Goal: Task Accomplishment & Management: Complete application form

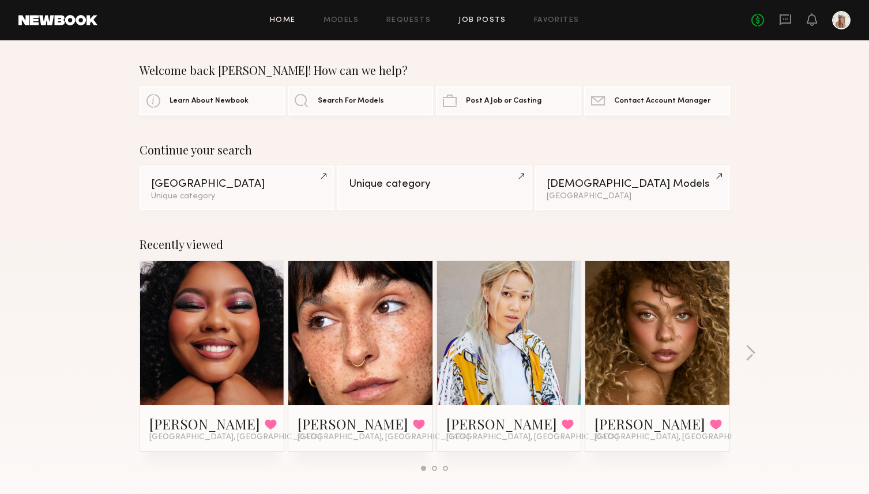
click at [489, 20] on link "Job Posts" at bounding box center [483, 20] width 48 height 7
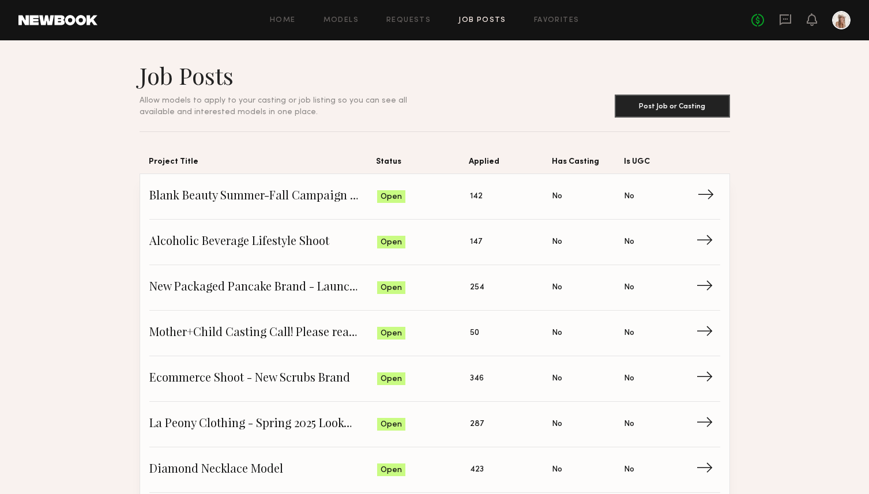
click at [256, 200] on span "Blank Beauty Summer-Fall Campaign (Nail Polish)" at bounding box center [263, 196] width 228 height 17
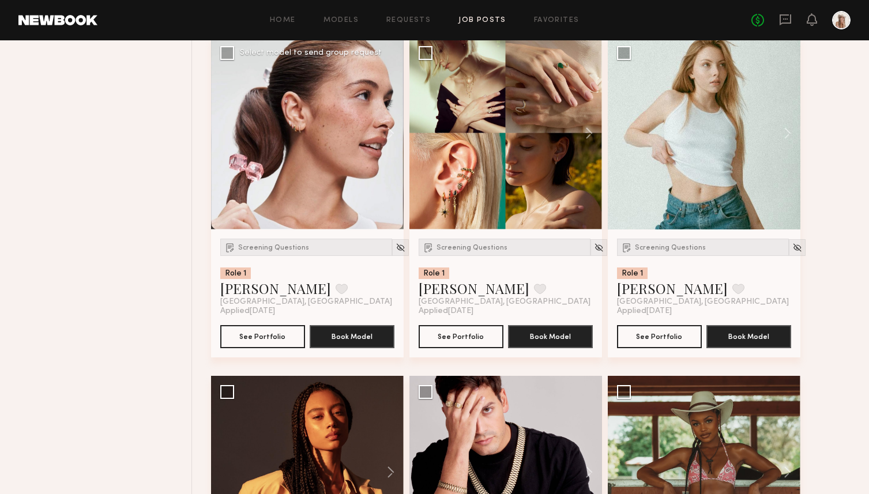
scroll to position [1184, 0]
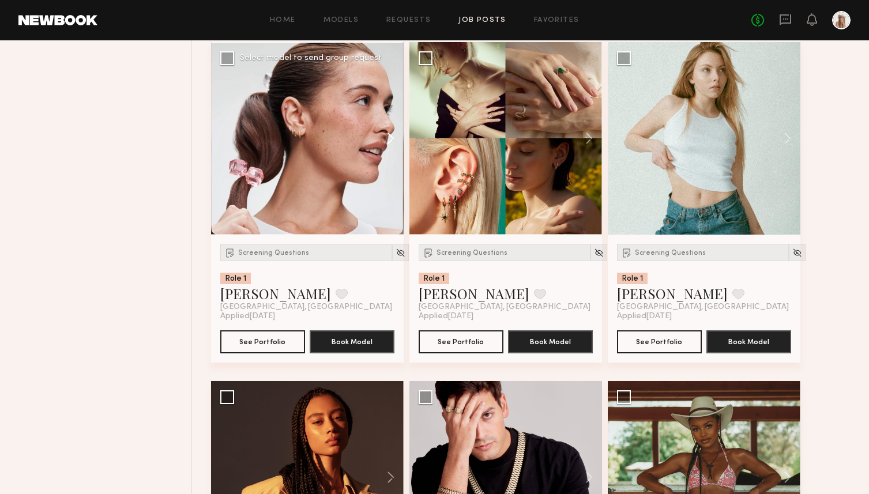
click at [391, 141] on button at bounding box center [385, 138] width 37 height 193
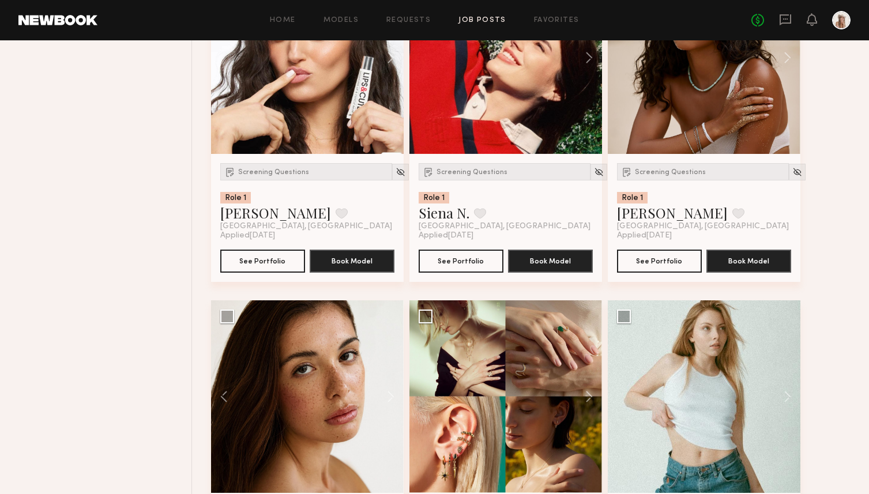
scroll to position [1021, 0]
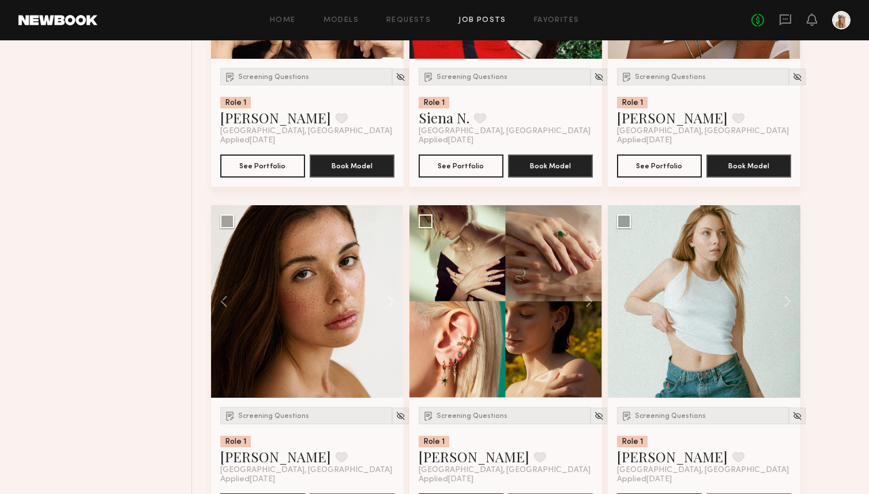
click at [588, 299] on button at bounding box center [583, 301] width 37 height 193
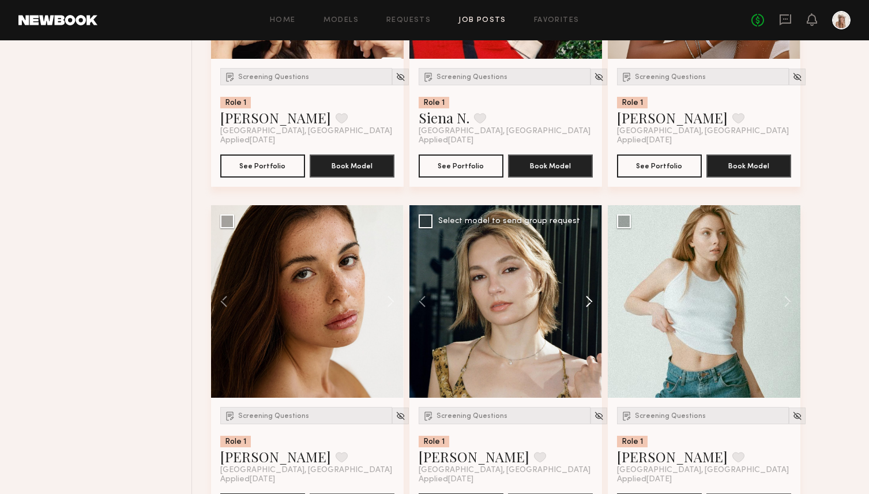
click at [588, 299] on button at bounding box center [583, 301] width 37 height 193
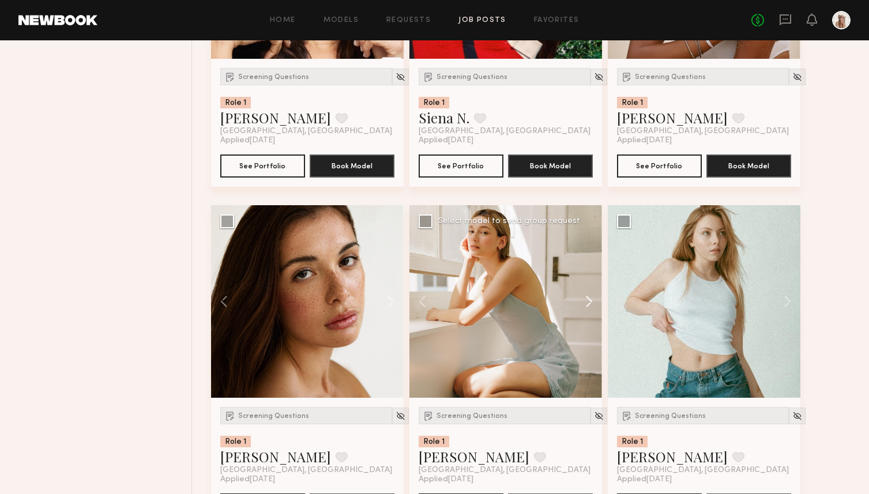
click at [588, 299] on button at bounding box center [583, 301] width 37 height 193
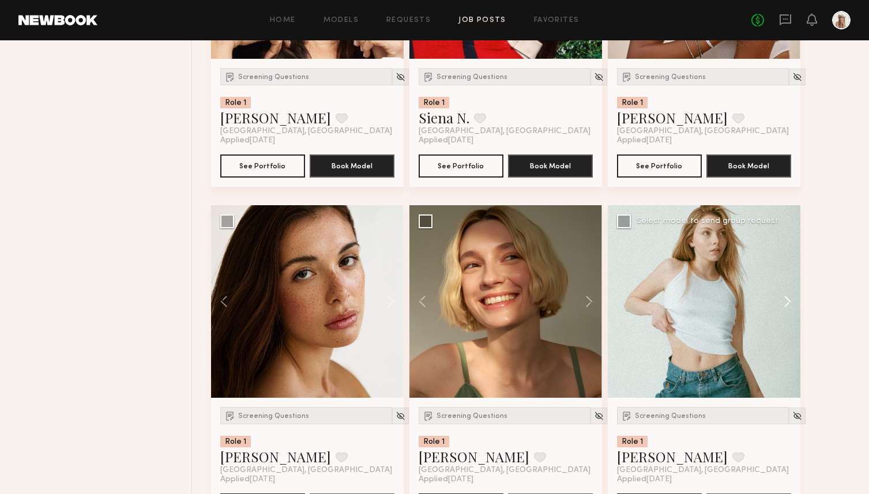
click at [785, 299] on button at bounding box center [782, 301] width 37 height 193
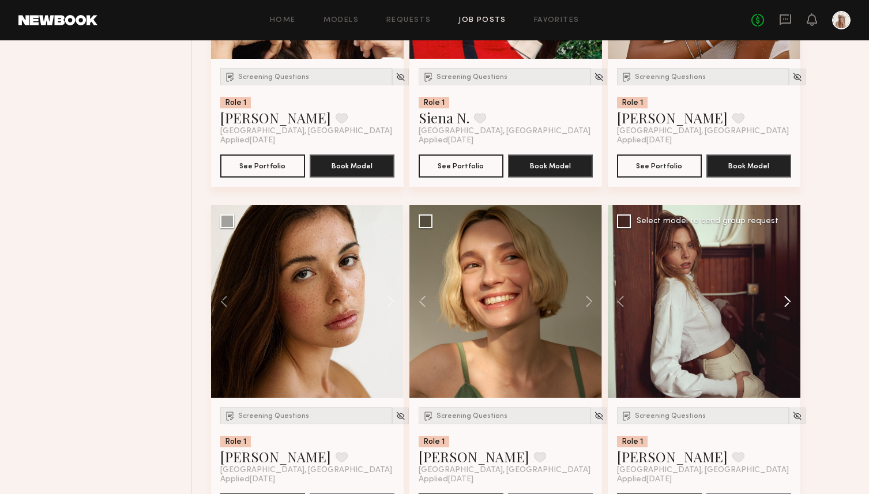
click at [785, 299] on button at bounding box center [782, 301] width 37 height 193
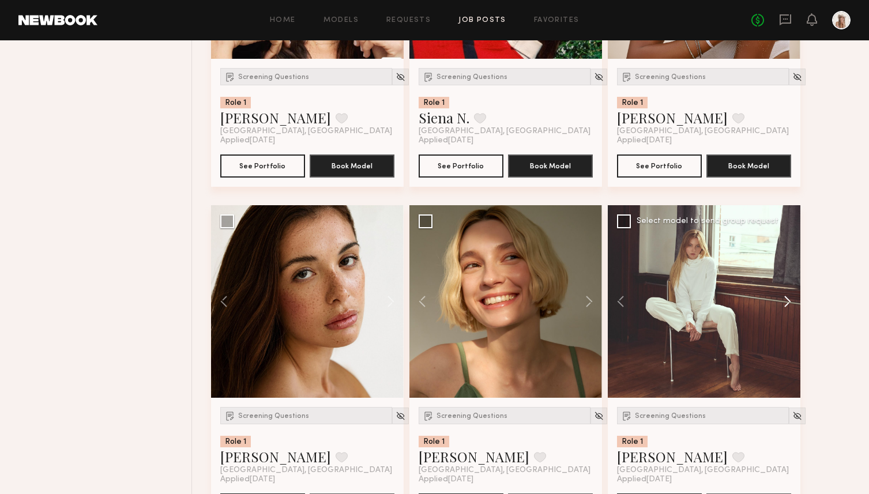
click at [785, 299] on button at bounding box center [782, 301] width 37 height 193
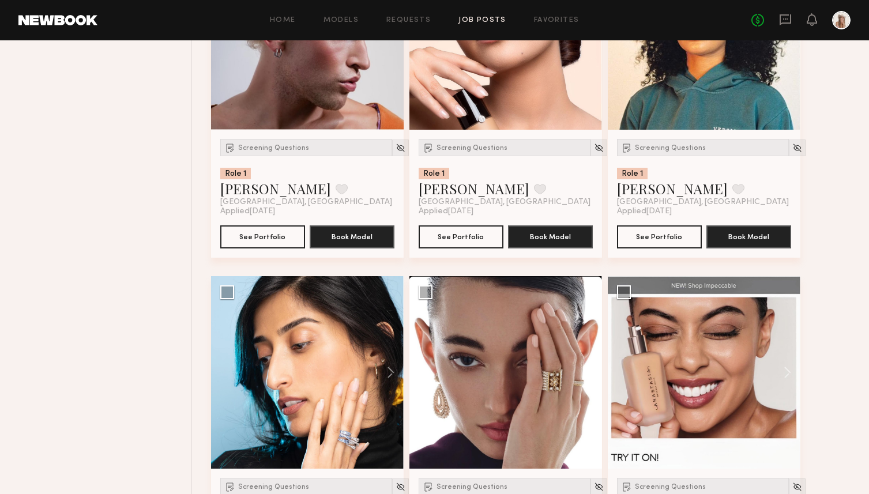
scroll to position [1789, 0]
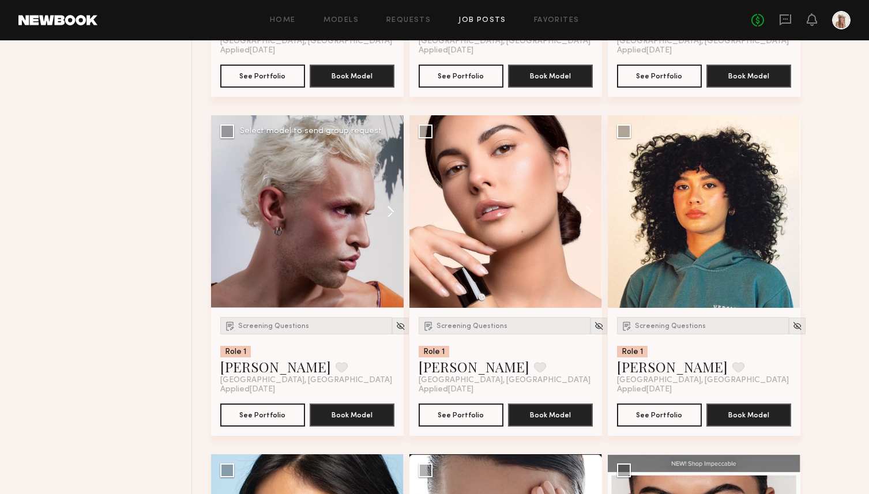
click at [389, 211] on button at bounding box center [385, 211] width 37 height 193
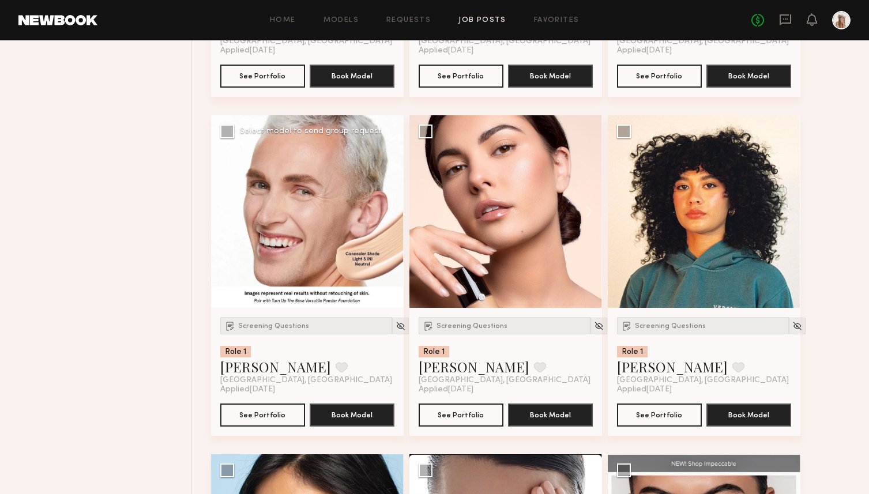
click at [389, 211] on button at bounding box center [385, 211] width 37 height 193
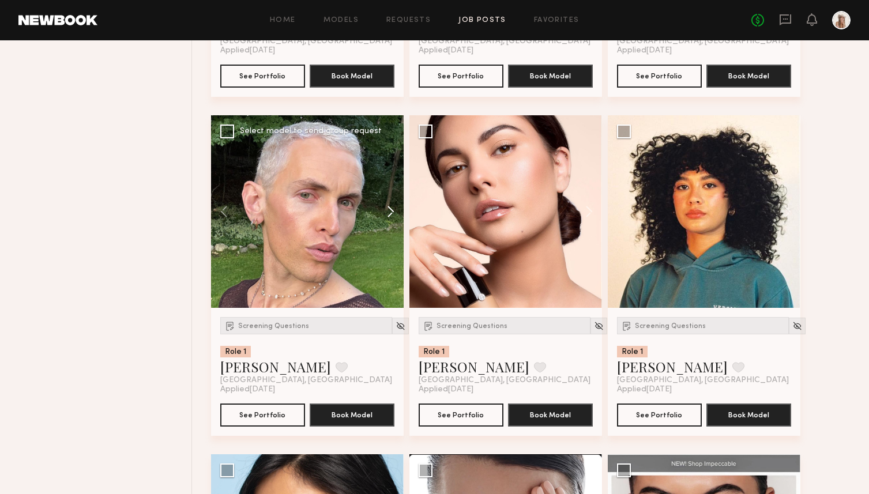
click at [389, 211] on button at bounding box center [385, 211] width 37 height 193
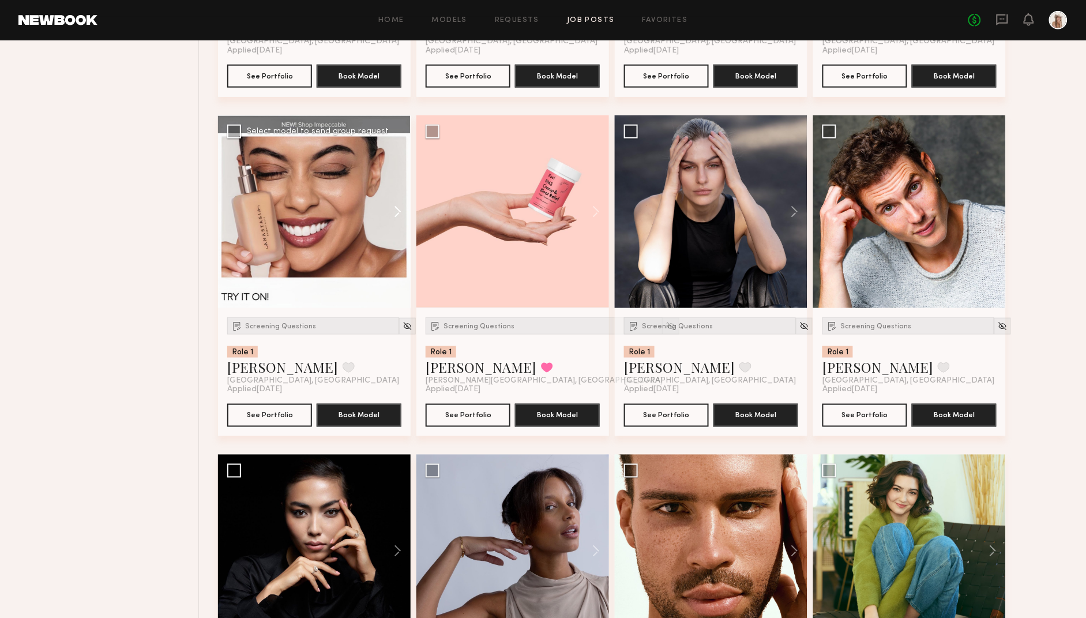
click at [396, 220] on button at bounding box center [392, 211] width 37 height 193
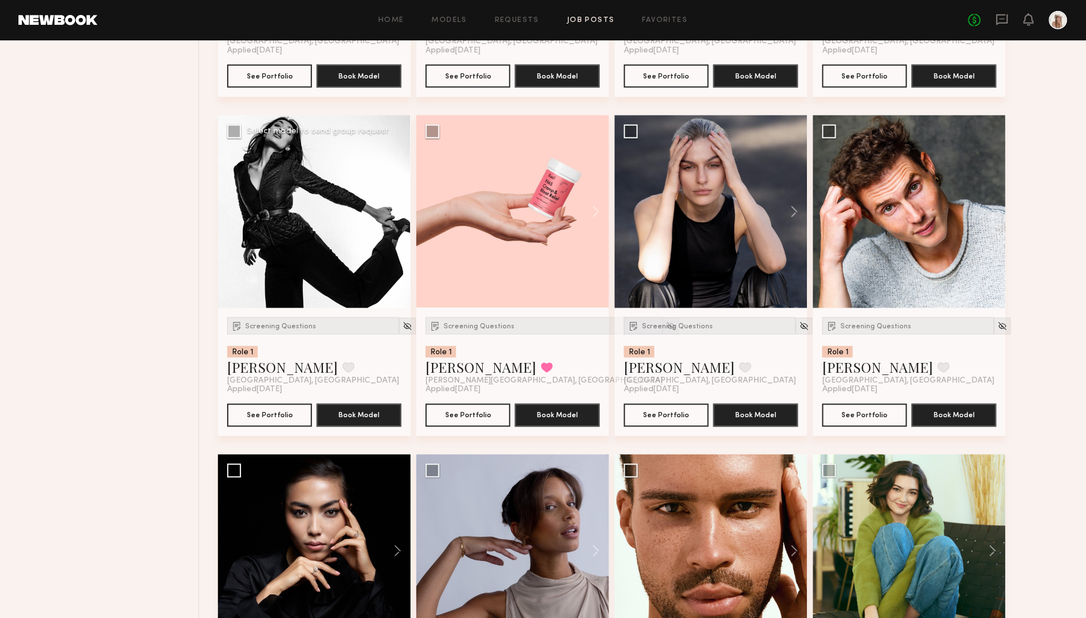
click at [396, 220] on button at bounding box center [392, 211] width 37 height 193
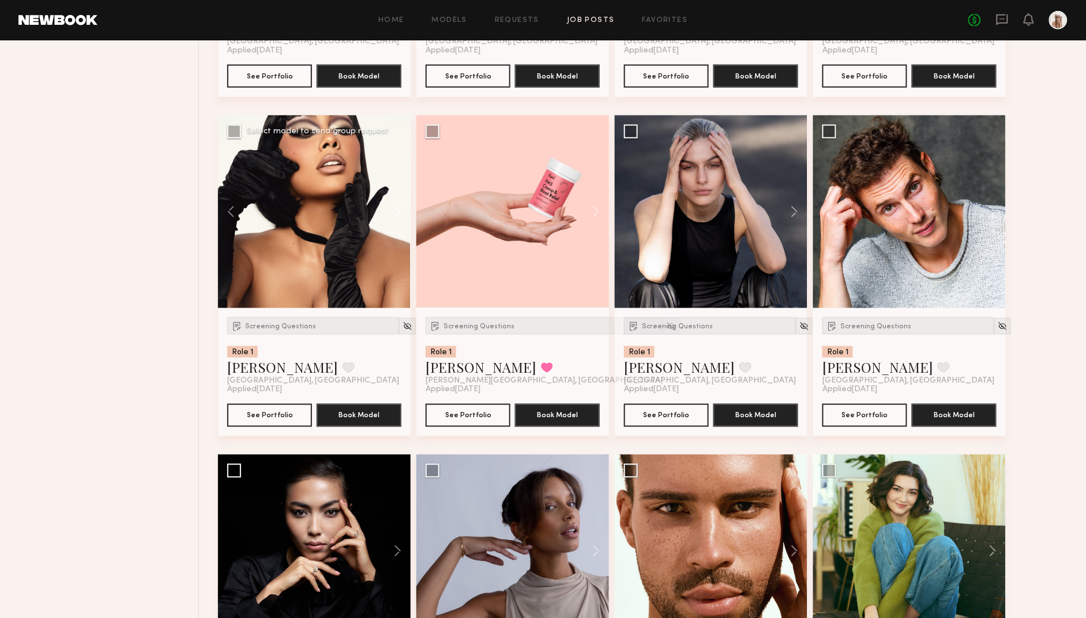
click at [396, 220] on button at bounding box center [392, 211] width 37 height 193
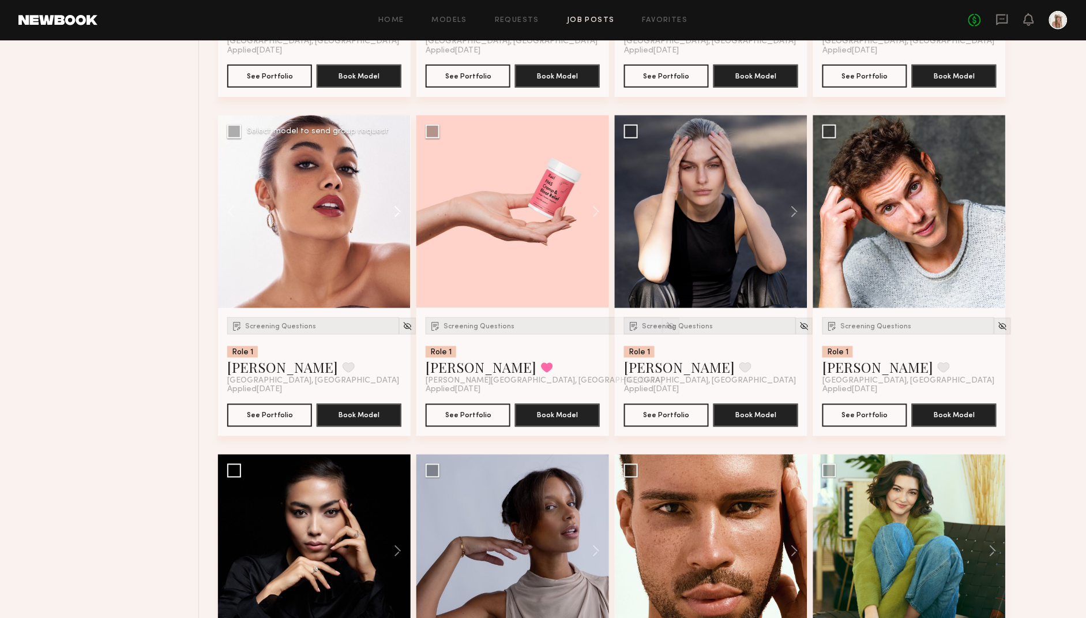
click at [396, 218] on button at bounding box center [392, 211] width 37 height 193
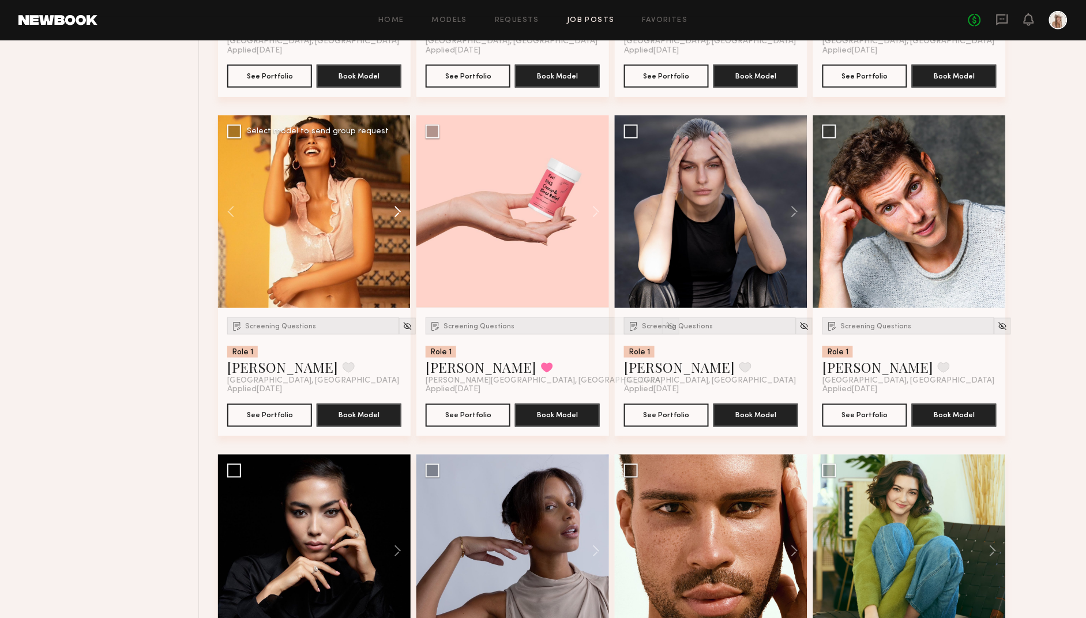
click at [396, 218] on button at bounding box center [392, 211] width 37 height 193
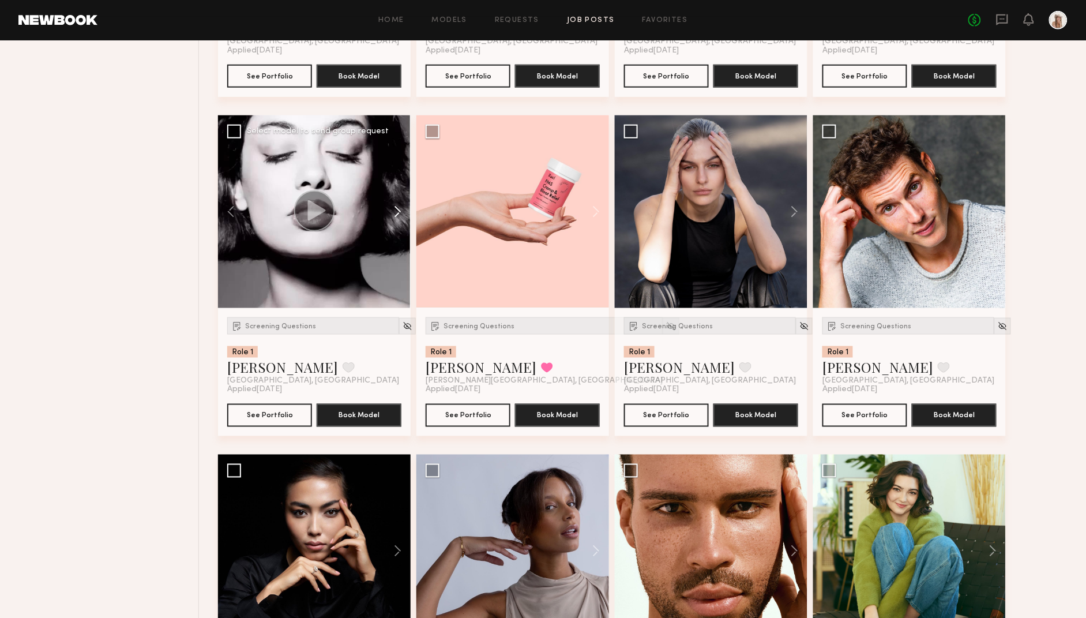
click at [396, 218] on button at bounding box center [392, 211] width 37 height 193
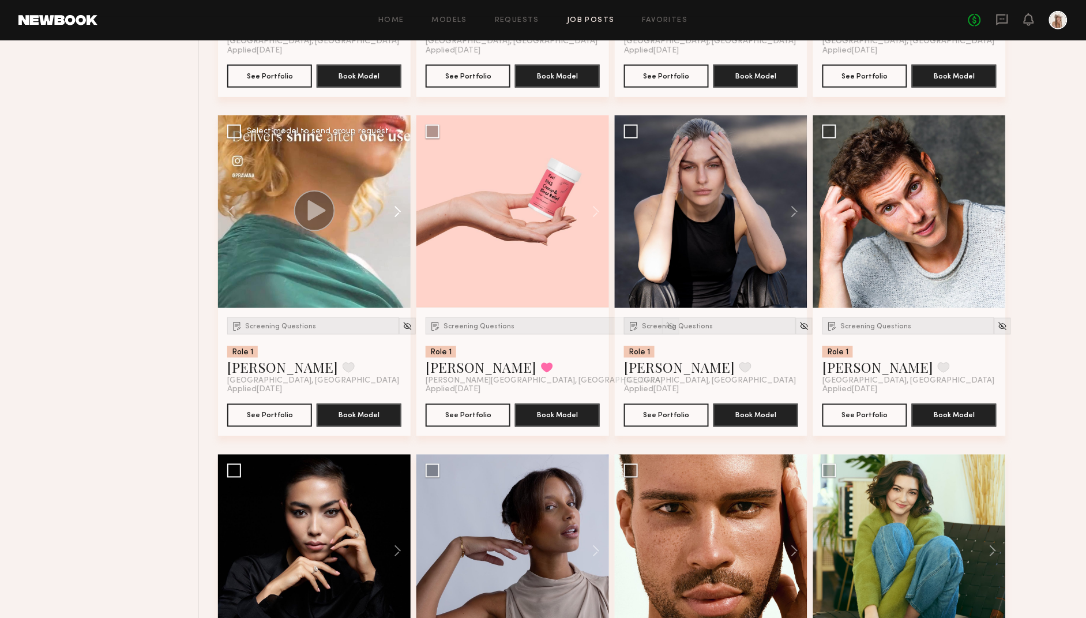
scroll to position [2034, 0]
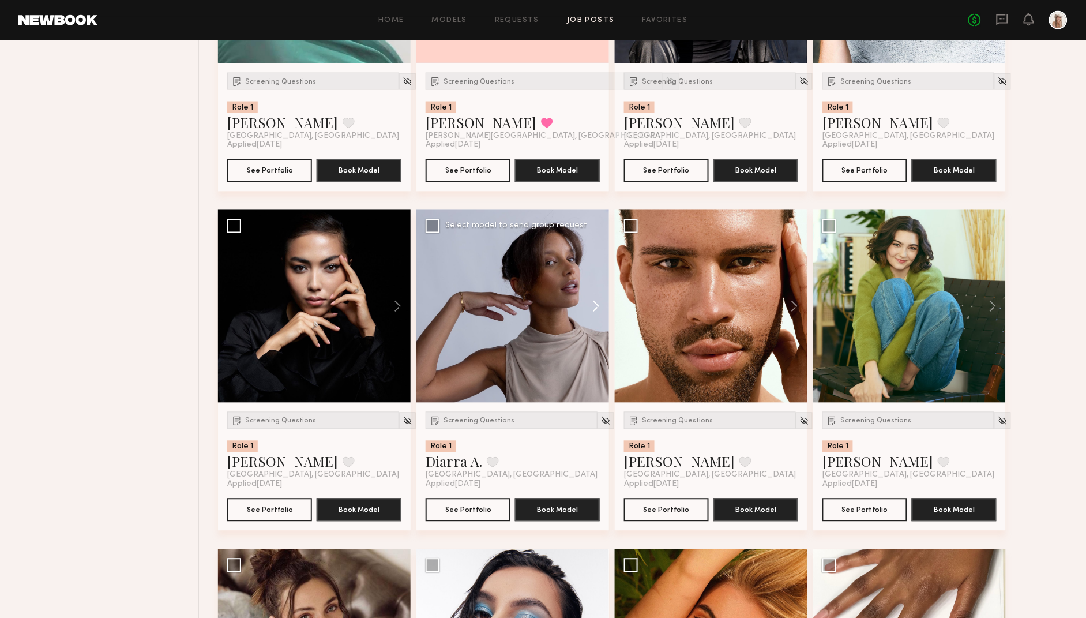
click at [590, 317] on button at bounding box center [590, 306] width 37 height 193
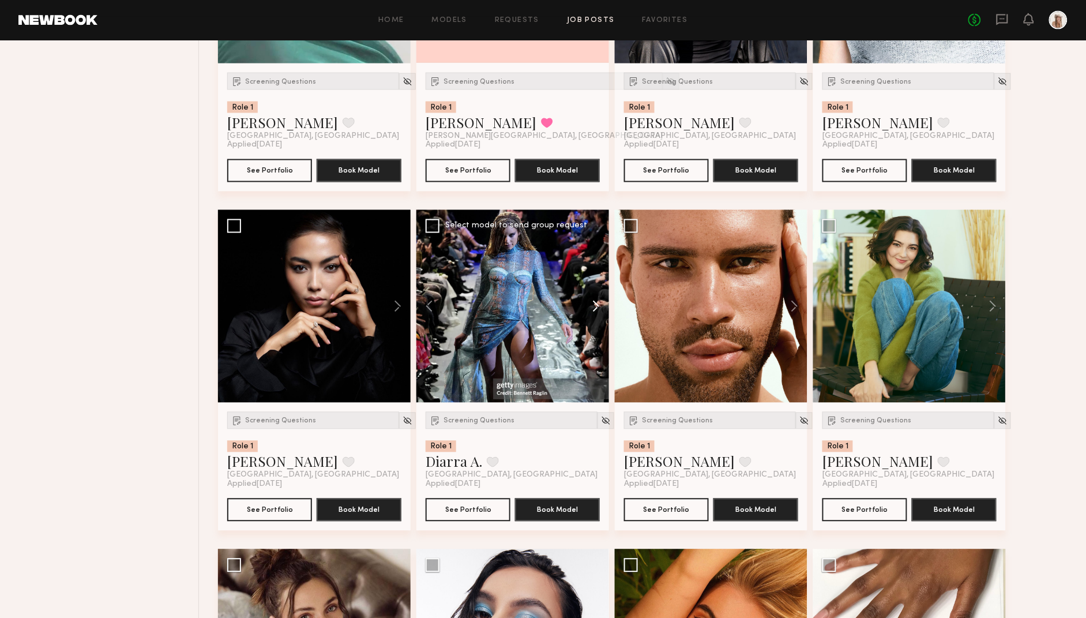
click at [595, 317] on button at bounding box center [590, 306] width 37 height 193
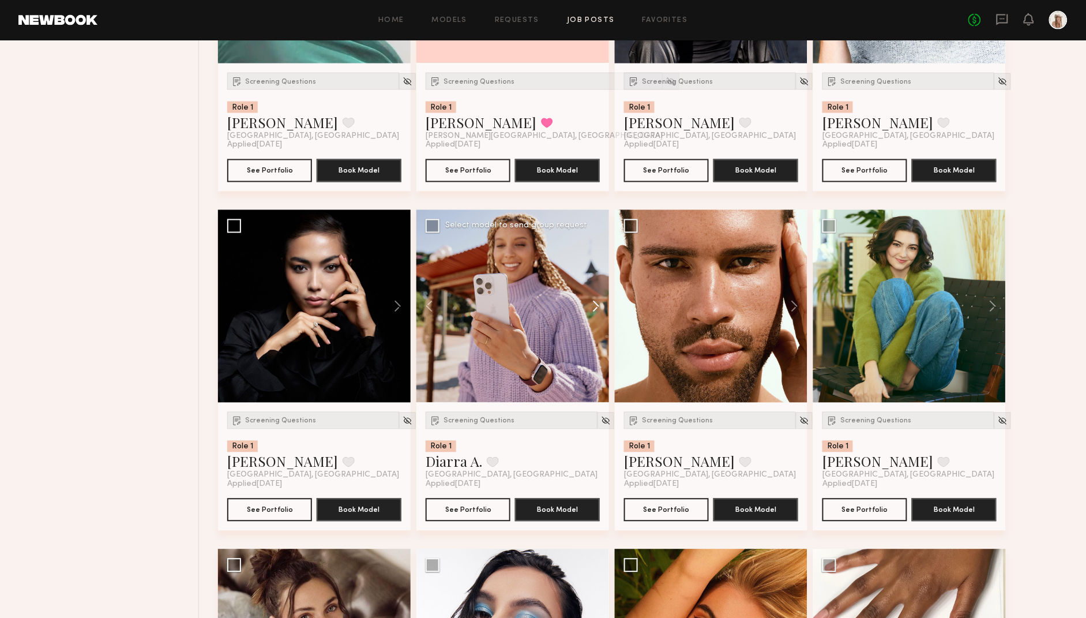
click at [595, 317] on button at bounding box center [590, 306] width 37 height 193
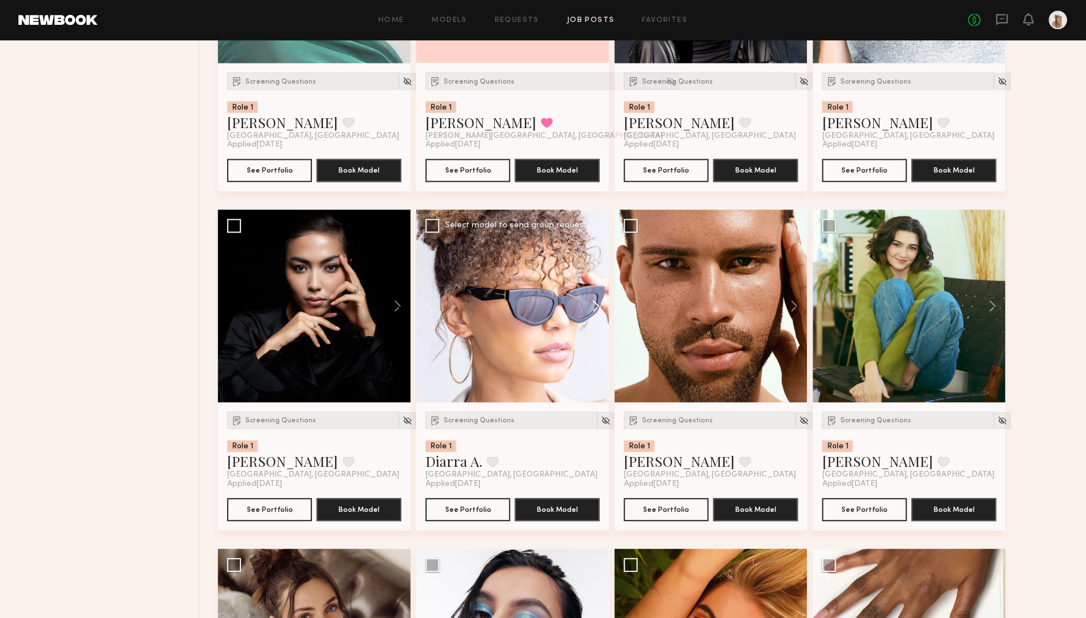
click at [595, 317] on button at bounding box center [590, 306] width 37 height 193
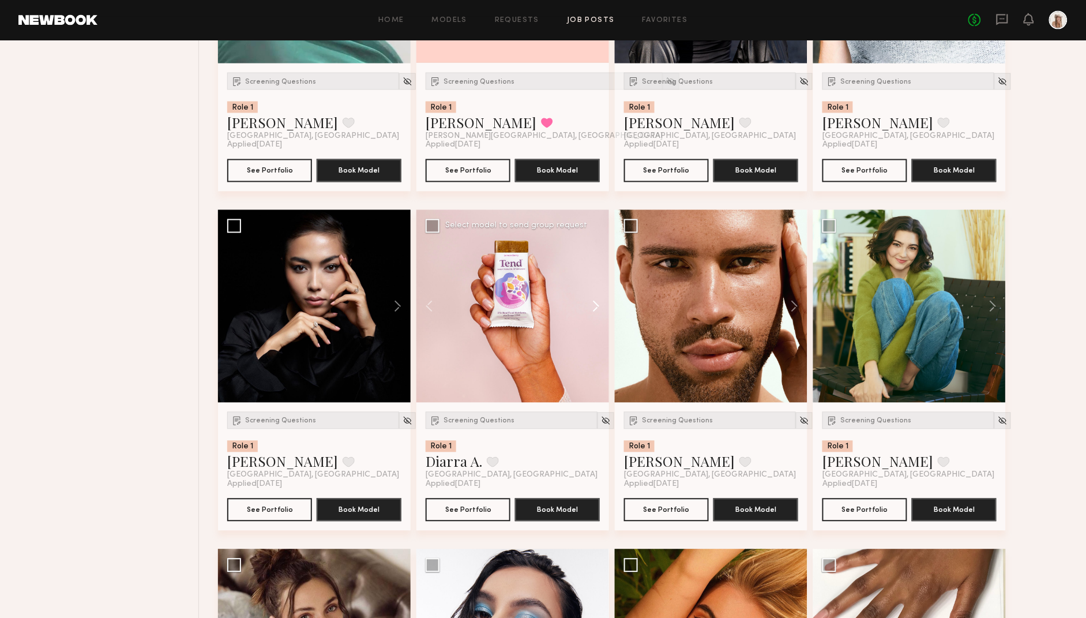
click at [595, 317] on button at bounding box center [590, 306] width 37 height 193
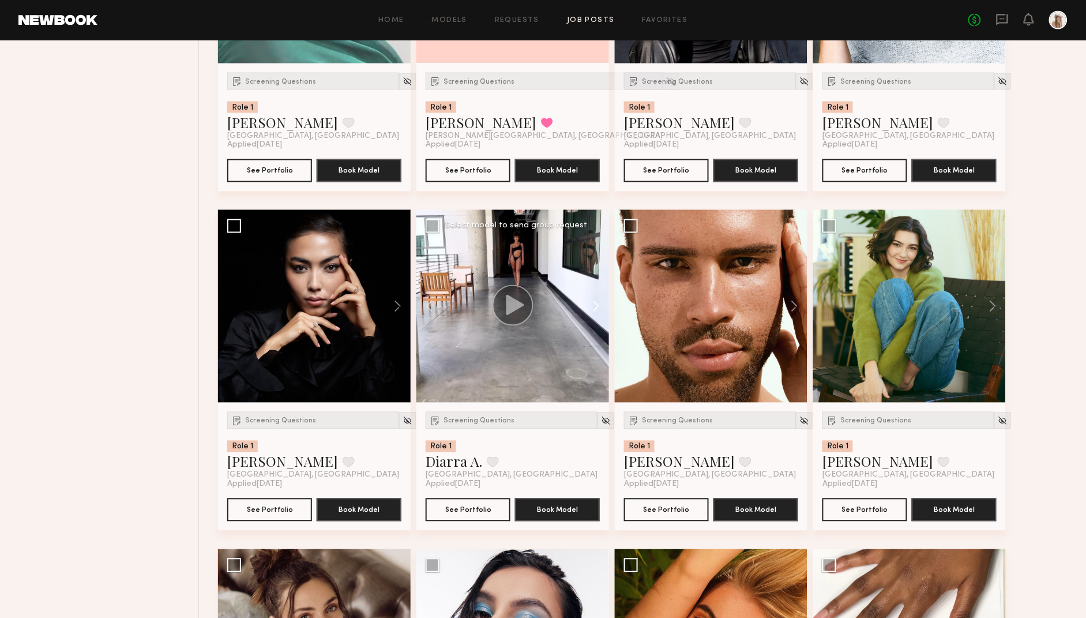
click at [595, 317] on button at bounding box center [590, 306] width 37 height 193
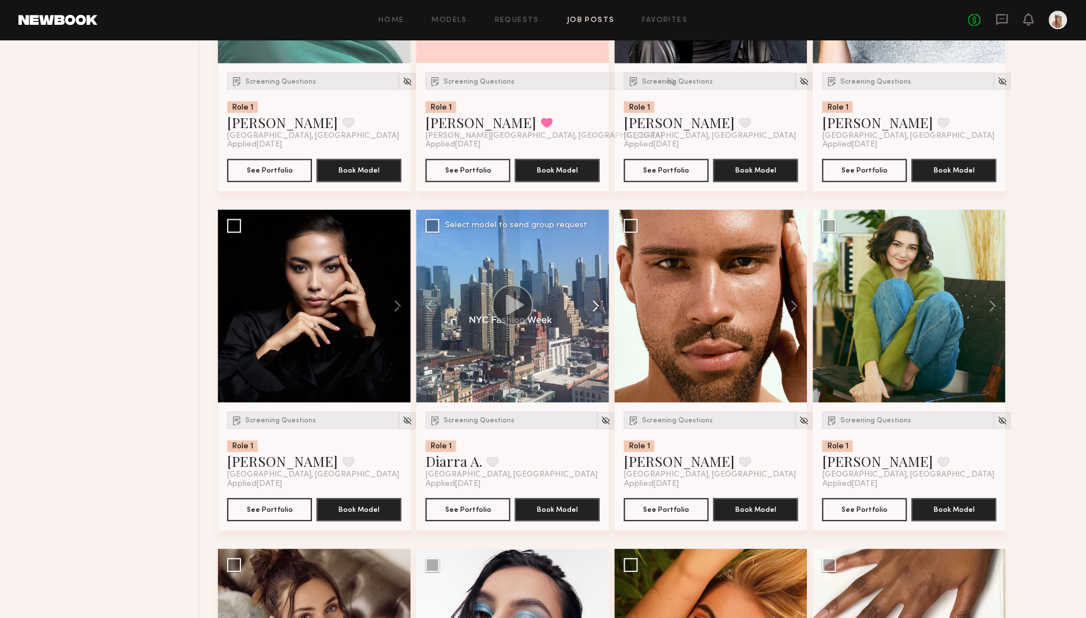
click at [595, 317] on button at bounding box center [590, 306] width 37 height 193
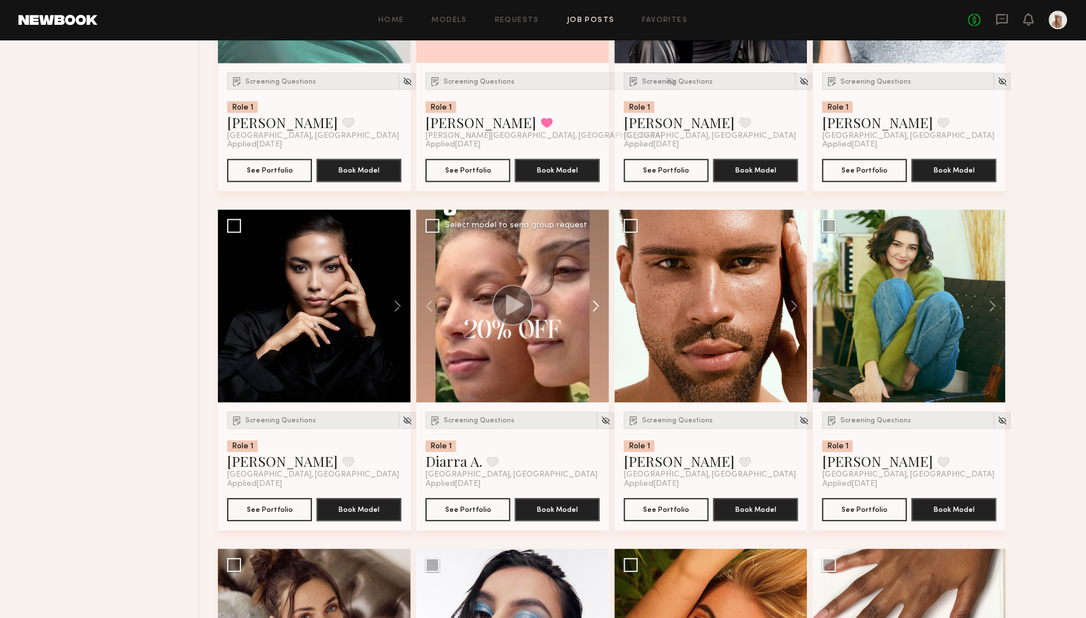
click at [595, 317] on button at bounding box center [590, 306] width 37 height 193
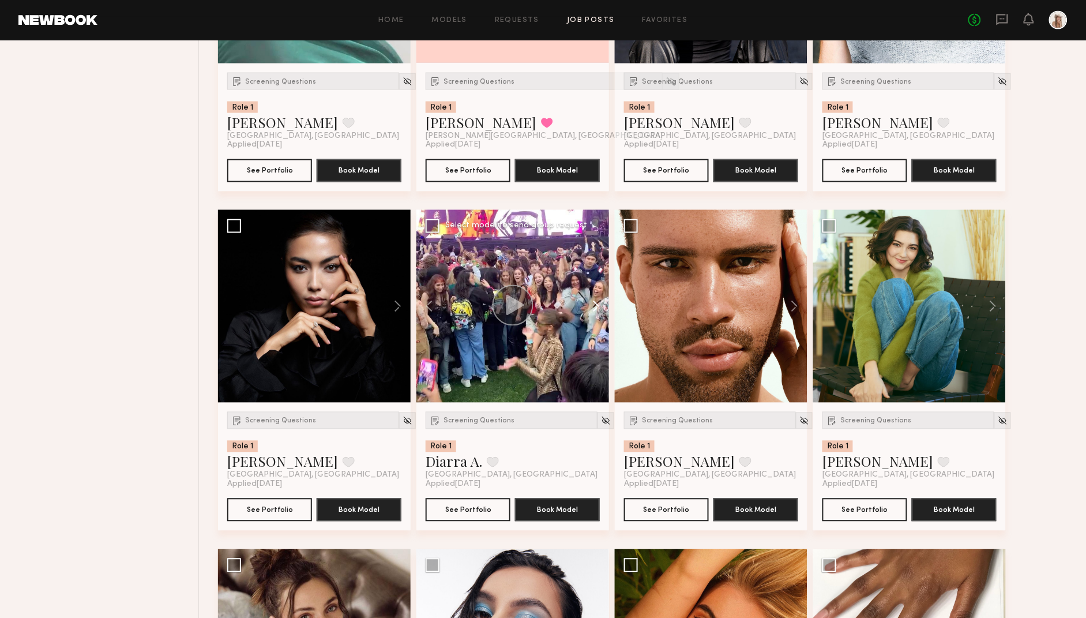
click at [595, 317] on button at bounding box center [590, 306] width 37 height 193
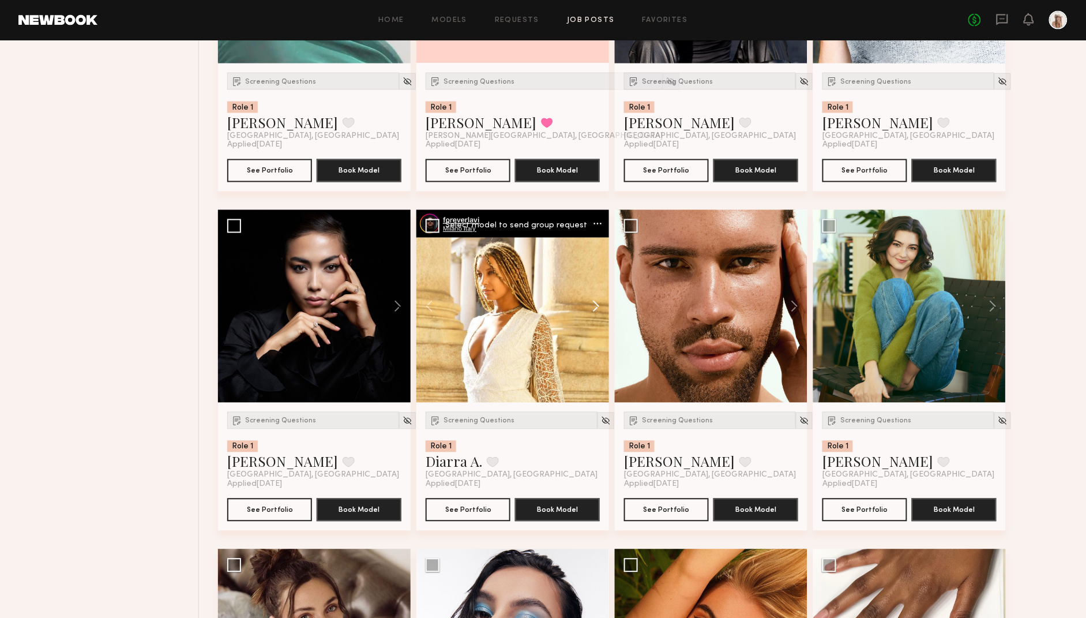
click at [595, 317] on button at bounding box center [590, 306] width 37 height 193
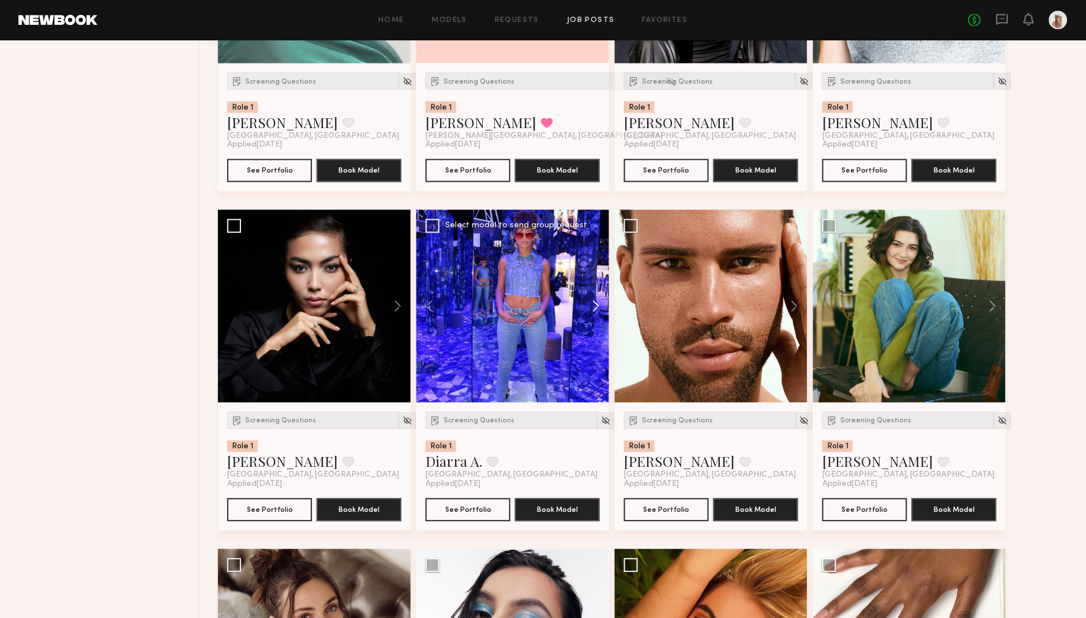
click at [595, 317] on button at bounding box center [590, 306] width 37 height 193
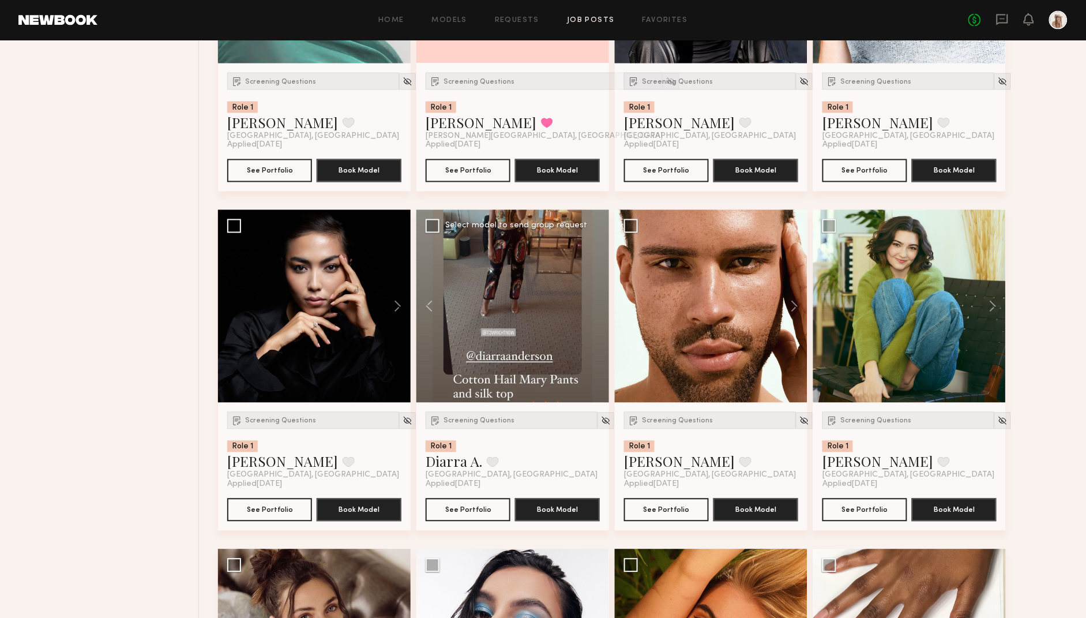
scroll to position [2230, 0]
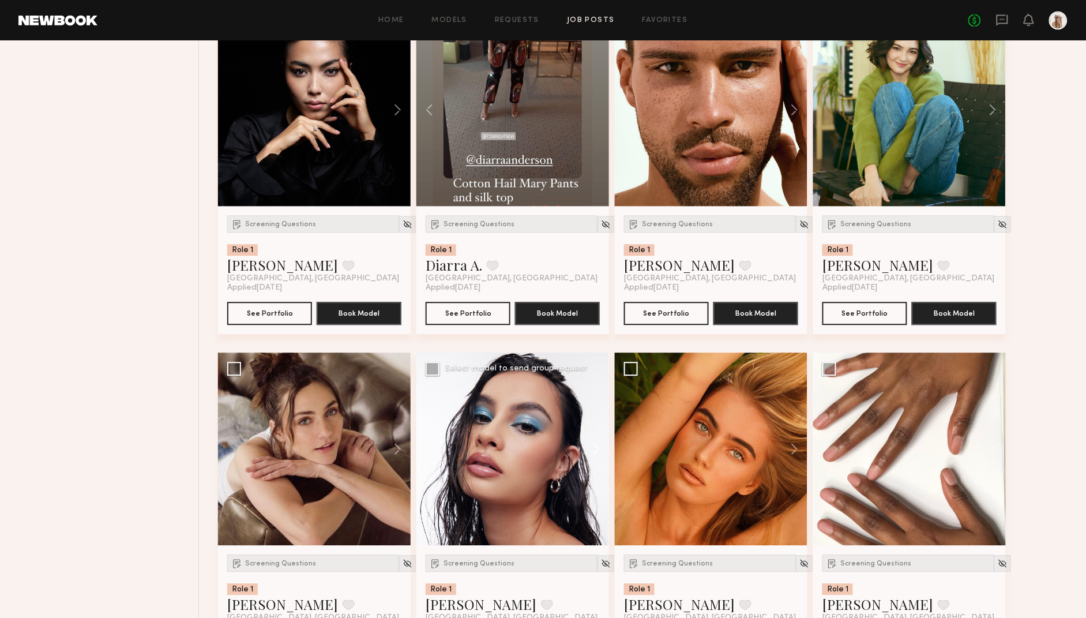
click at [594, 456] on button at bounding box center [590, 448] width 37 height 193
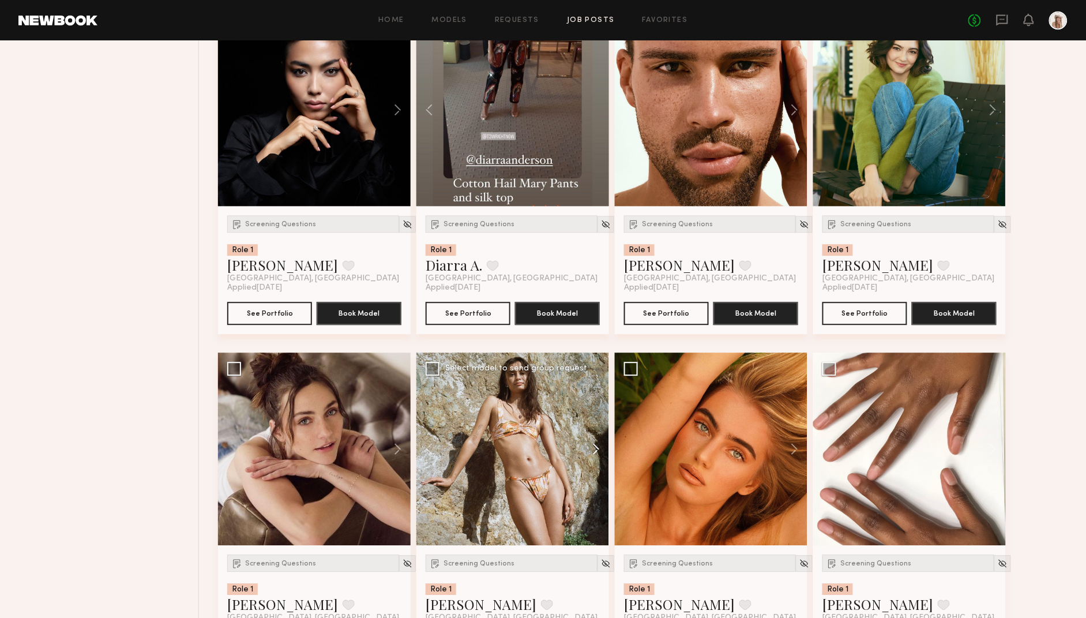
click at [594, 456] on button at bounding box center [590, 448] width 37 height 193
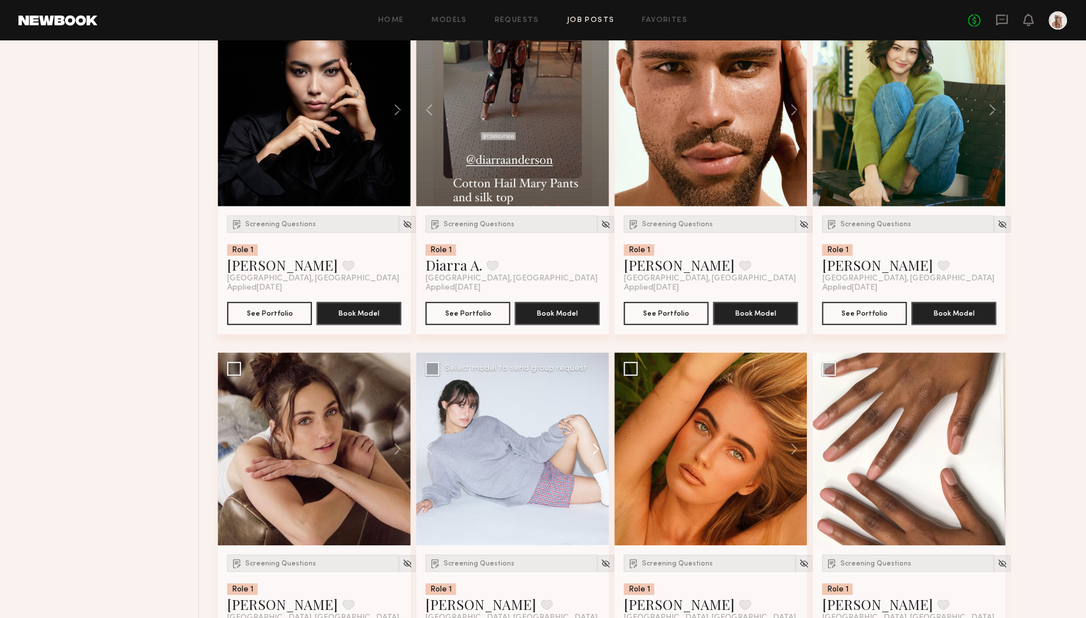
click at [594, 456] on button at bounding box center [590, 448] width 37 height 193
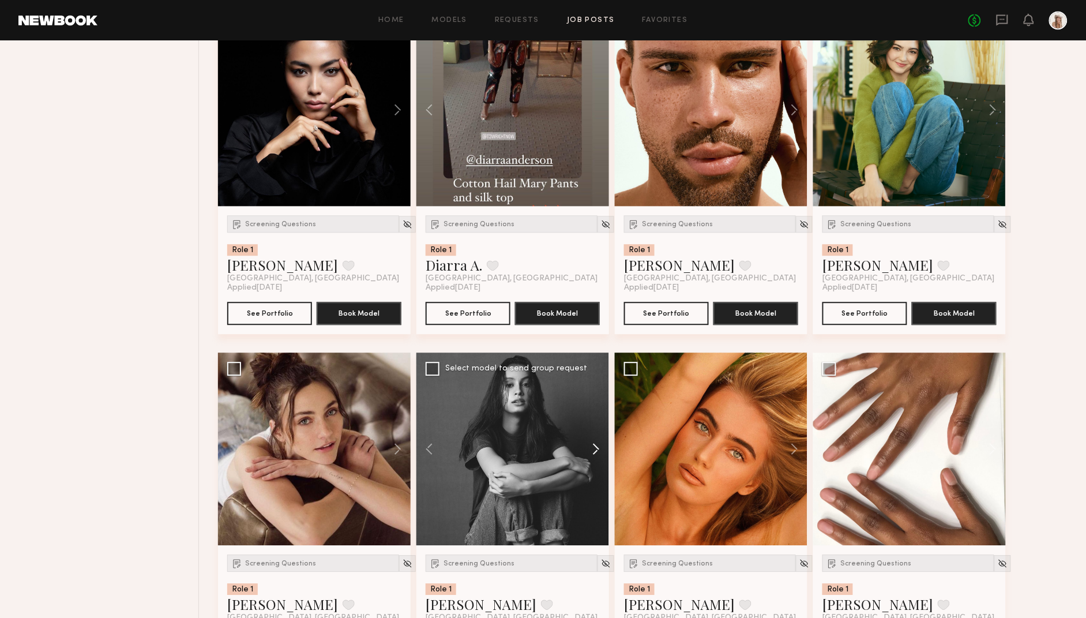
click at [594, 456] on button at bounding box center [590, 448] width 37 height 193
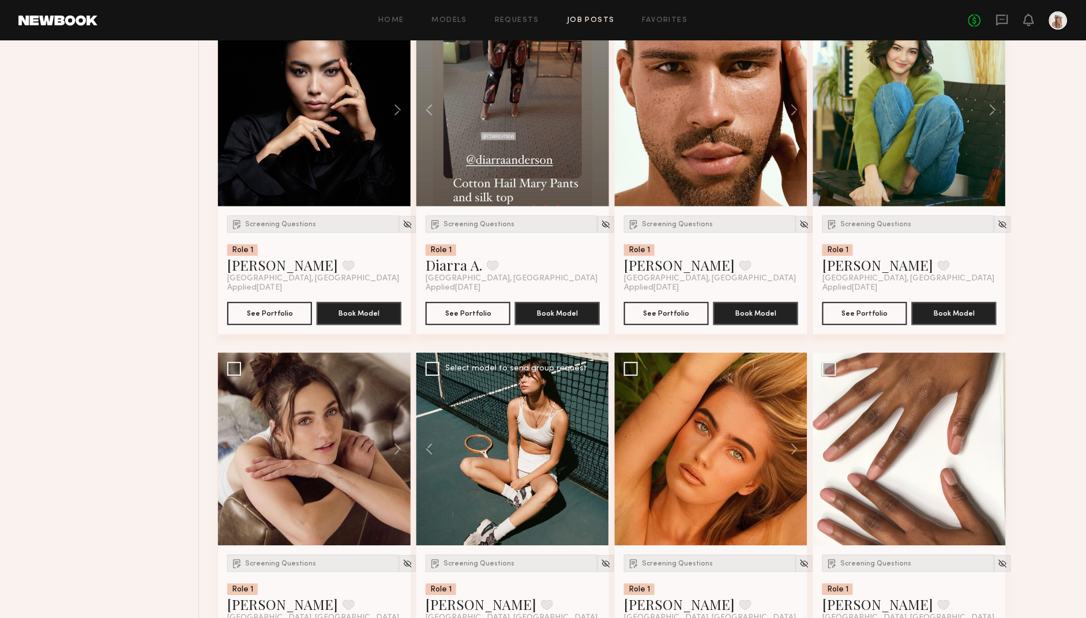
click at [594, 456] on div at bounding box center [512, 448] width 193 height 193
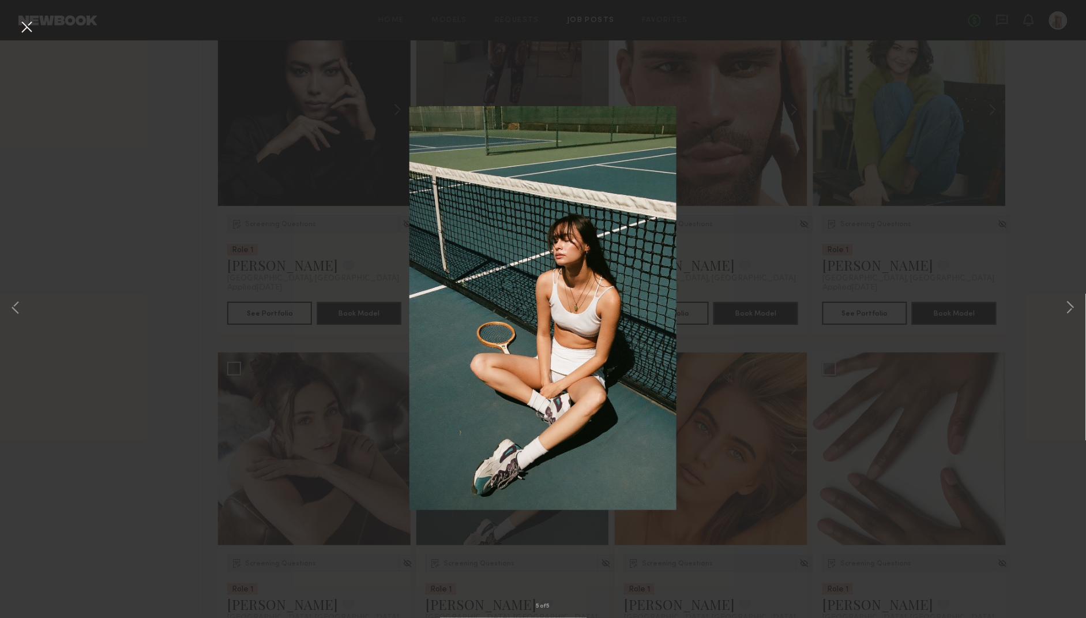
click at [869, 212] on div "5 of 5" at bounding box center [543, 309] width 1086 height 618
click at [21, 26] on button at bounding box center [26, 27] width 18 height 21
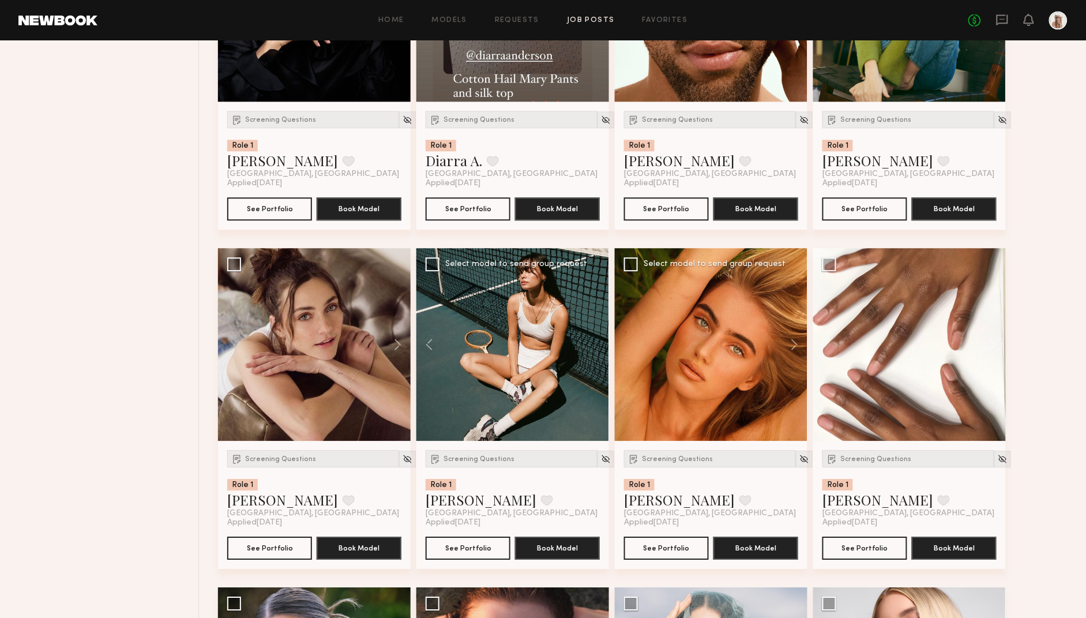
scroll to position [2378, 0]
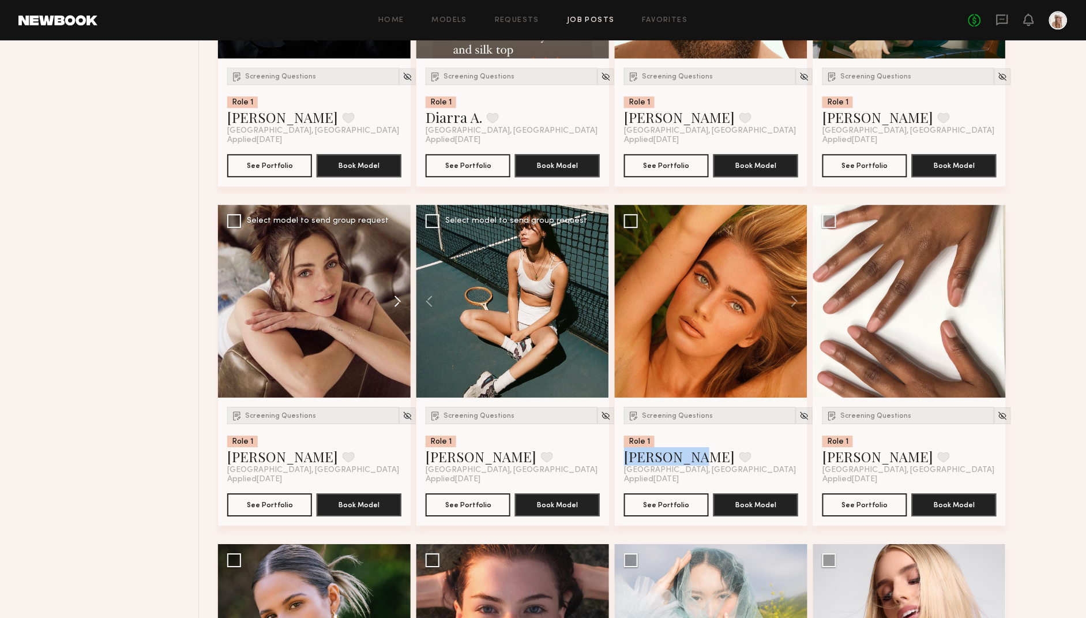
click at [395, 305] on button at bounding box center [392, 301] width 37 height 193
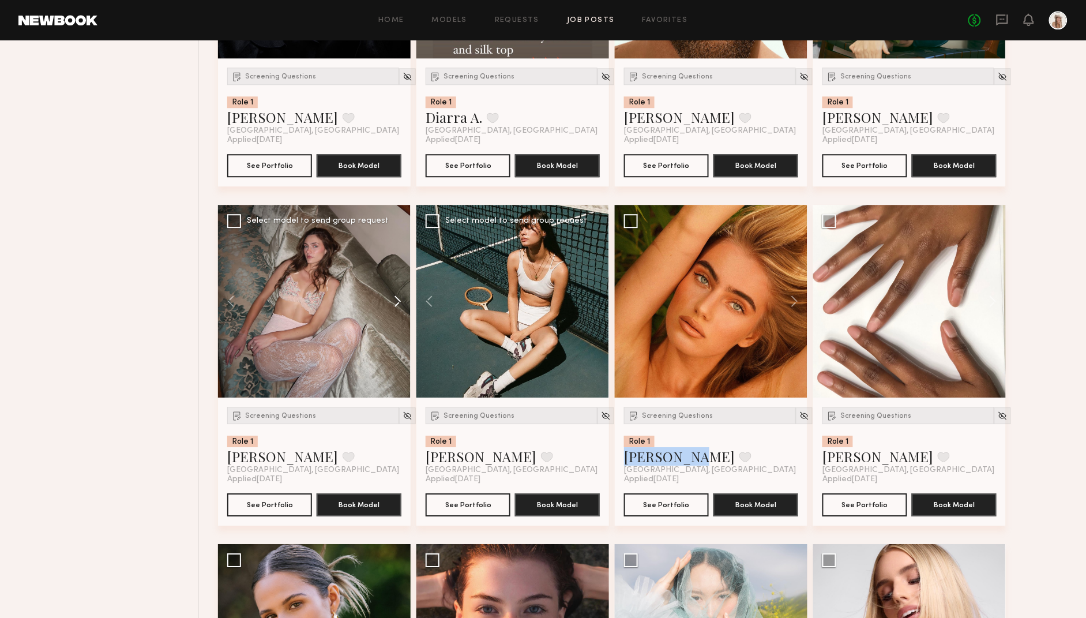
click at [395, 305] on button at bounding box center [392, 301] width 37 height 193
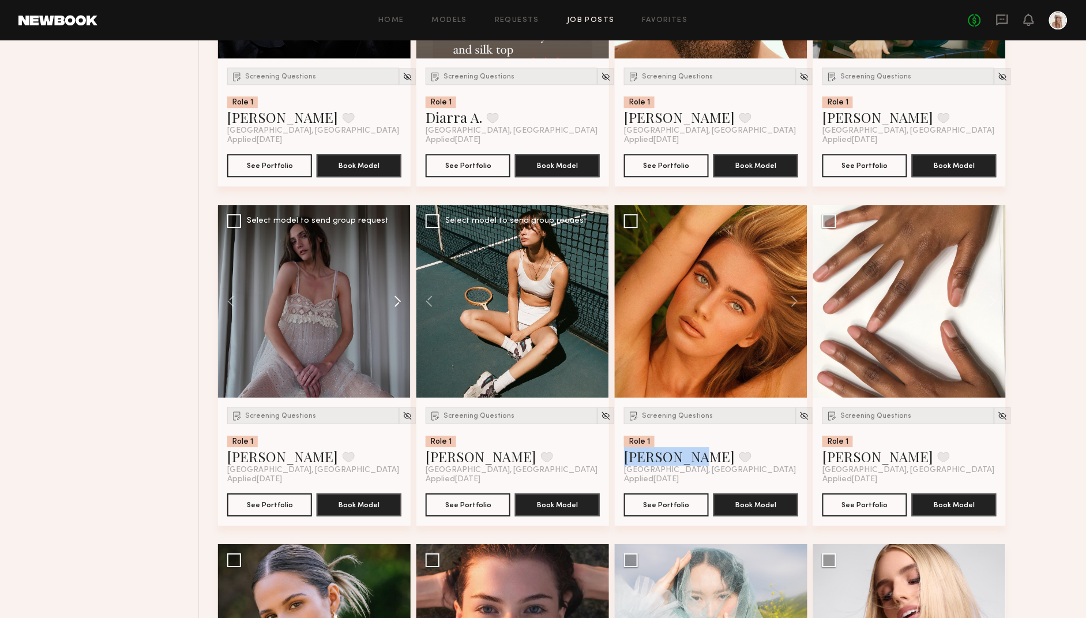
click at [395, 305] on button at bounding box center [392, 301] width 37 height 193
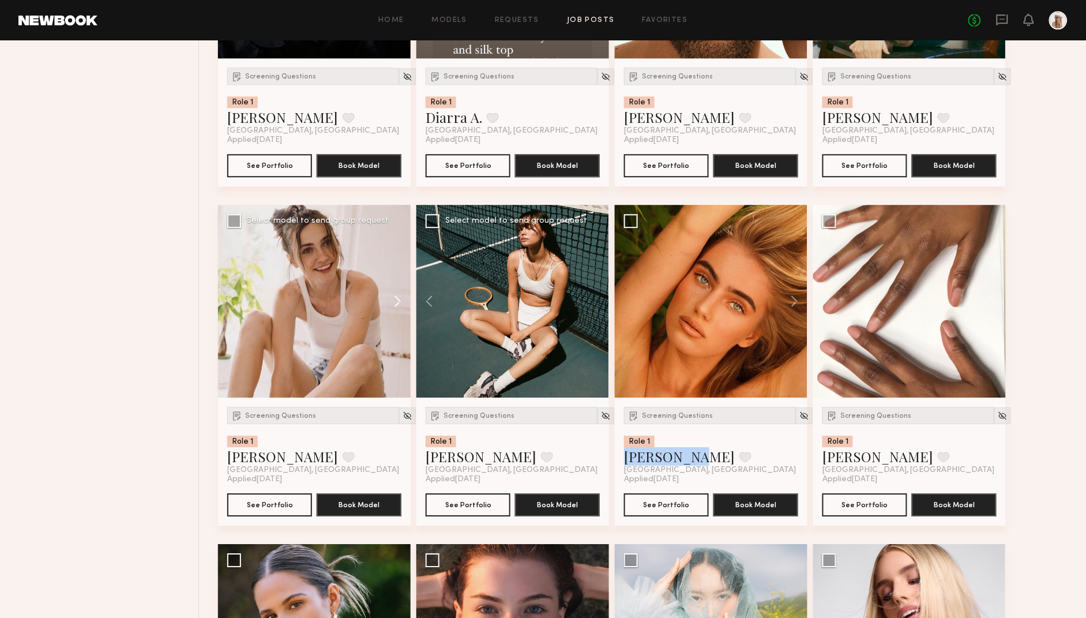
click at [395, 305] on button at bounding box center [392, 301] width 37 height 193
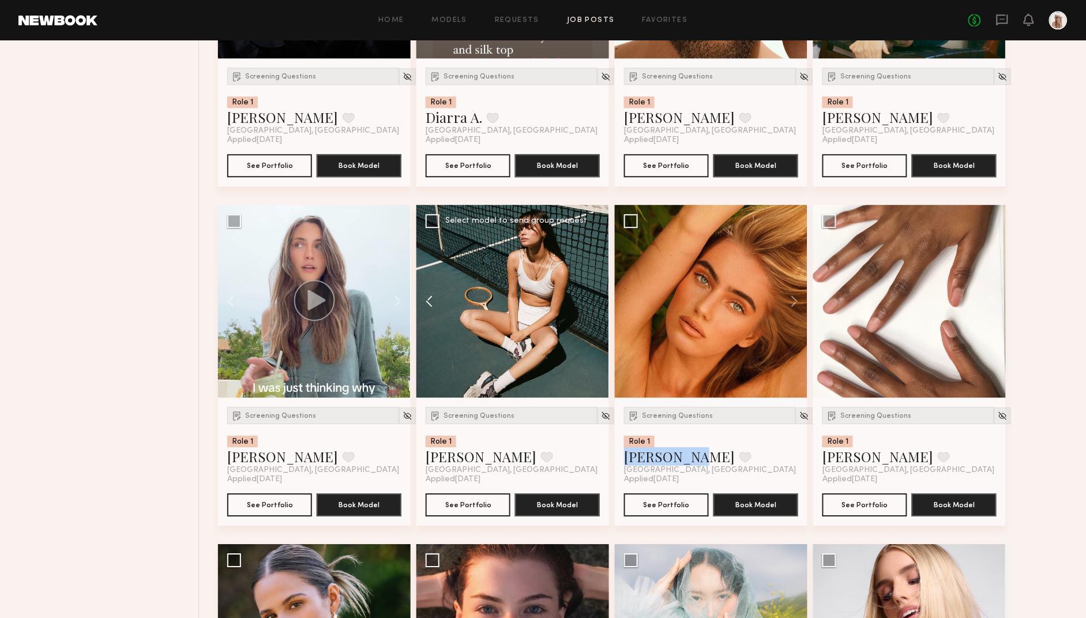
click at [430, 310] on button at bounding box center [434, 301] width 37 height 193
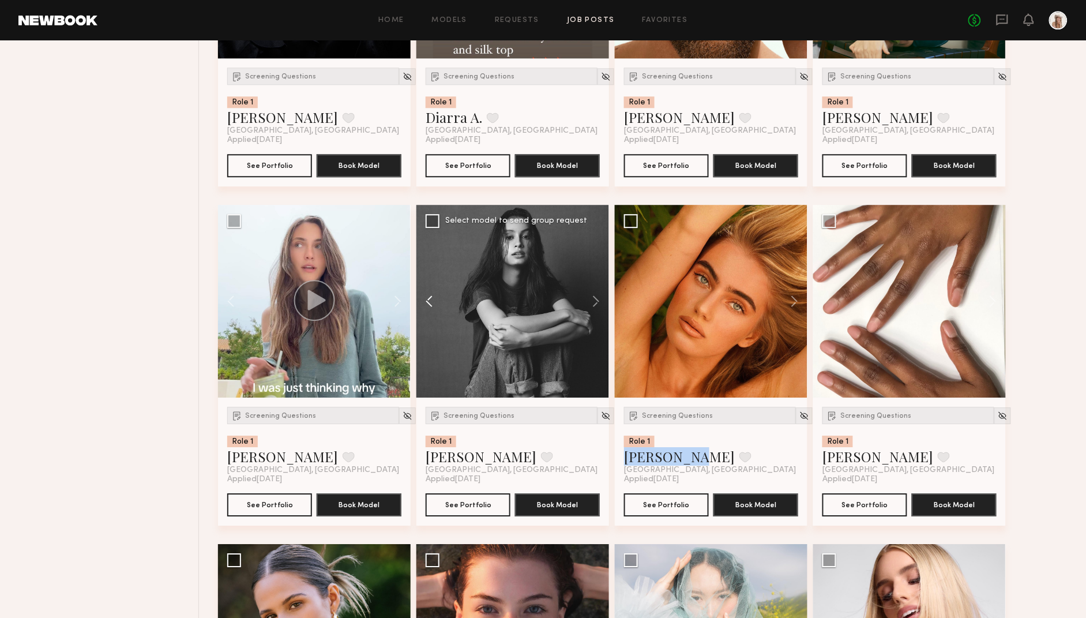
click at [430, 310] on button at bounding box center [434, 301] width 37 height 193
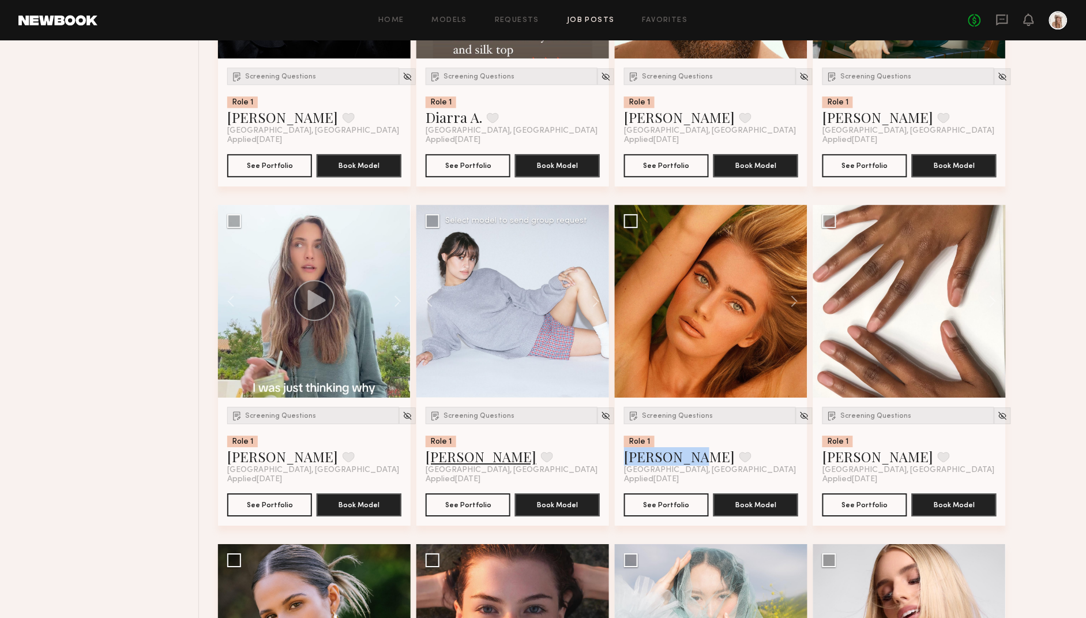
click at [442, 465] on link "Abby S." at bounding box center [481, 456] width 111 height 18
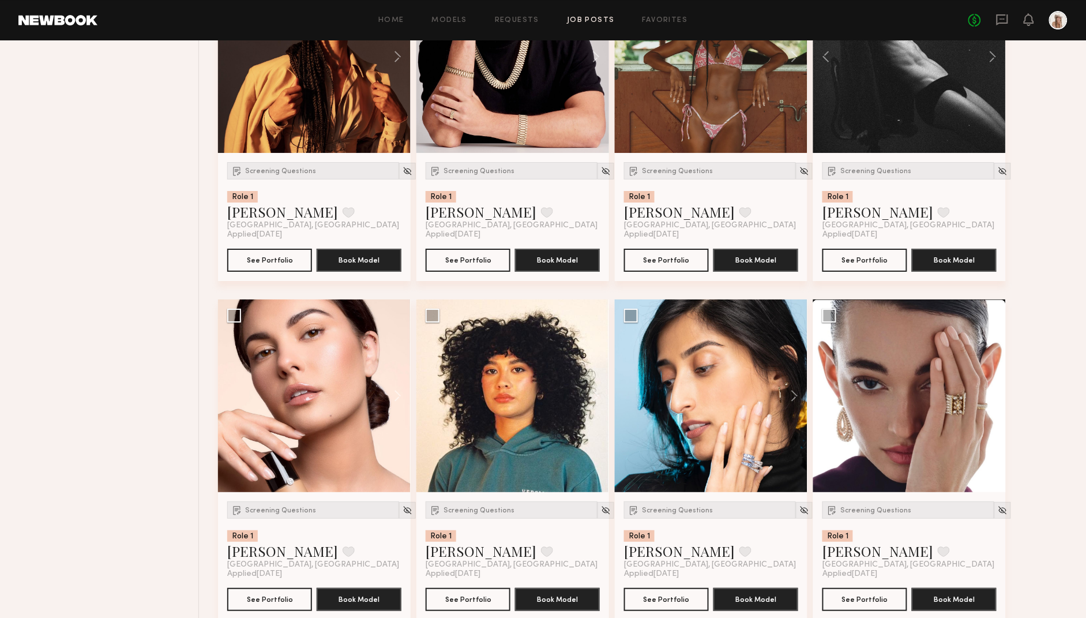
scroll to position [745, 0]
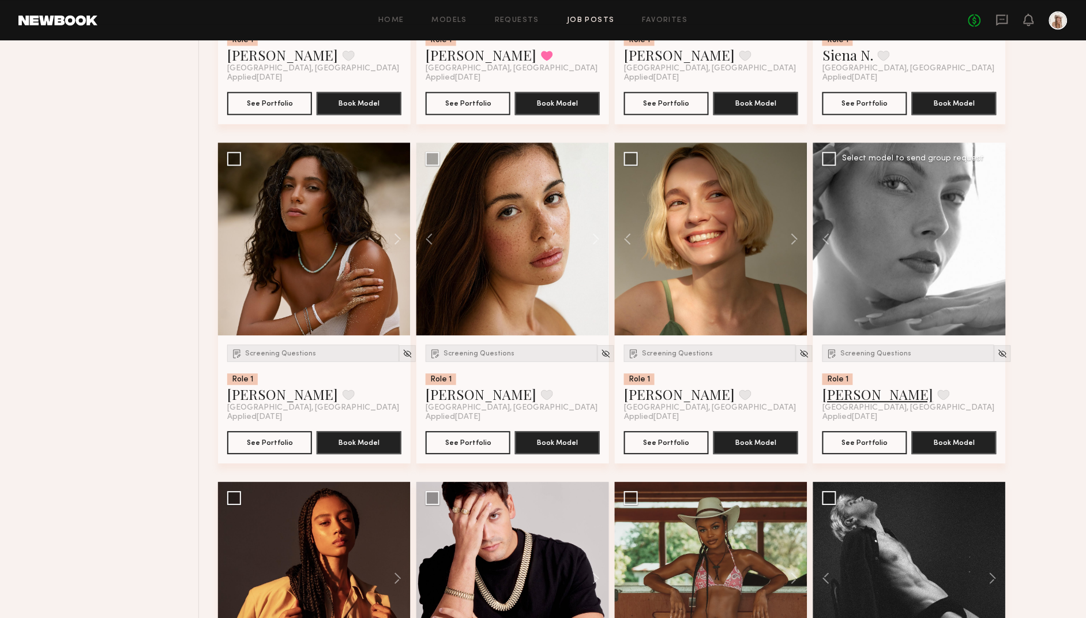
click at [842, 401] on link "Ellie G." at bounding box center [878, 394] width 111 height 18
click at [845, 396] on link "Ellie G." at bounding box center [878, 394] width 111 height 18
click at [526, 257] on div at bounding box center [512, 238] width 193 height 193
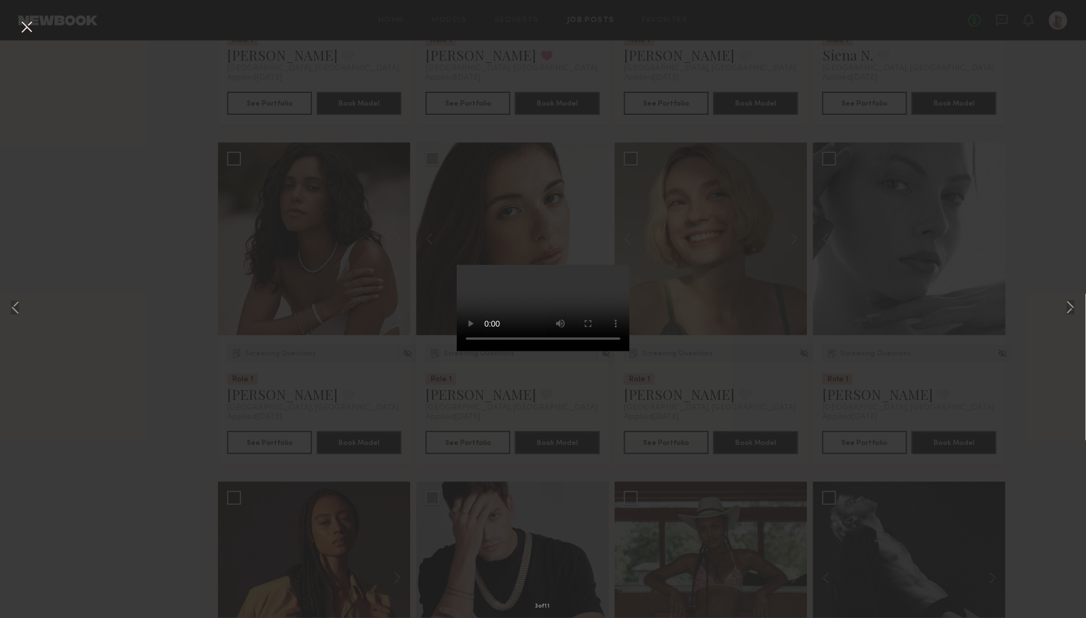
click at [26, 25] on button at bounding box center [26, 27] width 18 height 21
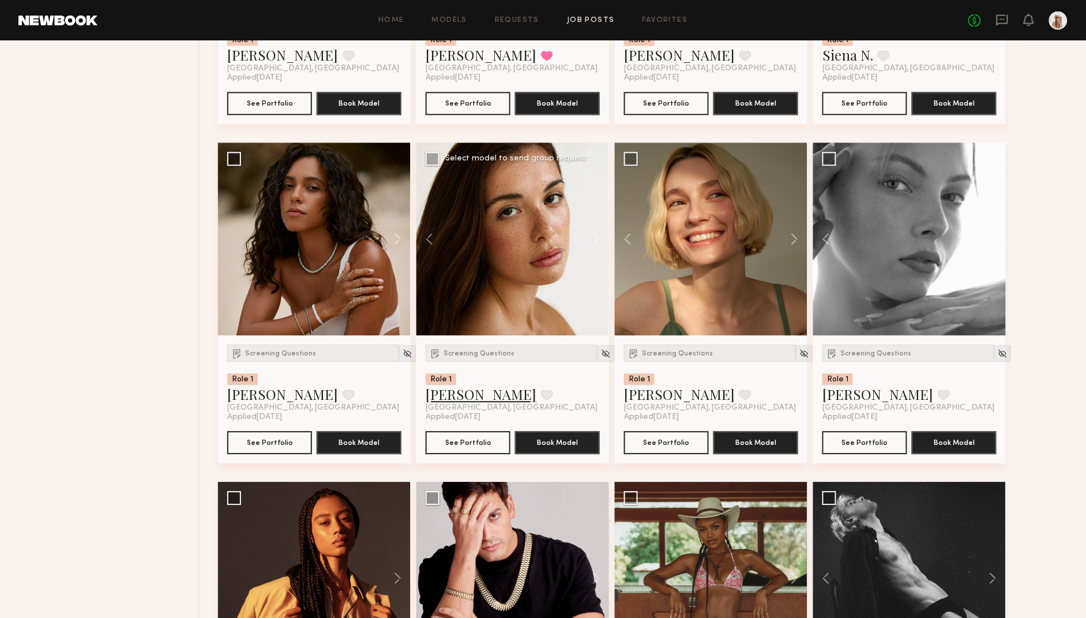
click at [442, 397] on link "Jasmine G." at bounding box center [481, 394] width 111 height 18
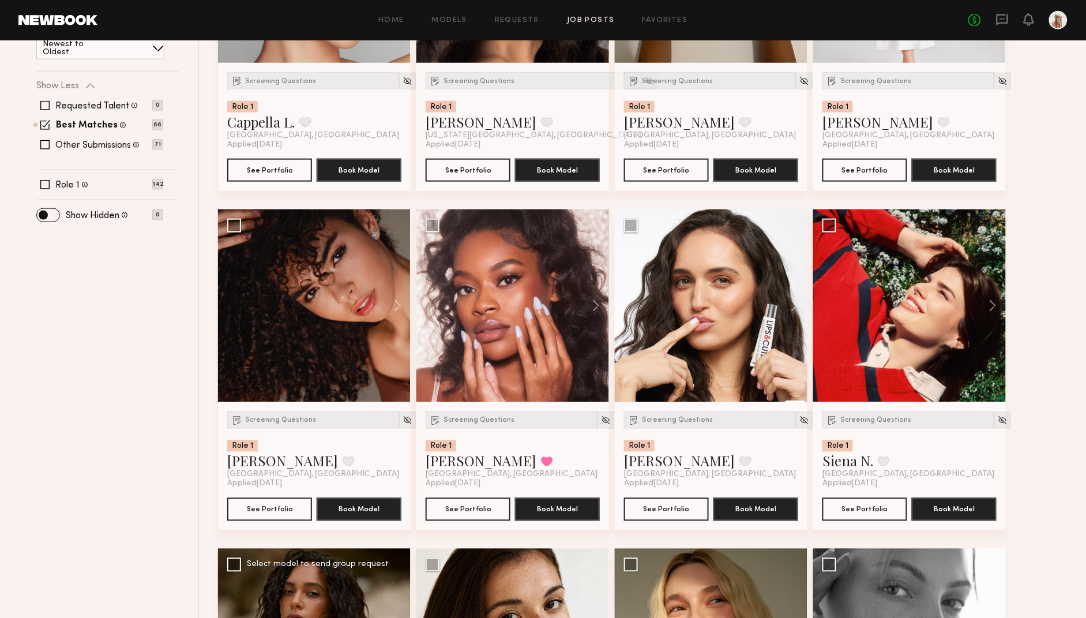
scroll to position [251, 0]
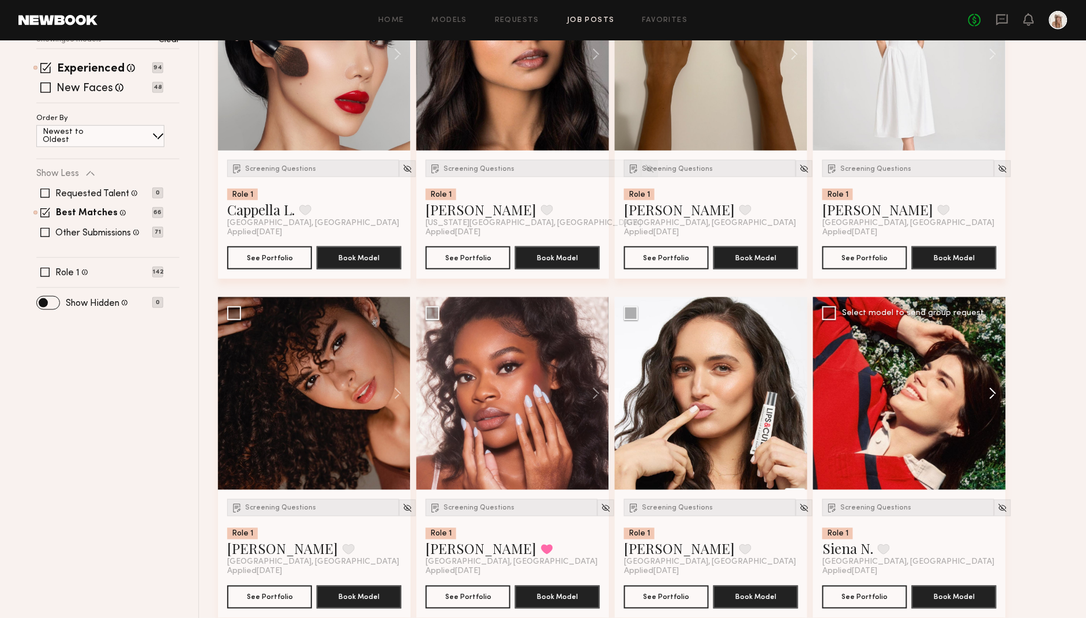
click at [869, 395] on button at bounding box center [987, 393] width 37 height 193
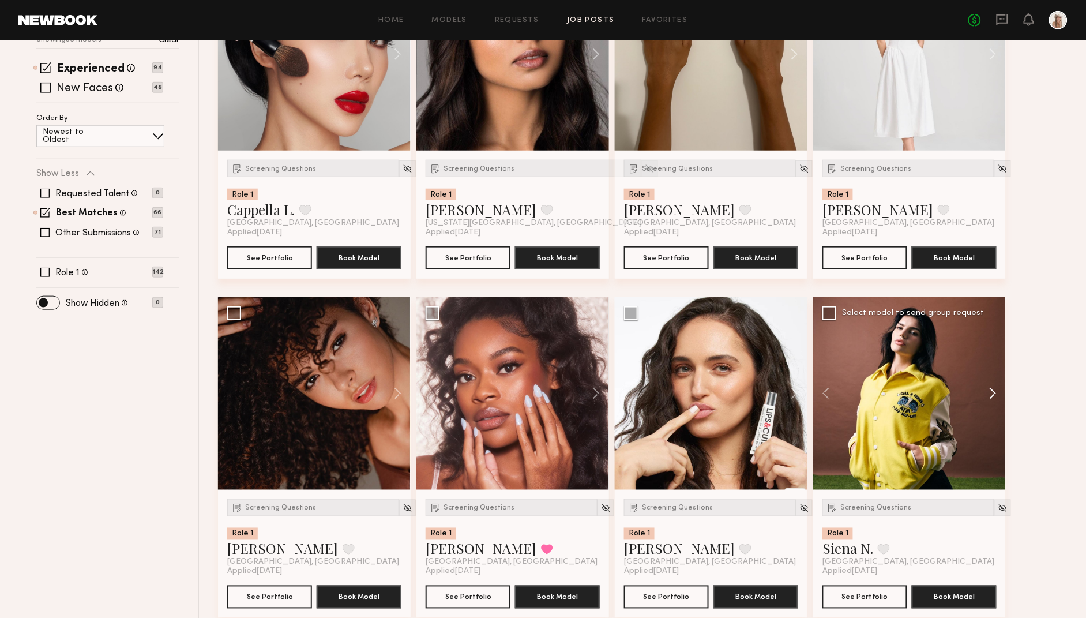
click at [869, 395] on button at bounding box center [987, 393] width 37 height 193
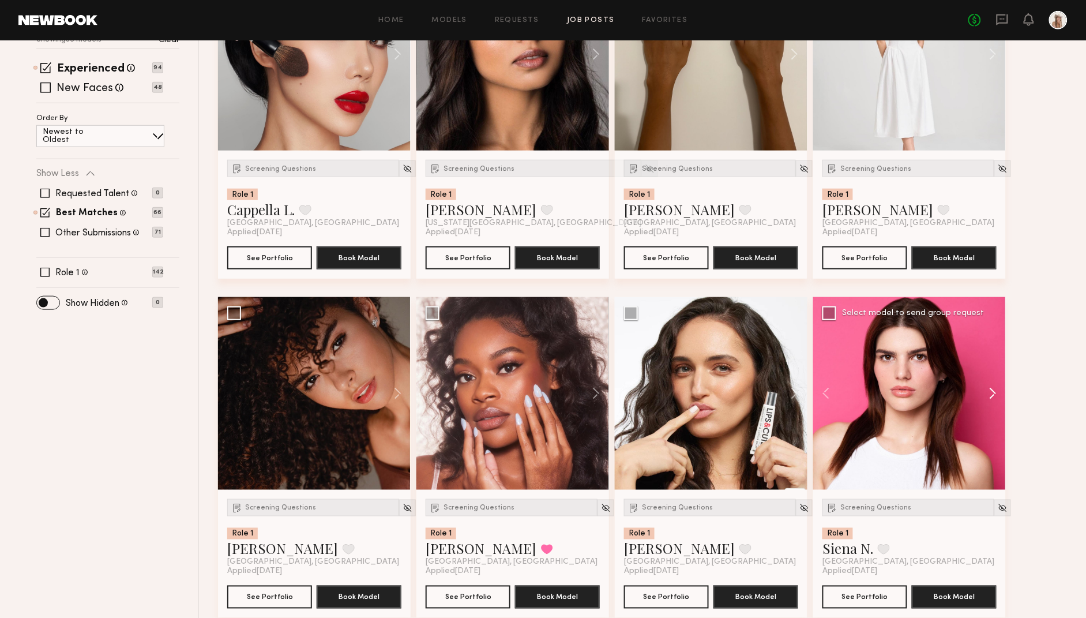
click at [869, 395] on button at bounding box center [987, 393] width 37 height 193
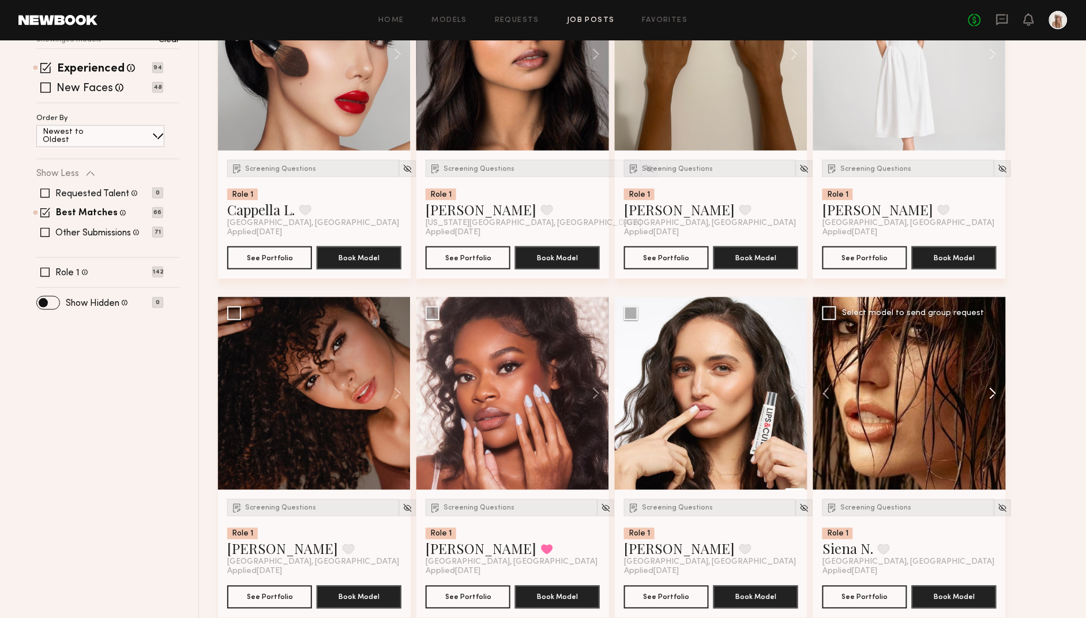
click at [869, 395] on button at bounding box center [987, 393] width 37 height 193
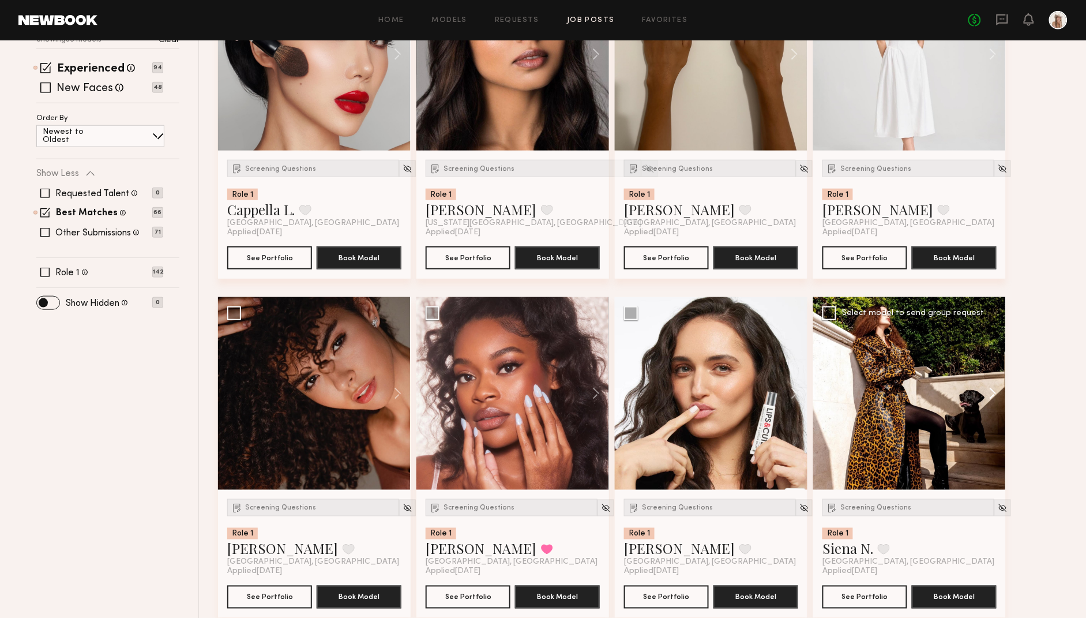
click at [869, 395] on button at bounding box center [987, 393] width 37 height 193
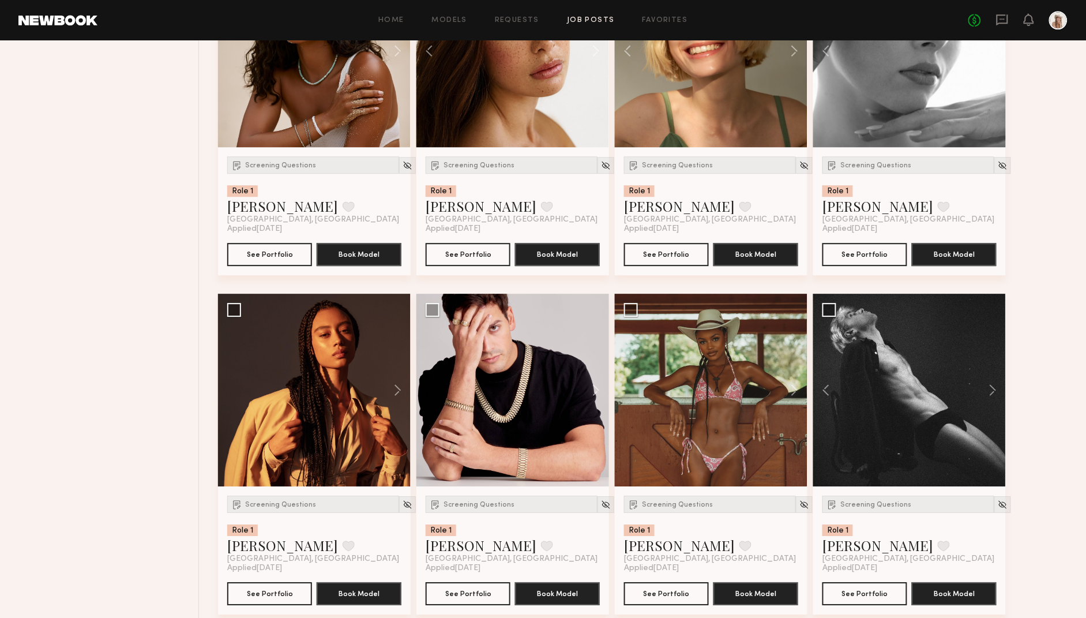
scroll to position [975, 0]
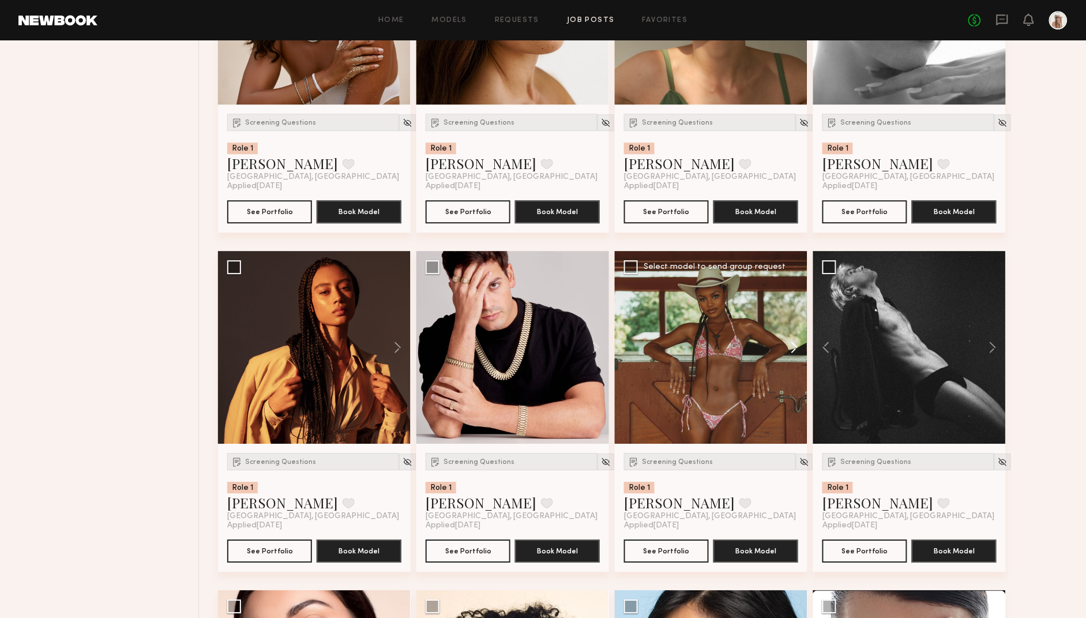
click at [789, 348] on button at bounding box center [789, 347] width 37 height 193
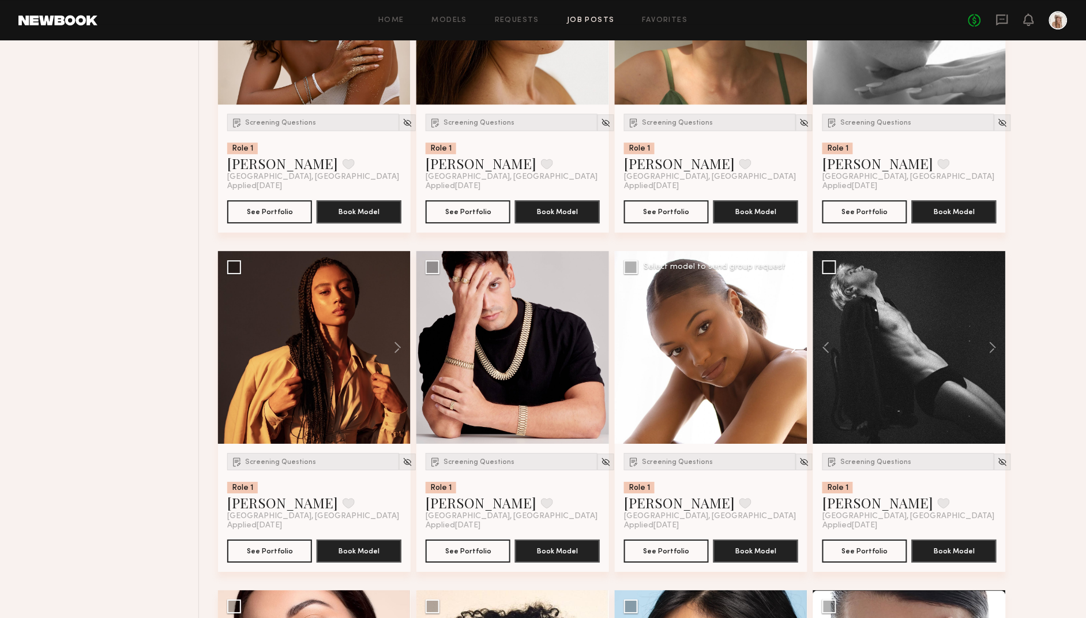
click at [789, 348] on button at bounding box center [789, 347] width 37 height 193
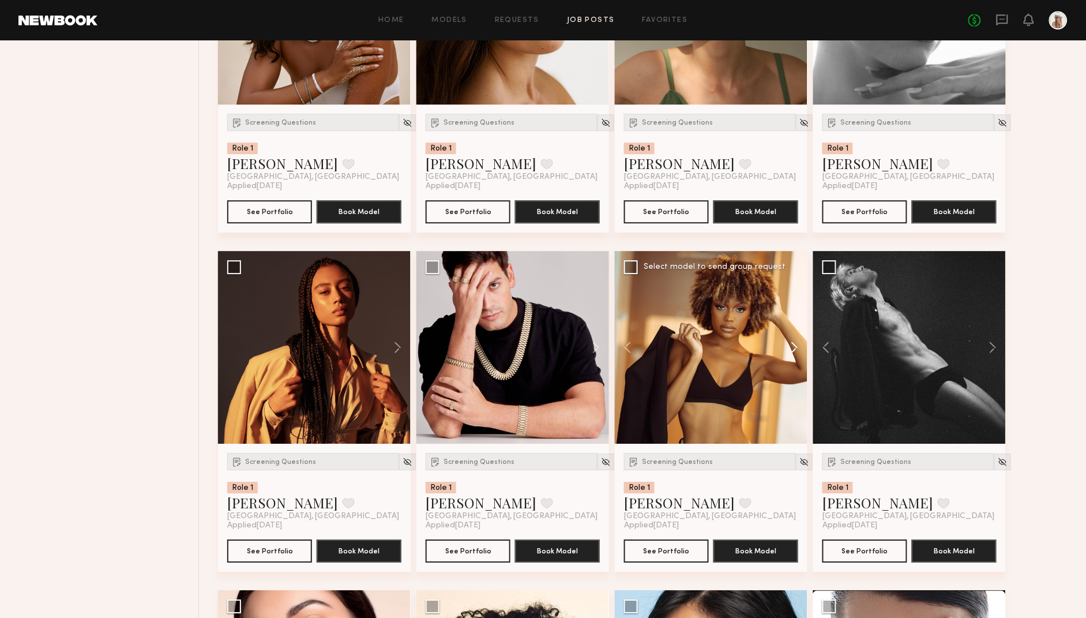
click at [789, 348] on button at bounding box center [789, 347] width 37 height 193
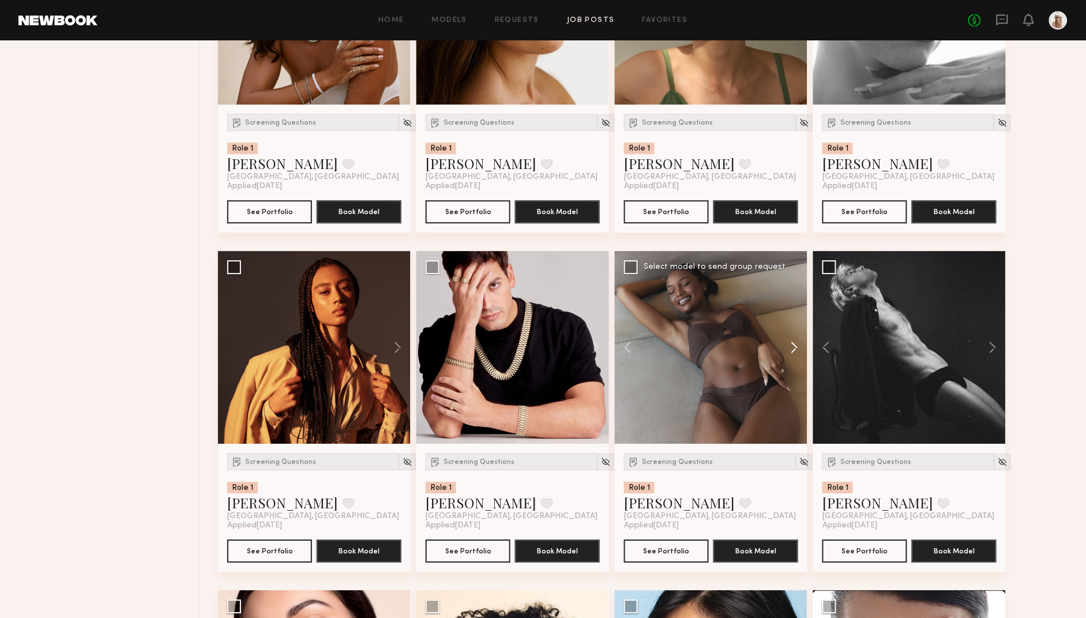
click at [789, 348] on button at bounding box center [789, 347] width 37 height 193
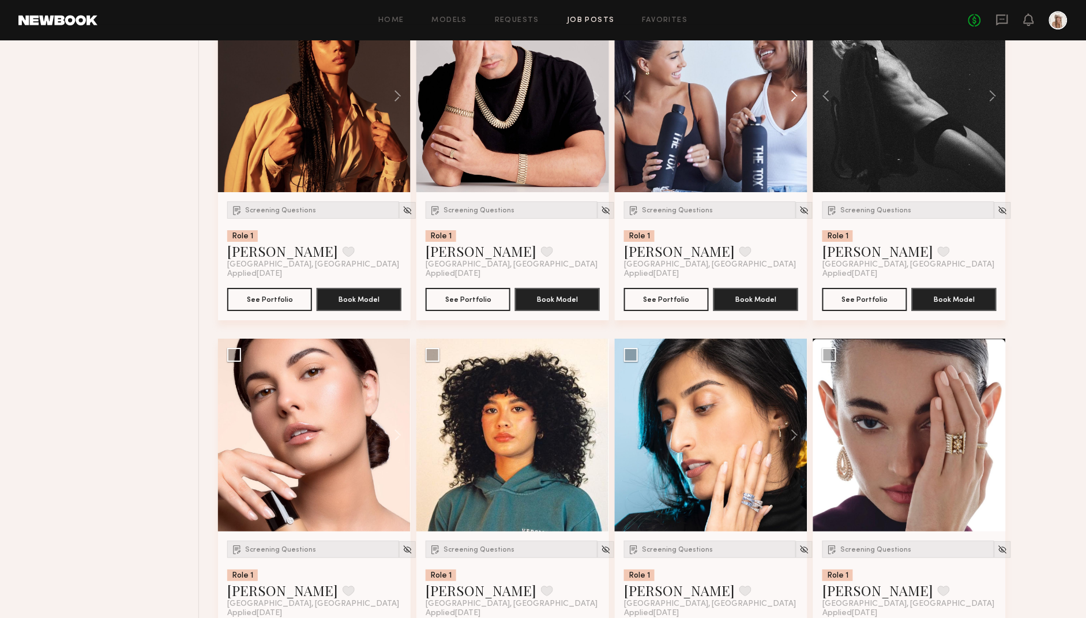
scroll to position [1252, 0]
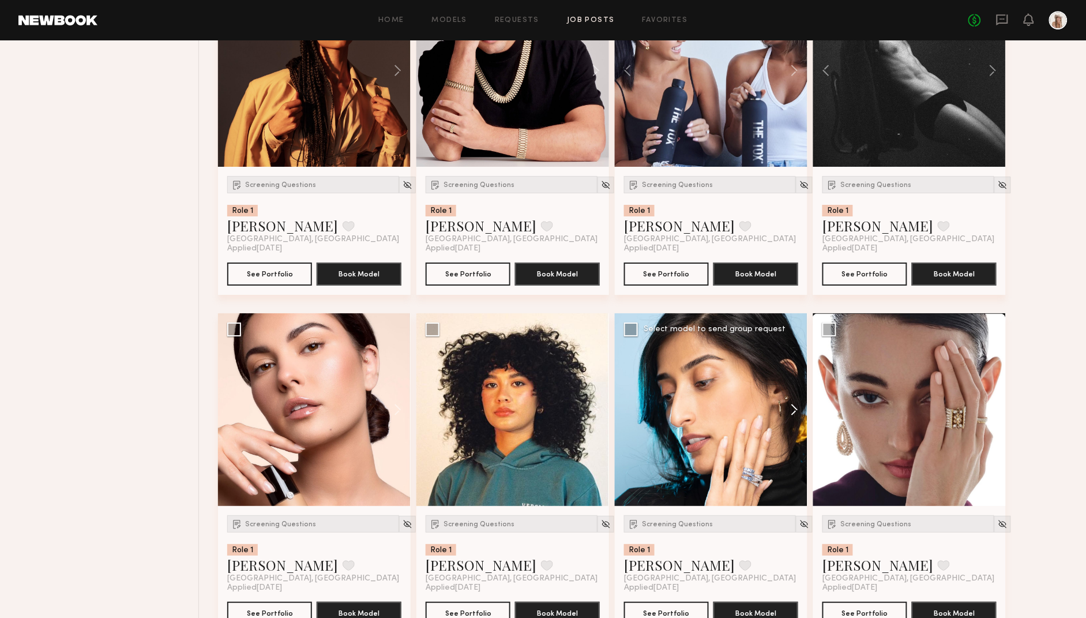
click at [794, 414] on button at bounding box center [789, 409] width 37 height 193
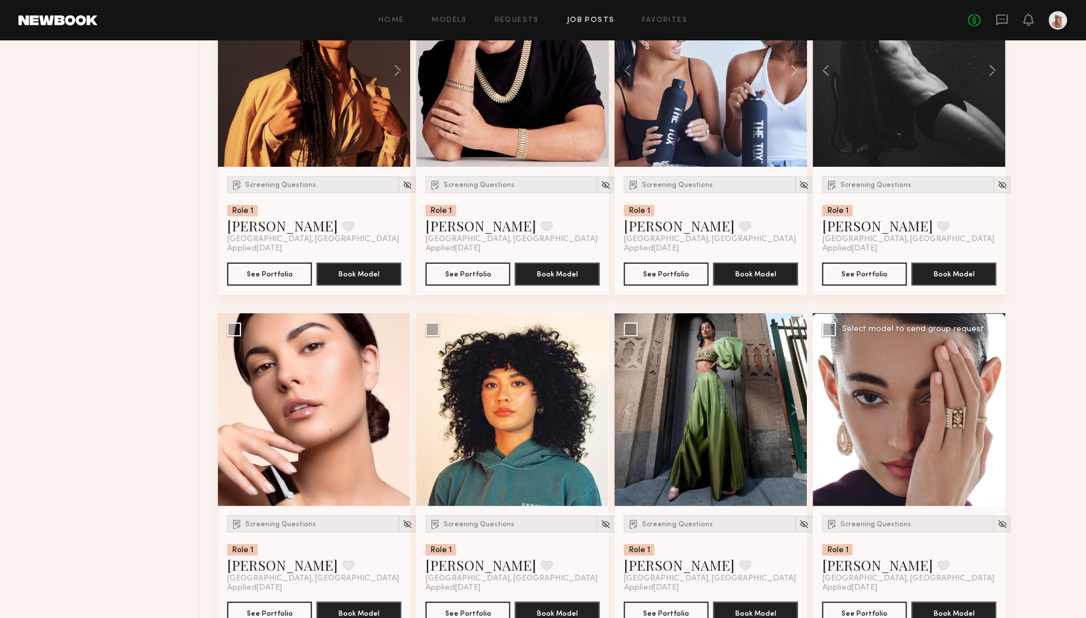
click at [869, 403] on button at bounding box center [987, 409] width 37 height 193
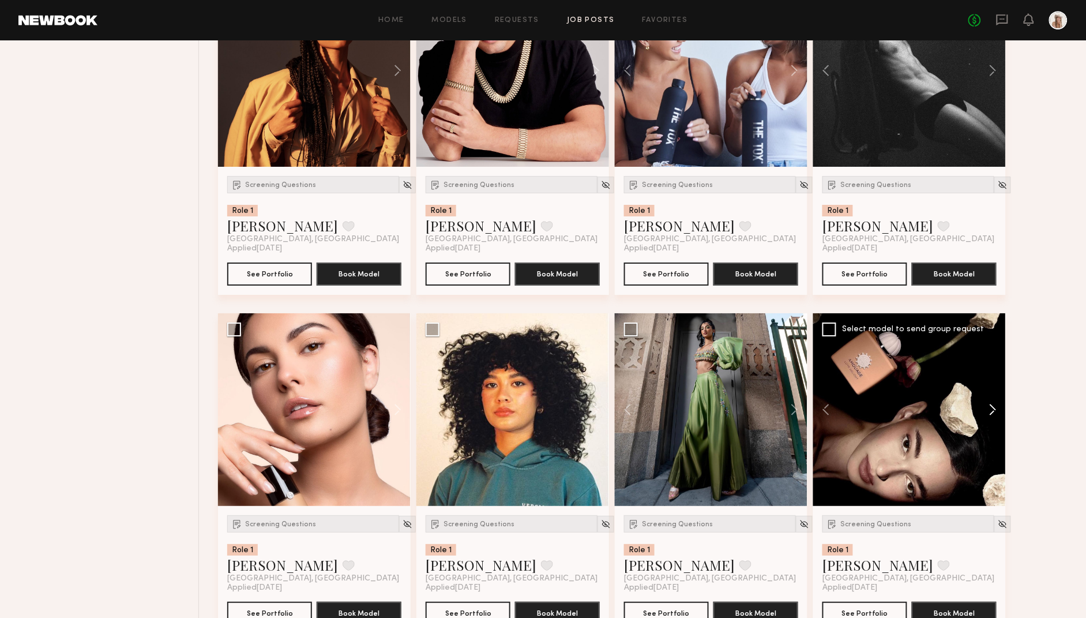
click at [869, 411] on button at bounding box center [987, 409] width 37 height 193
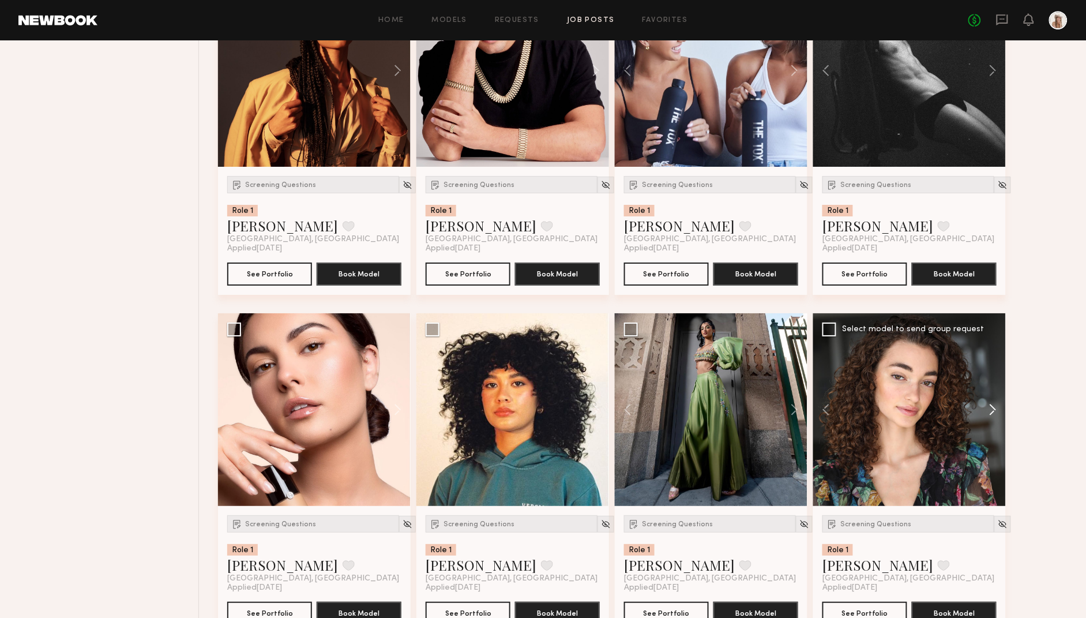
click at [869, 411] on button at bounding box center [987, 409] width 37 height 193
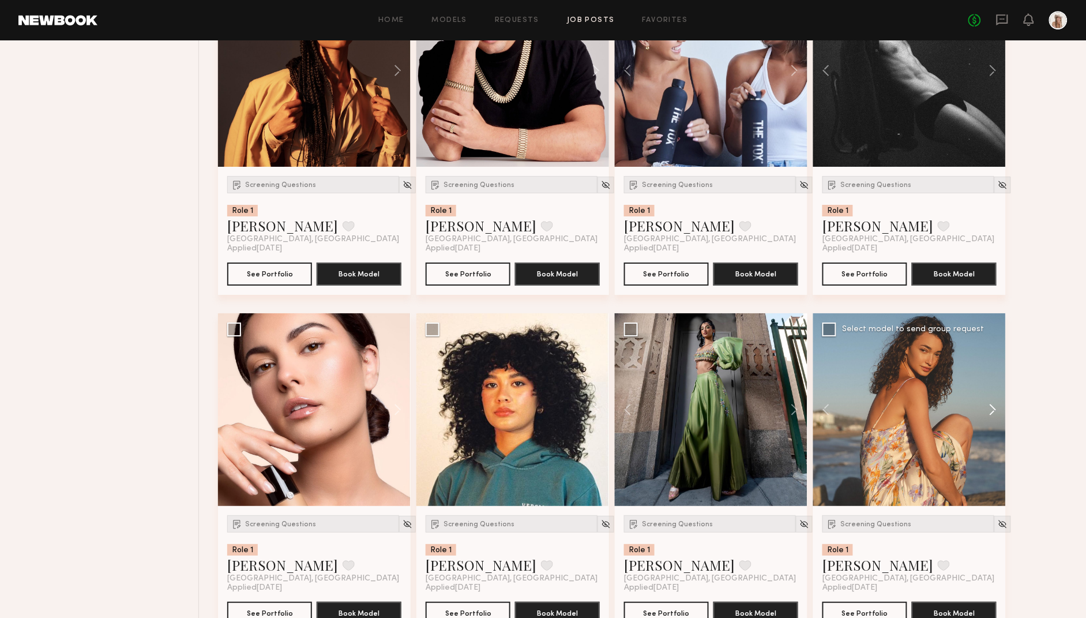
click at [869, 411] on button at bounding box center [987, 409] width 37 height 193
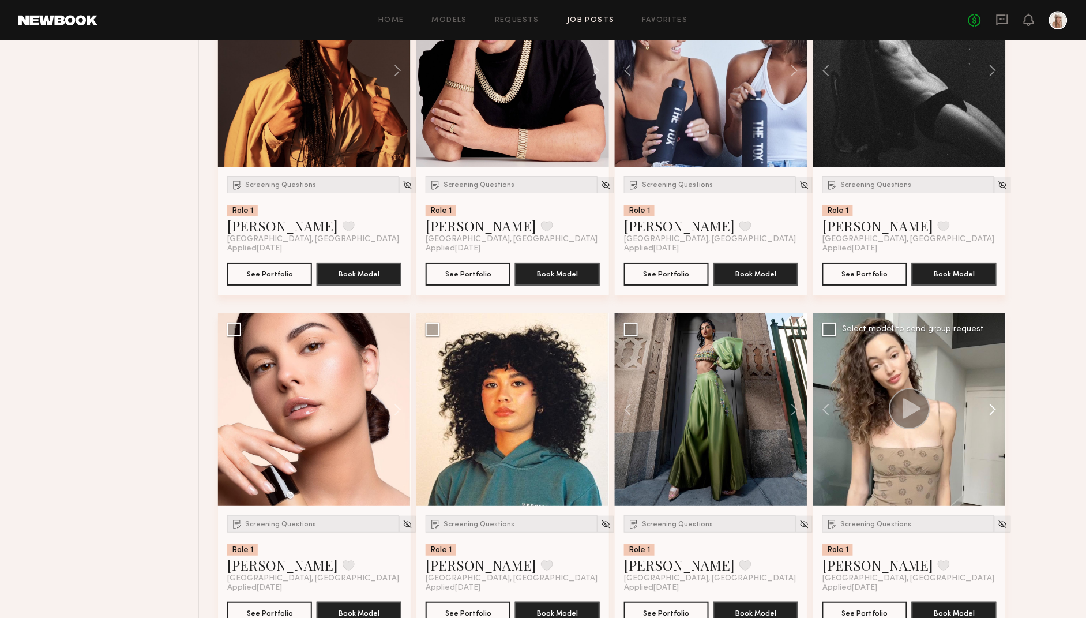
click at [869, 411] on button at bounding box center [987, 409] width 37 height 193
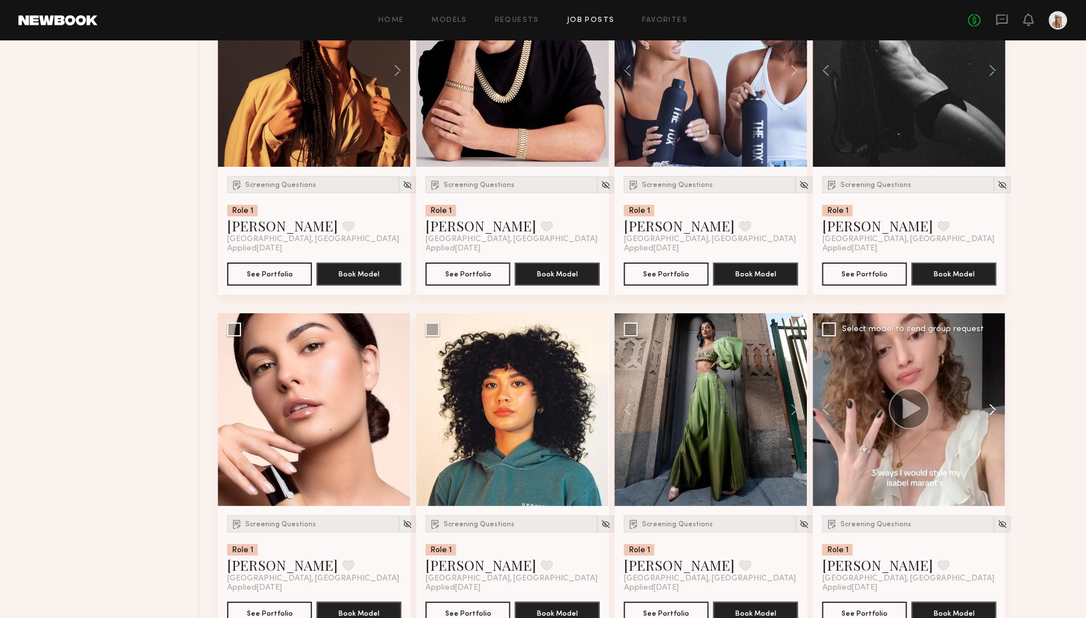
click at [869, 411] on button at bounding box center [987, 409] width 37 height 193
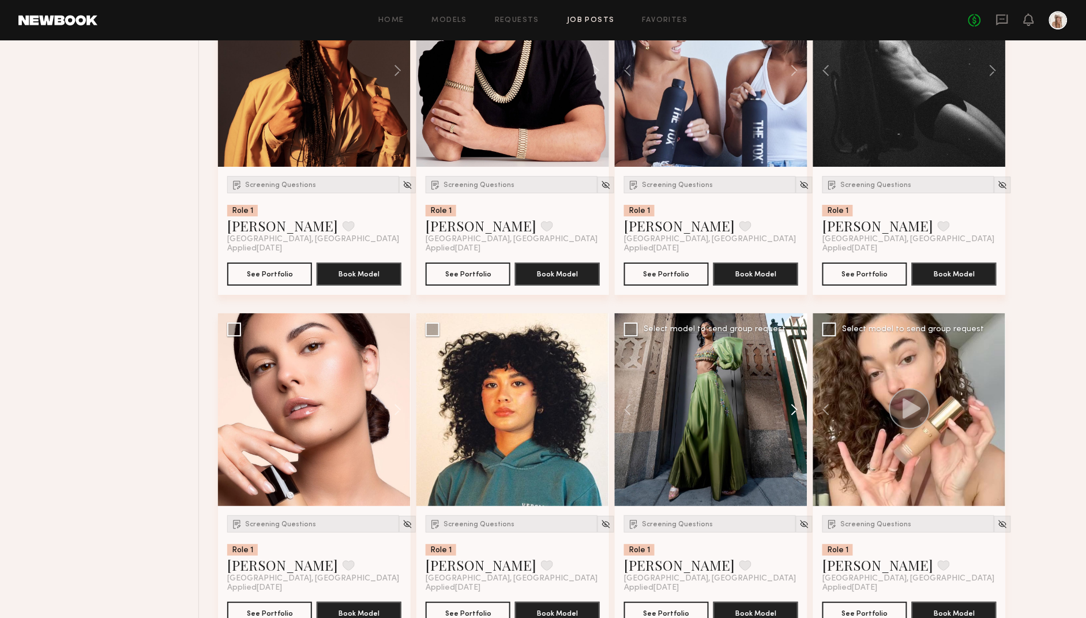
click at [788, 411] on button at bounding box center [789, 409] width 37 height 193
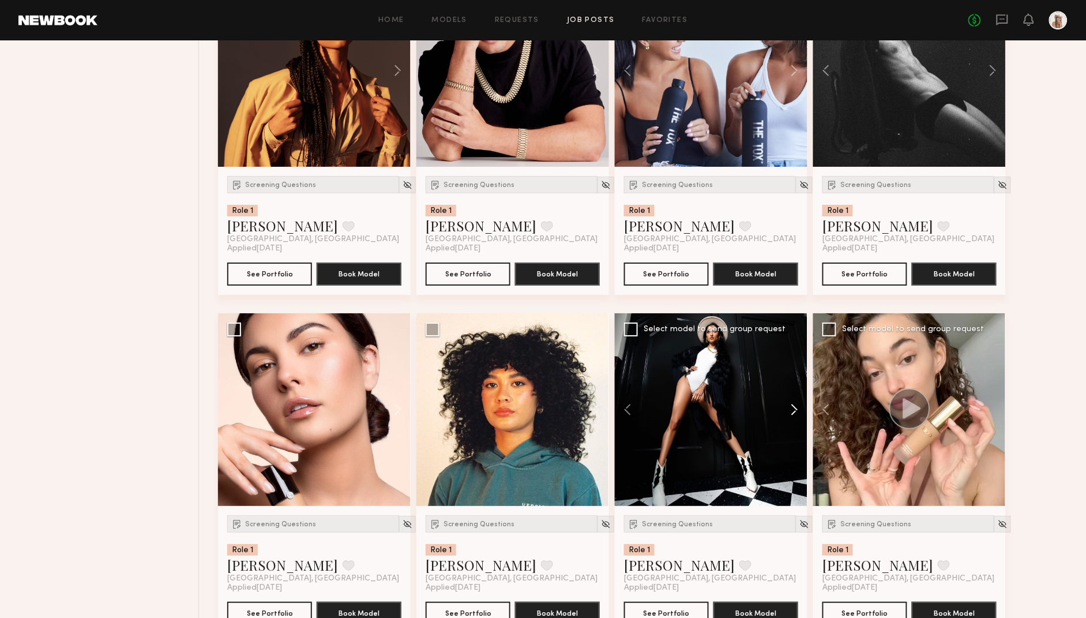
click at [788, 411] on button at bounding box center [789, 409] width 37 height 193
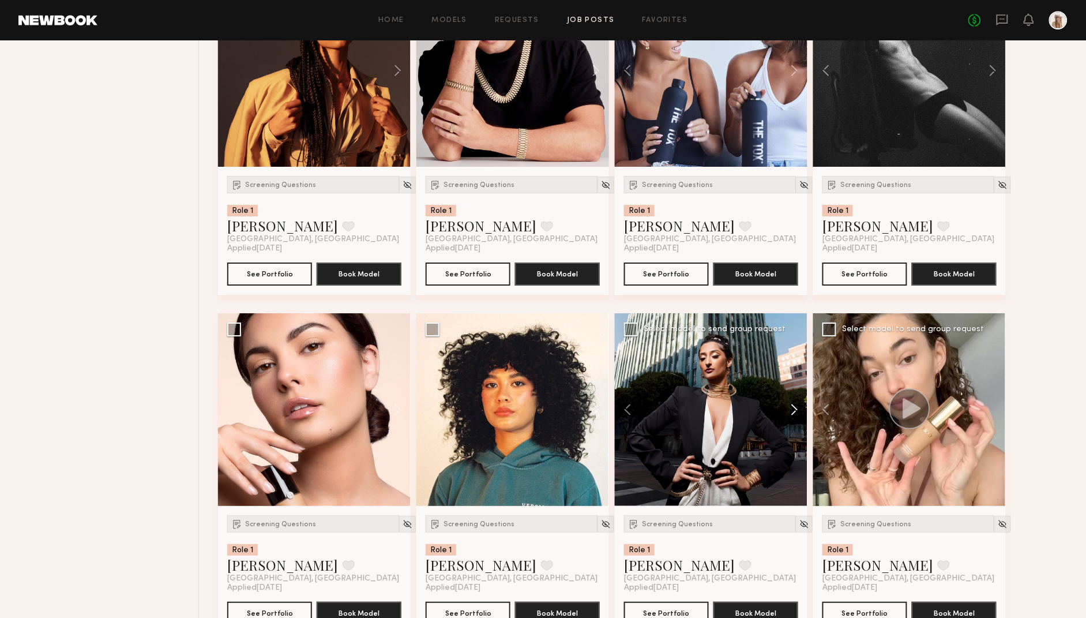
click at [788, 411] on button at bounding box center [789, 409] width 37 height 193
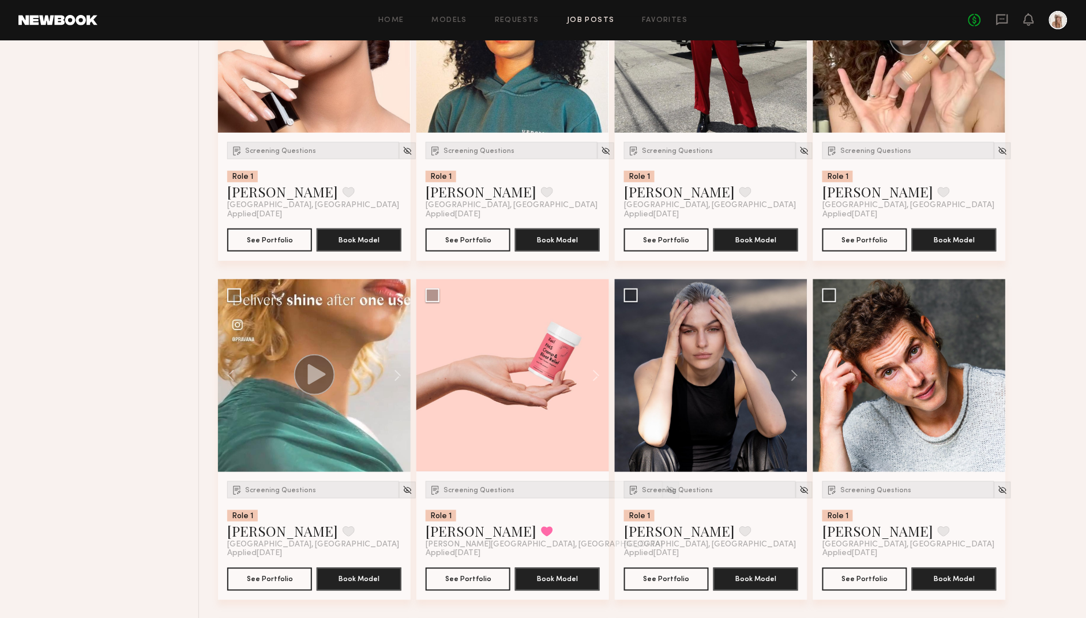
scroll to position [1751, 0]
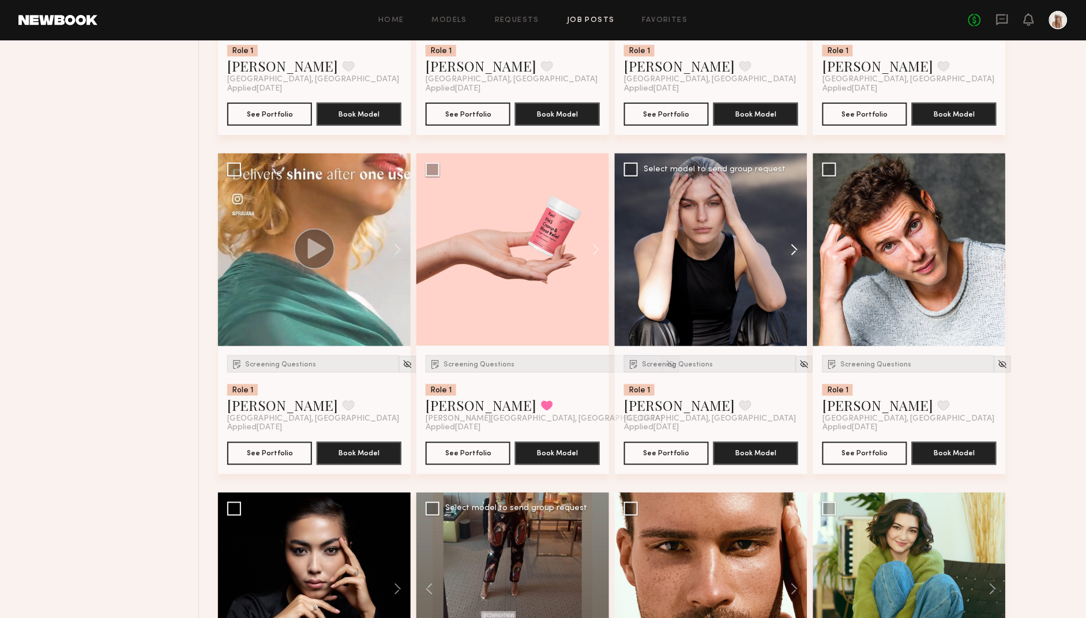
click at [794, 258] on button at bounding box center [789, 249] width 37 height 193
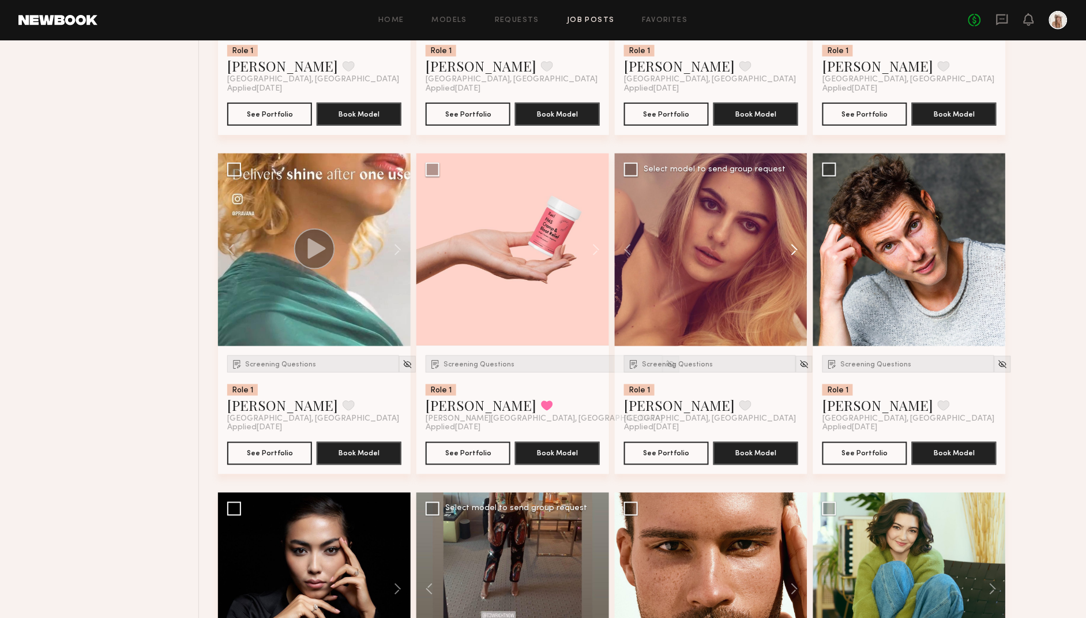
click at [794, 258] on button at bounding box center [789, 249] width 37 height 193
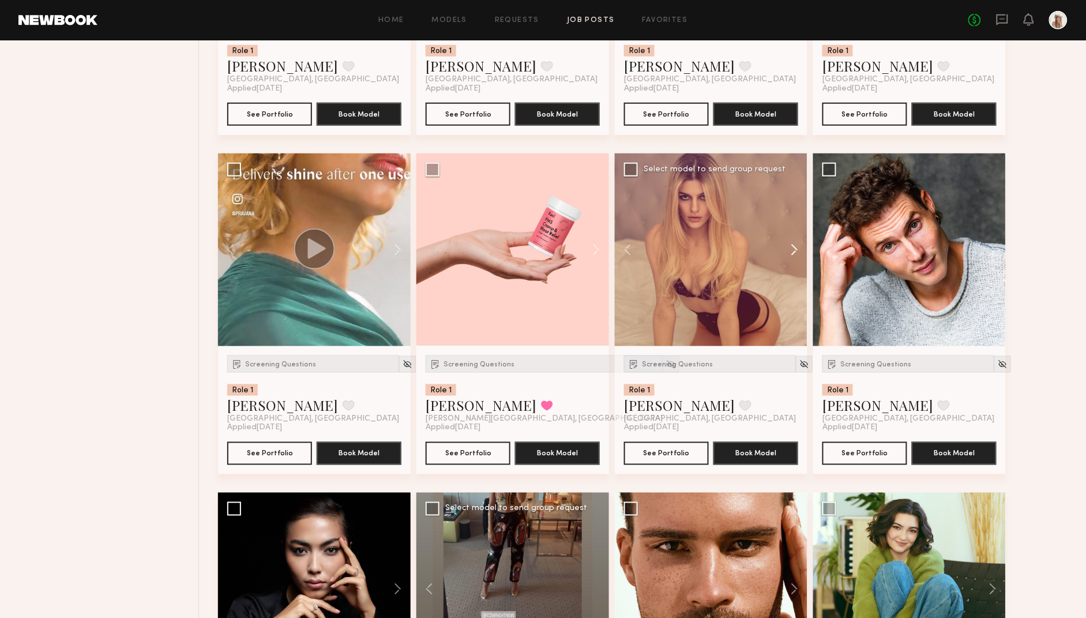
click at [794, 258] on button at bounding box center [789, 249] width 37 height 193
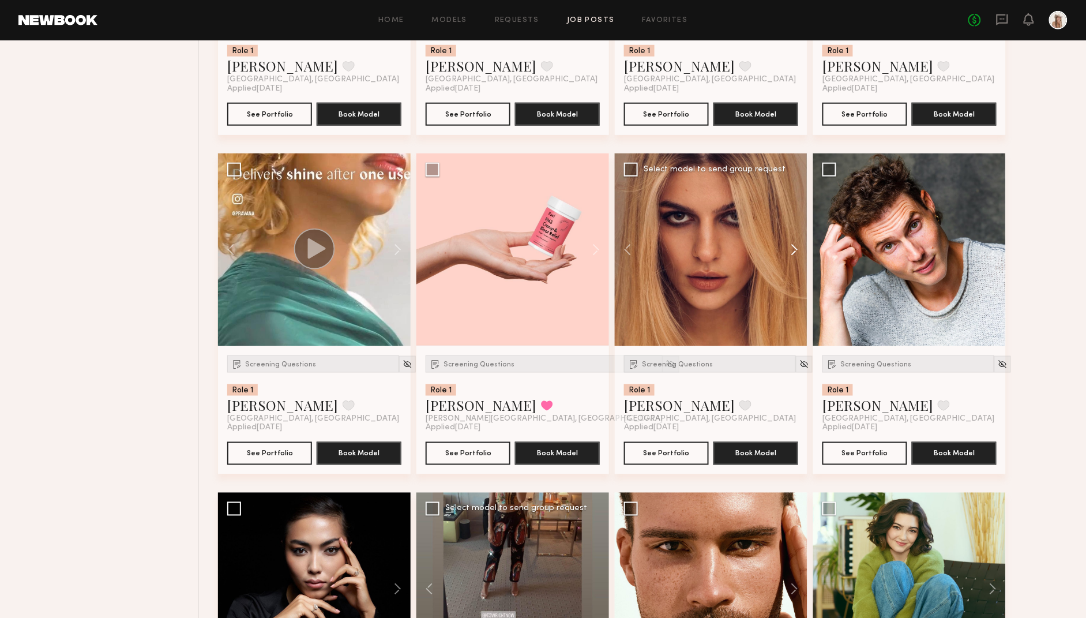
click at [794, 258] on button at bounding box center [789, 249] width 37 height 193
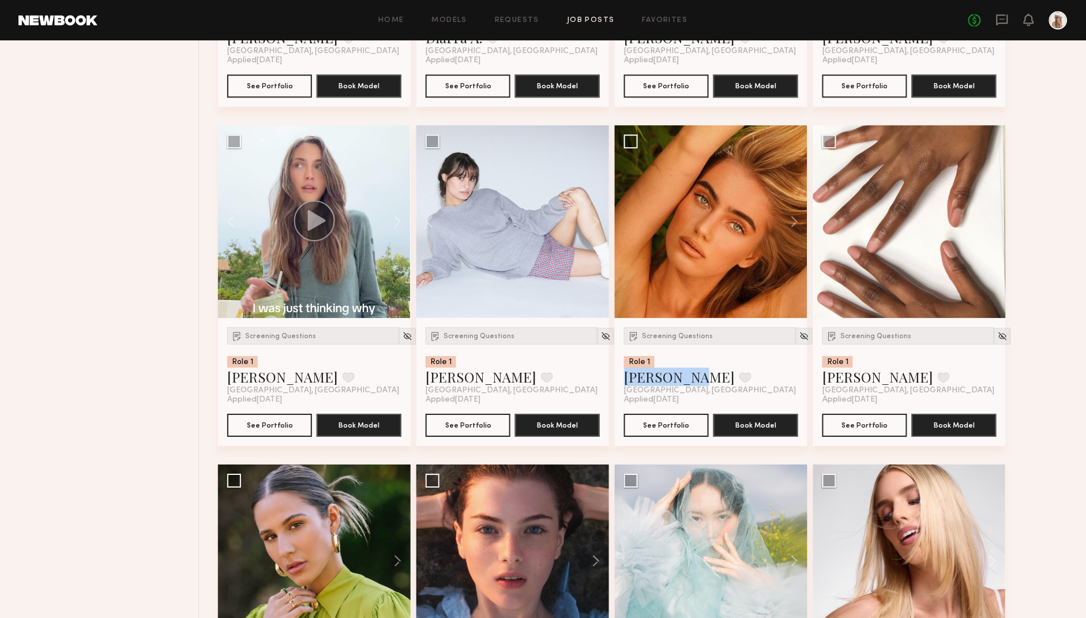
scroll to position [2654, 0]
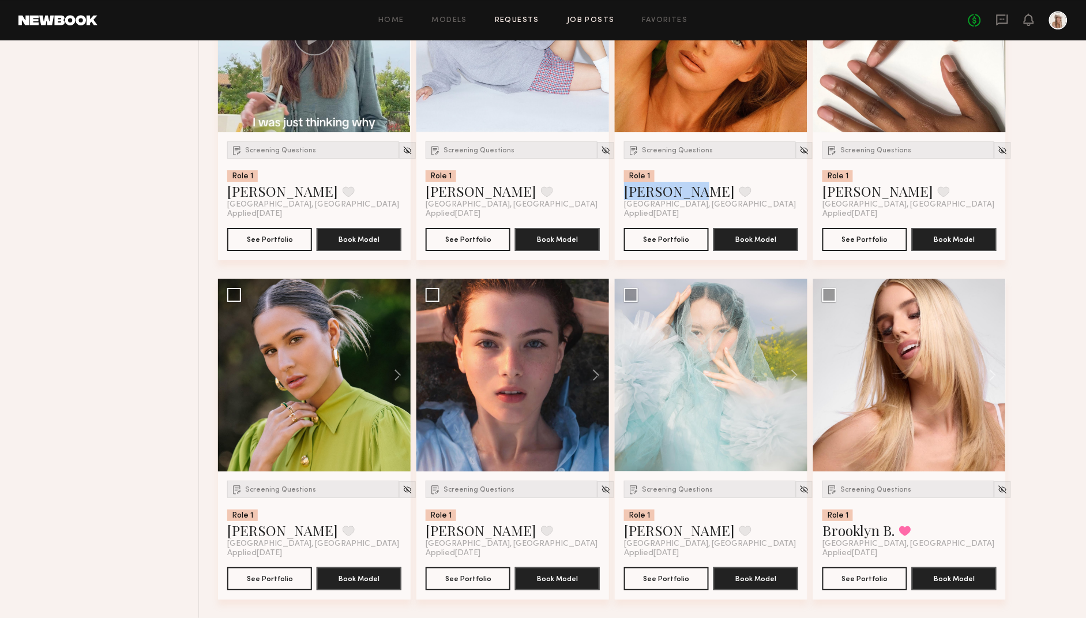
click at [509, 20] on link "Requests" at bounding box center [517, 20] width 44 height 7
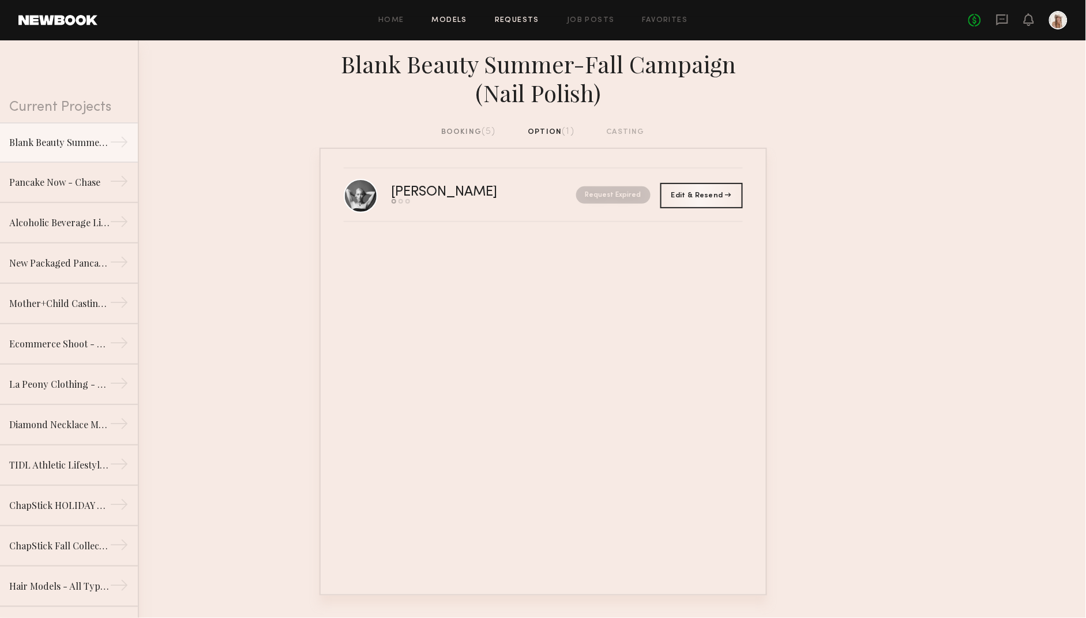
click at [448, 21] on link "Models" at bounding box center [449, 20] width 35 height 7
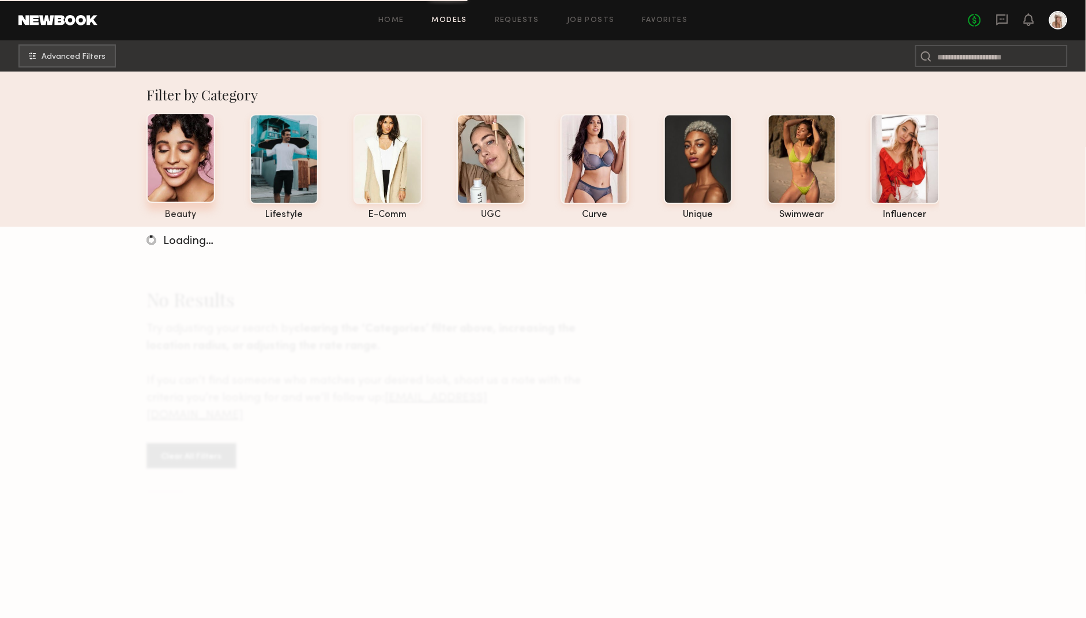
click at [188, 168] on div at bounding box center [181, 158] width 69 height 90
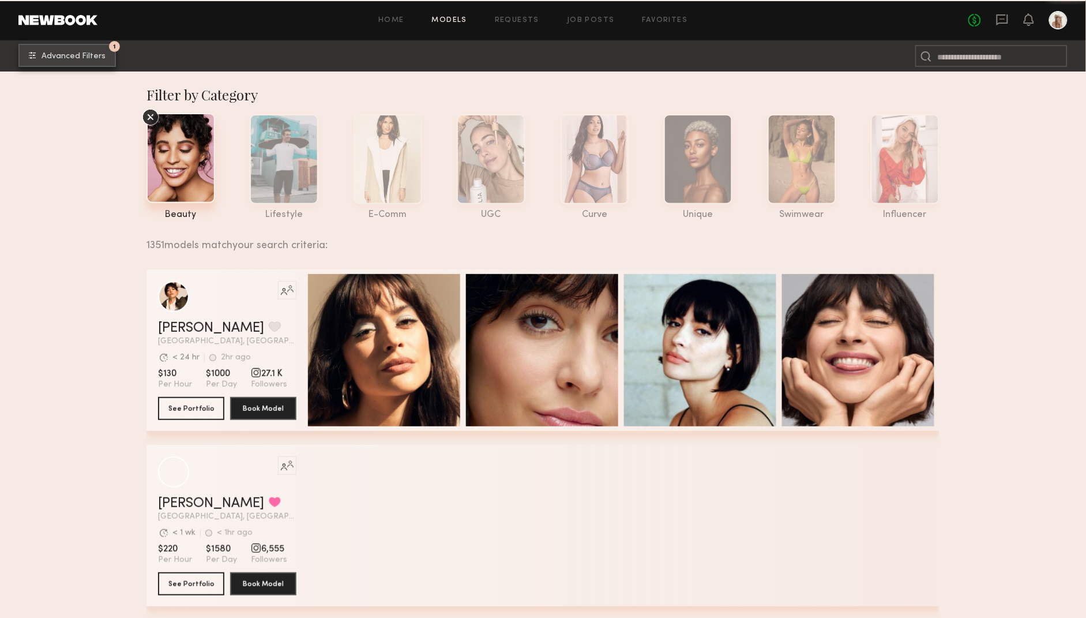
click at [91, 52] on span "Advanced Filters" at bounding box center [74, 56] width 64 height 8
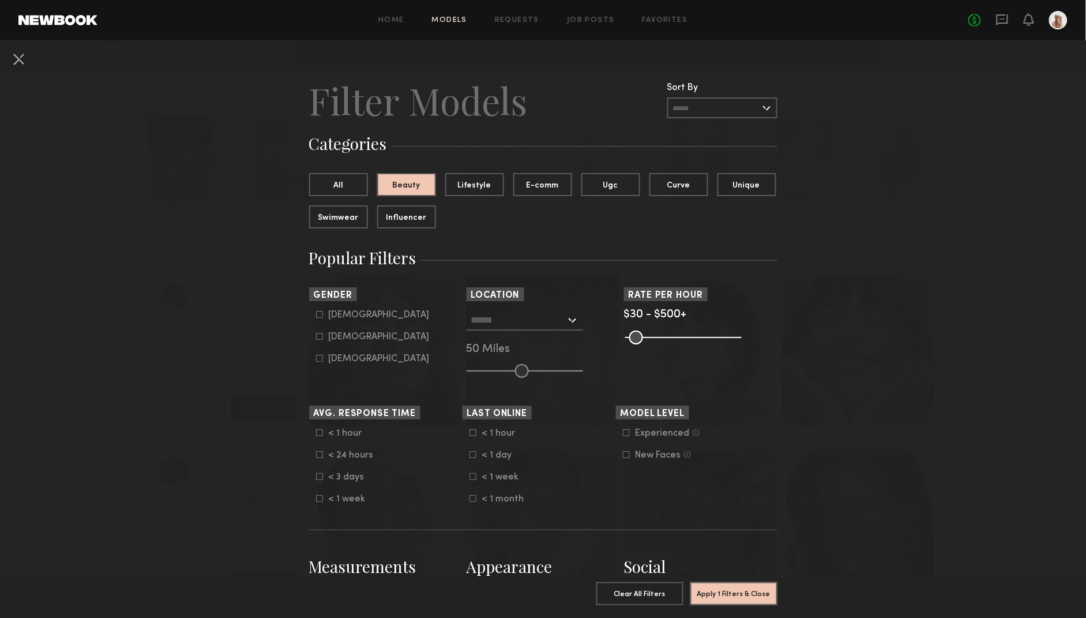
click at [321, 335] on icon at bounding box center [319, 336] width 7 height 7
type input "**"
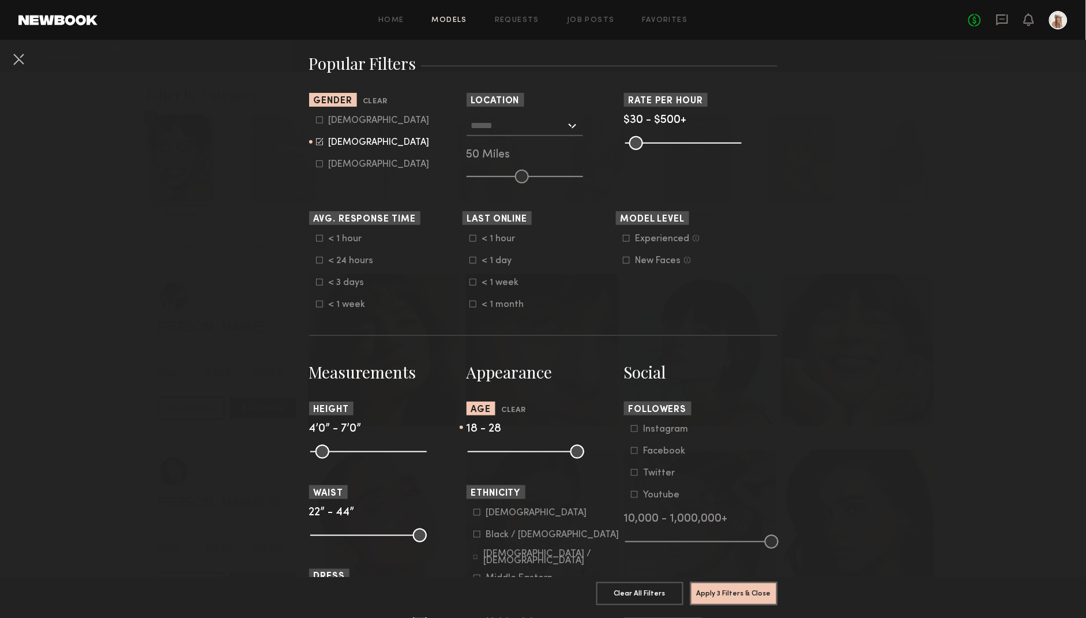
drag, startPoint x: 575, startPoint y: 451, endPoint x: 505, endPoint y: 453, distance: 69.8
click at [505, 453] on input "range" at bounding box center [526, 452] width 117 height 14
drag, startPoint x: 505, startPoint y: 453, endPoint x: 512, endPoint y: 453, distance: 6.9
type input "**"
click at [512, 453] on input "range" at bounding box center [526, 452] width 117 height 14
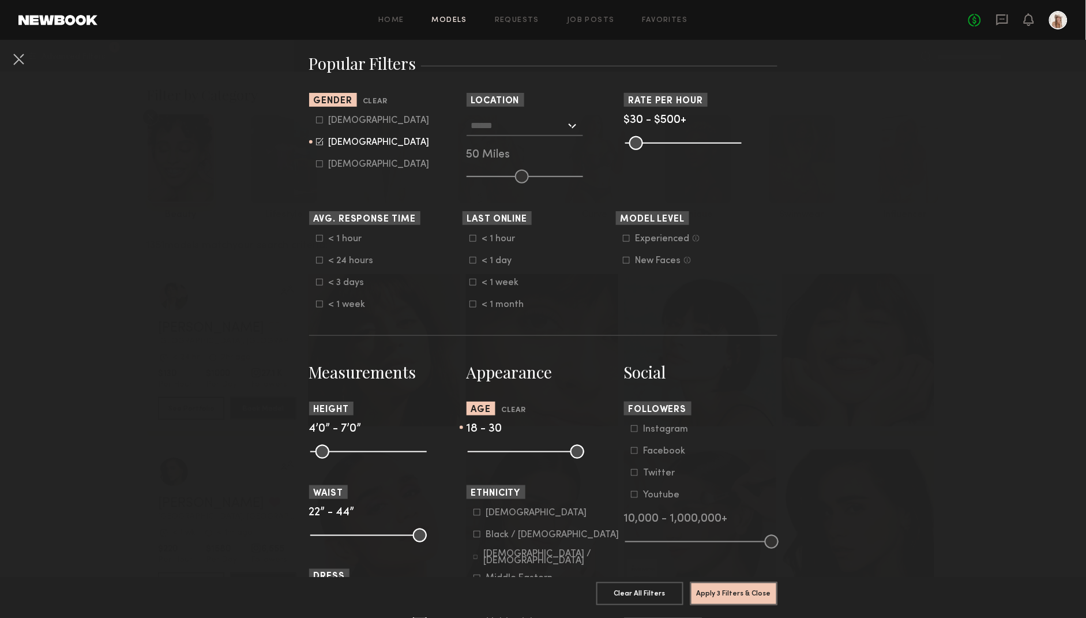
click at [515, 125] on input "text" at bounding box center [518, 125] width 95 height 20
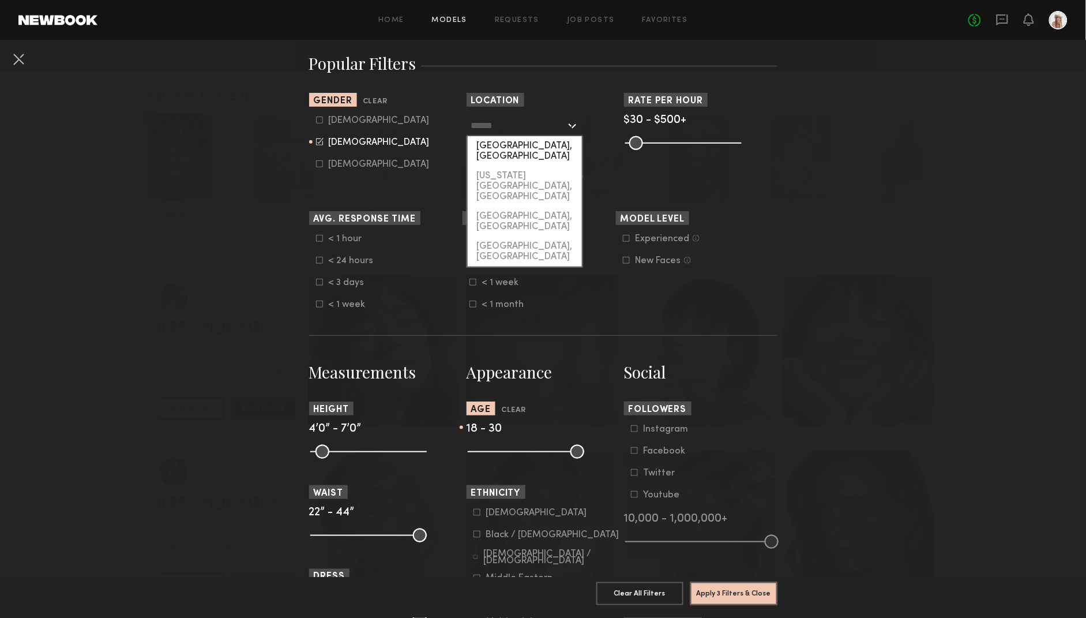
click at [515, 145] on div "[GEOGRAPHIC_DATA], [GEOGRAPHIC_DATA]" at bounding box center [525, 151] width 114 height 30
type input "**********"
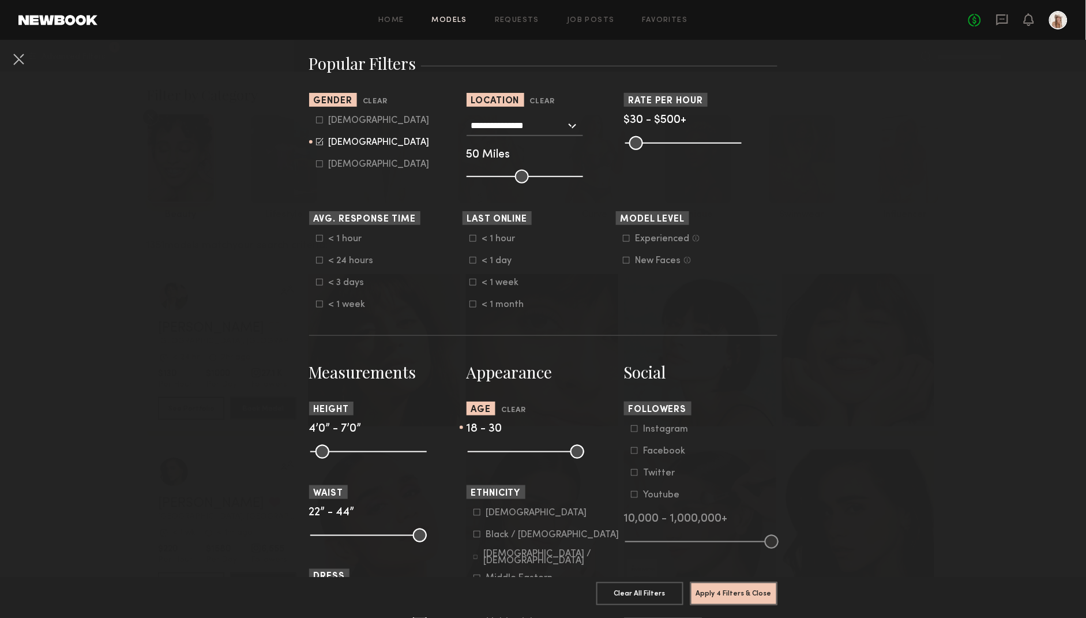
click at [479, 176] on input "range" at bounding box center [525, 177] width 117 height 14
drag, startPoint x: 479, startPoint y: 176, endPoint x: 493, endPoint y: 176, distance: 13.3
type input "**"
click at [493, 176] on input "range" at bounding box center [525, 177] width 117 height 14
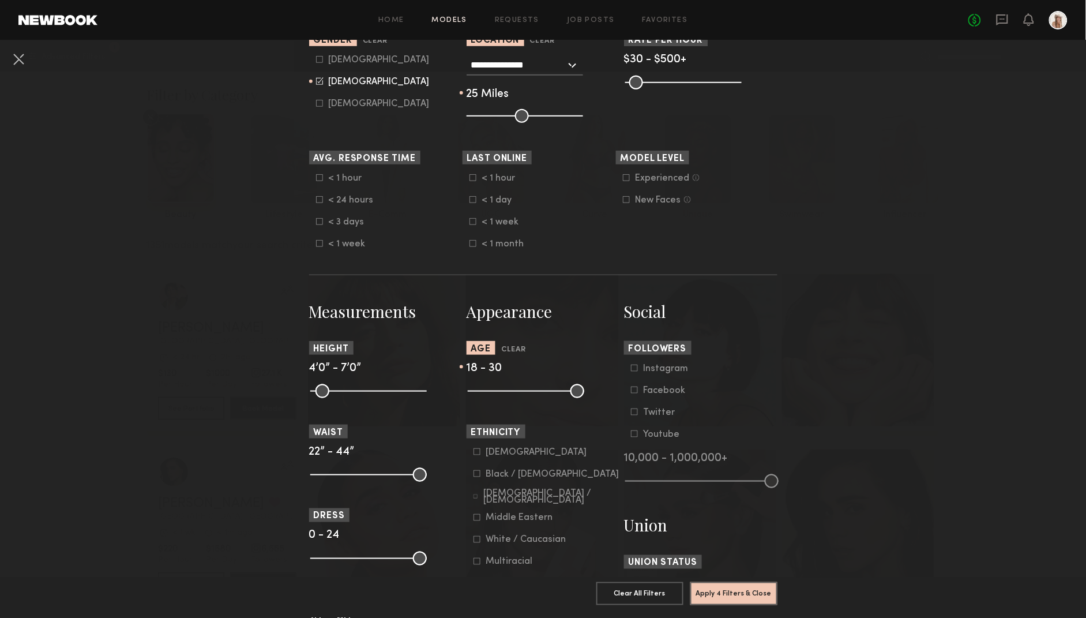
click at [634, 371] on icon at bounding box center [634, 368] width 7 height 7
click at [739, 494] on button "Apply 5 Filters & Close" at bounding box center [733, 592] width 87 height 23
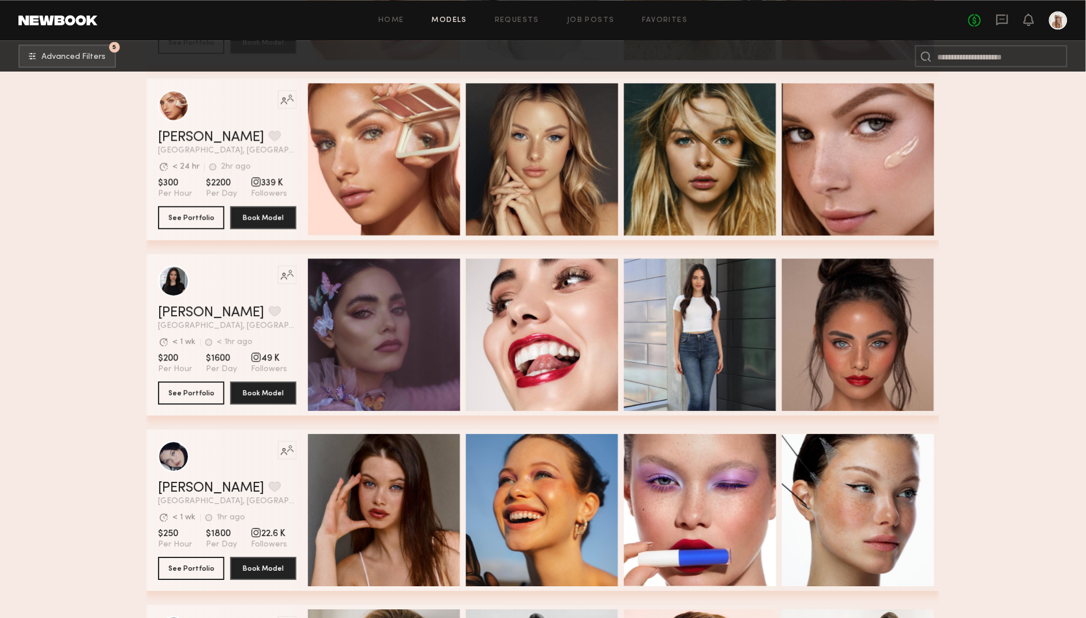
scroll to position [959, 0]
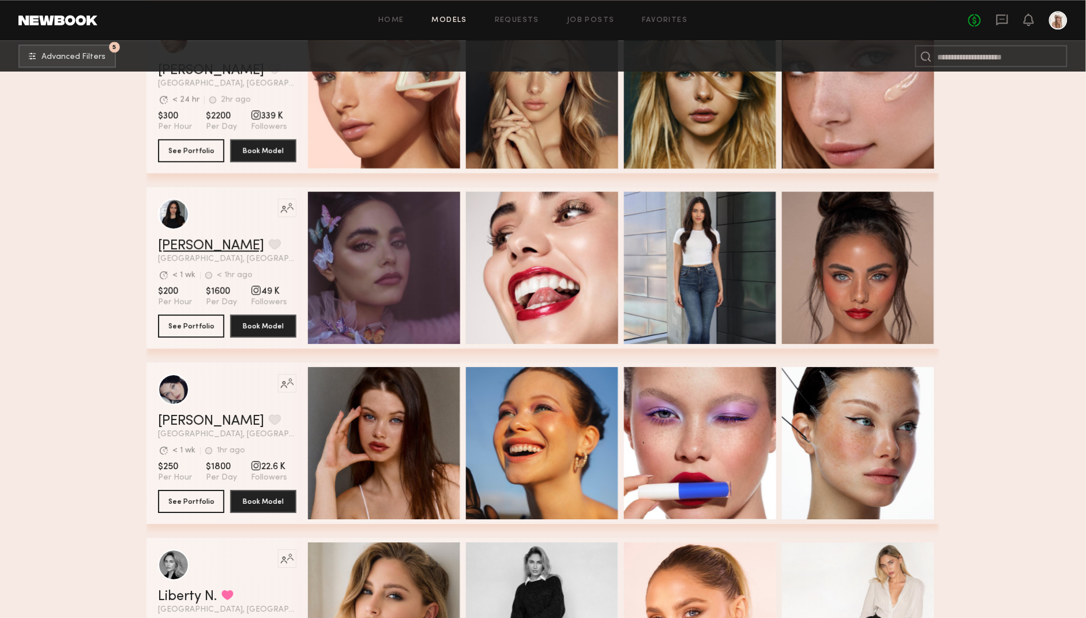
click at [182, 245] on link "Haley A." at bounding box center [211, 246] width 106 height 14
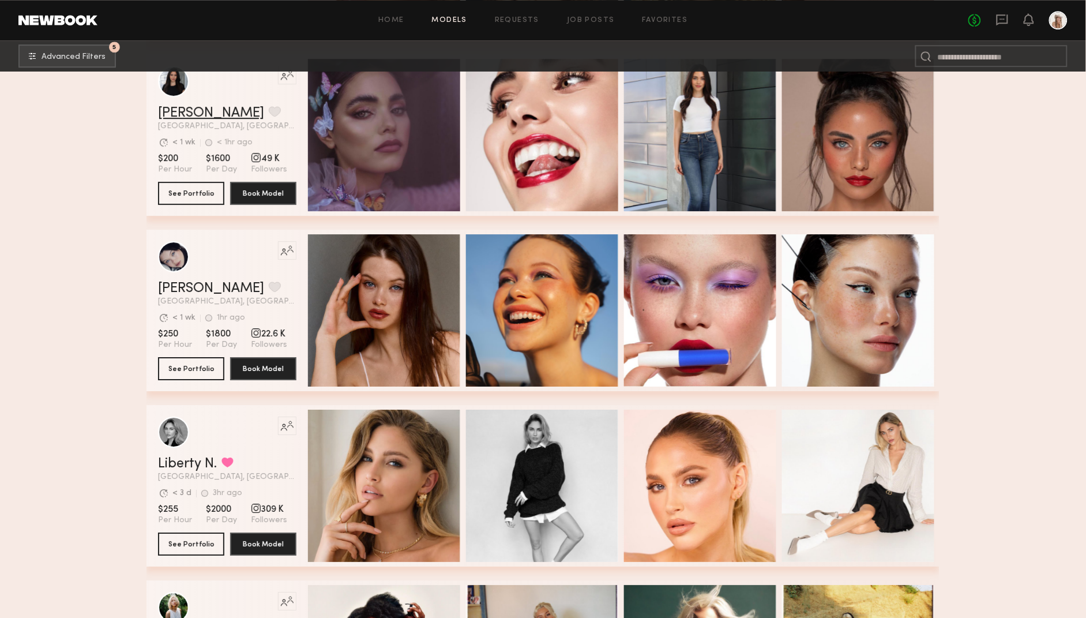
scroll to position [1146, 0]
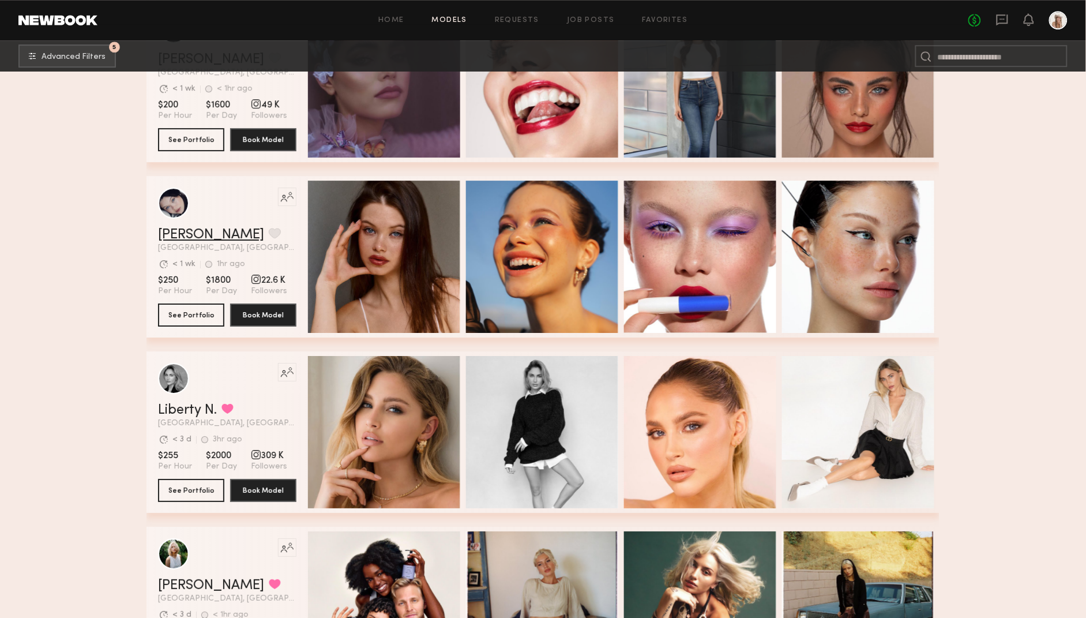
click at [185, 232] on link "Marina F." at bounding box center [211, 235] width 106 height 14
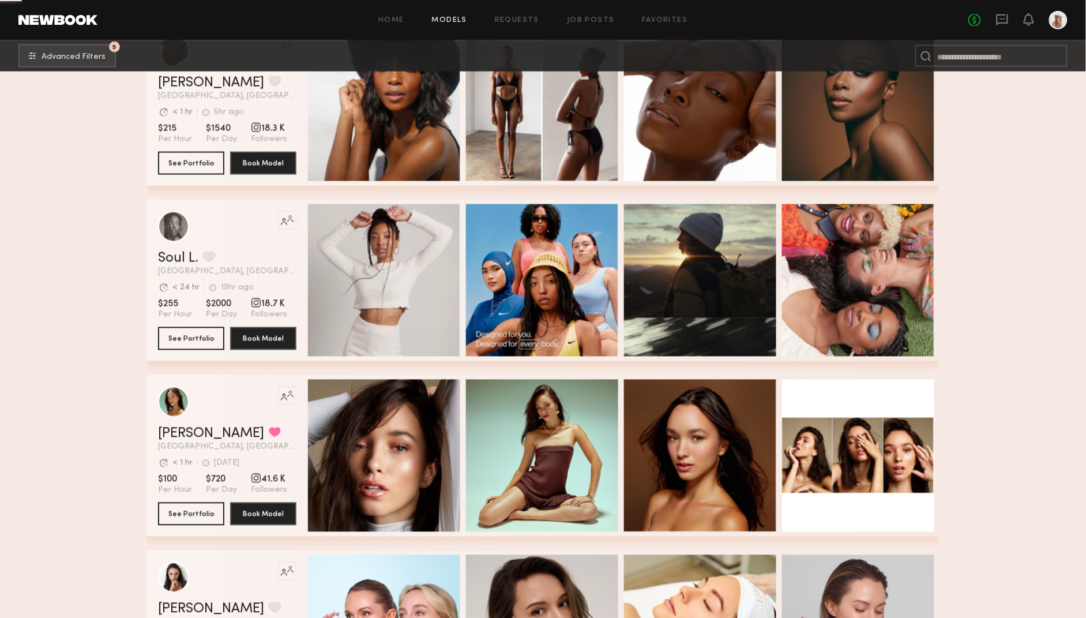
scroll to position [3565, 0]
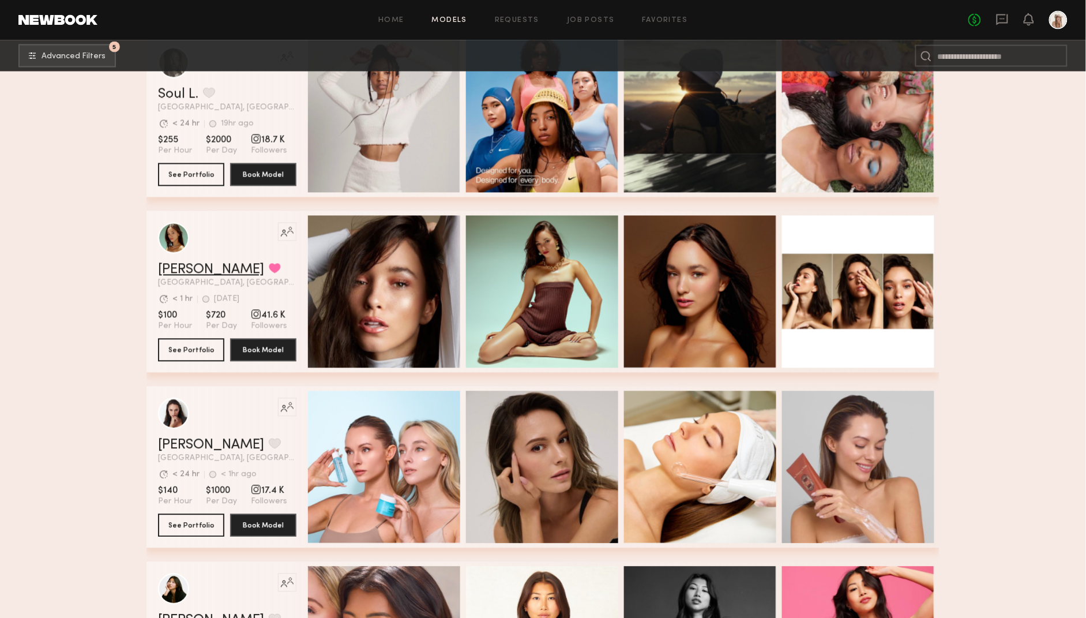
click at [170, 268] on link "Ana J." at bounding box center [211, 270] width 106 height 14
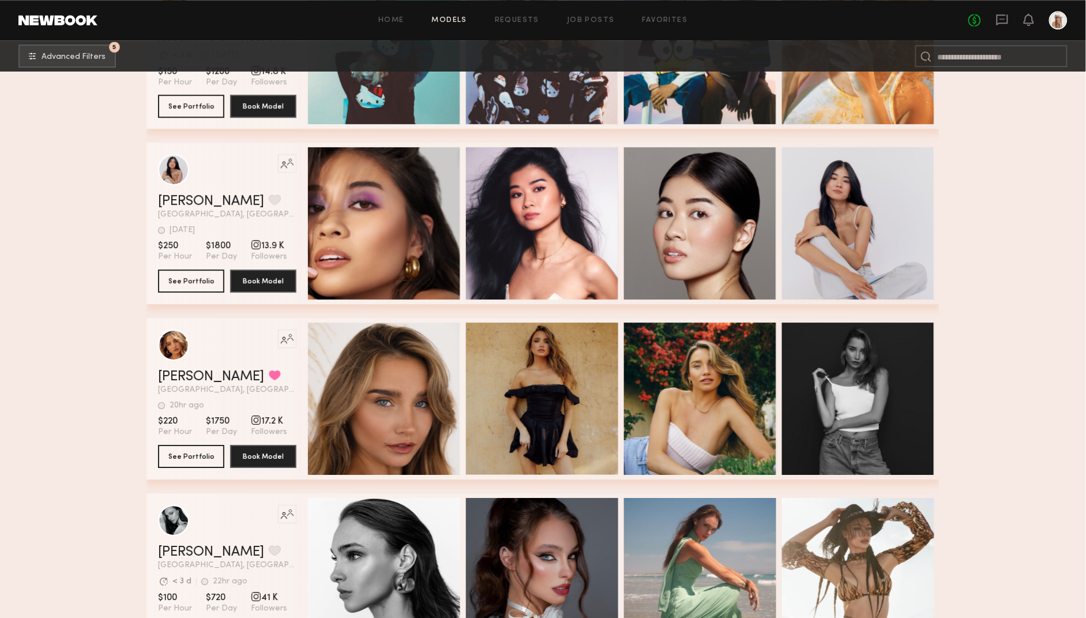
scroll to position [6787, 0]
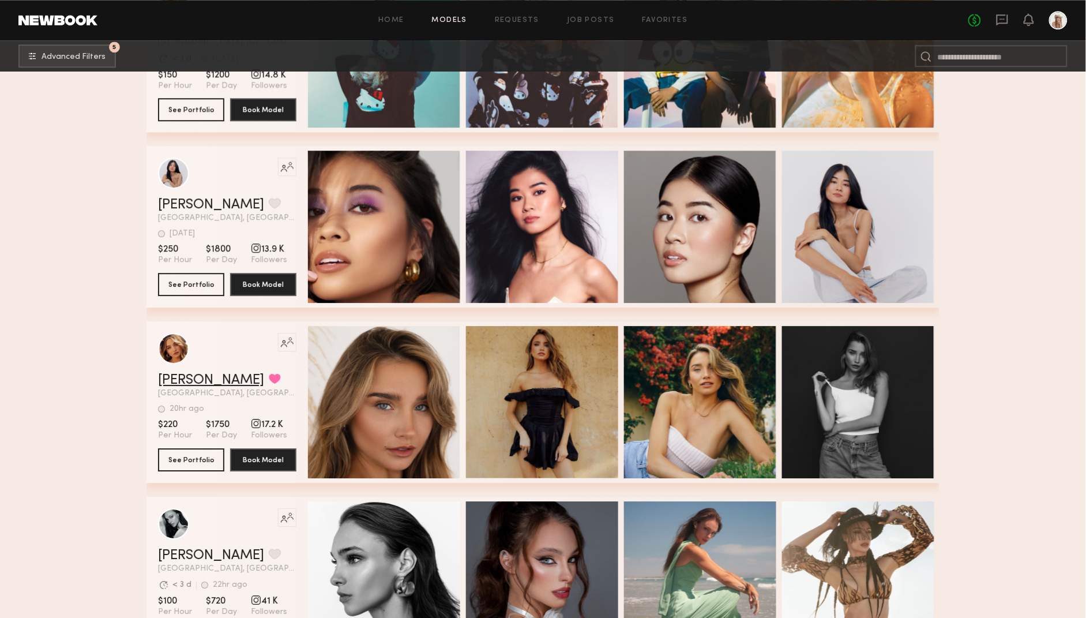
click at [191, 381] on link "Alexis B." at bounding box center [211, 380] width 106 height 14
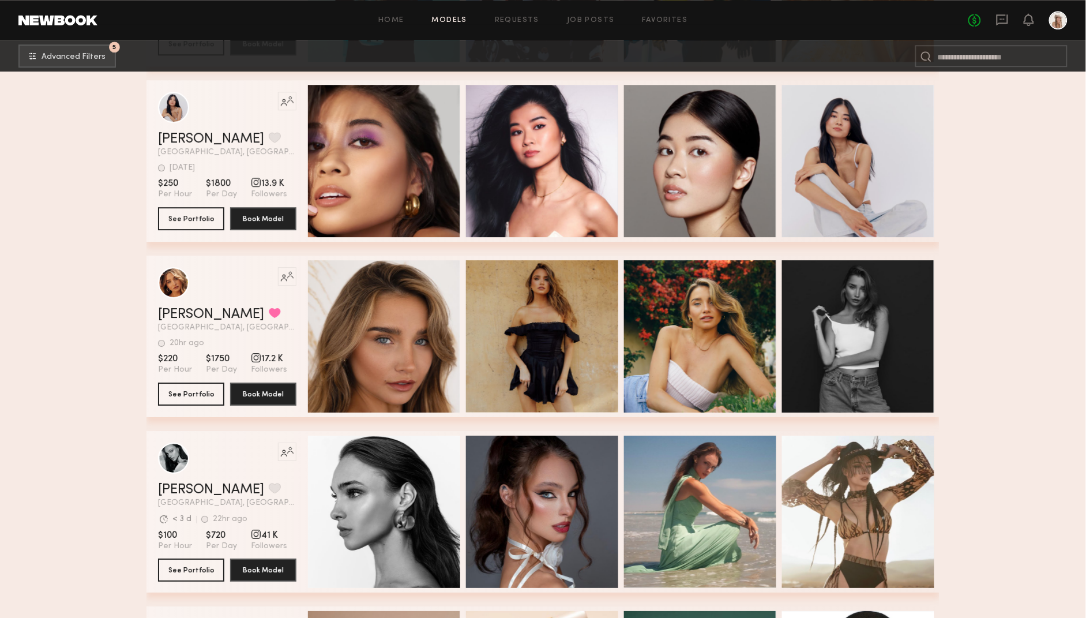
scroll to position [6851, 0]
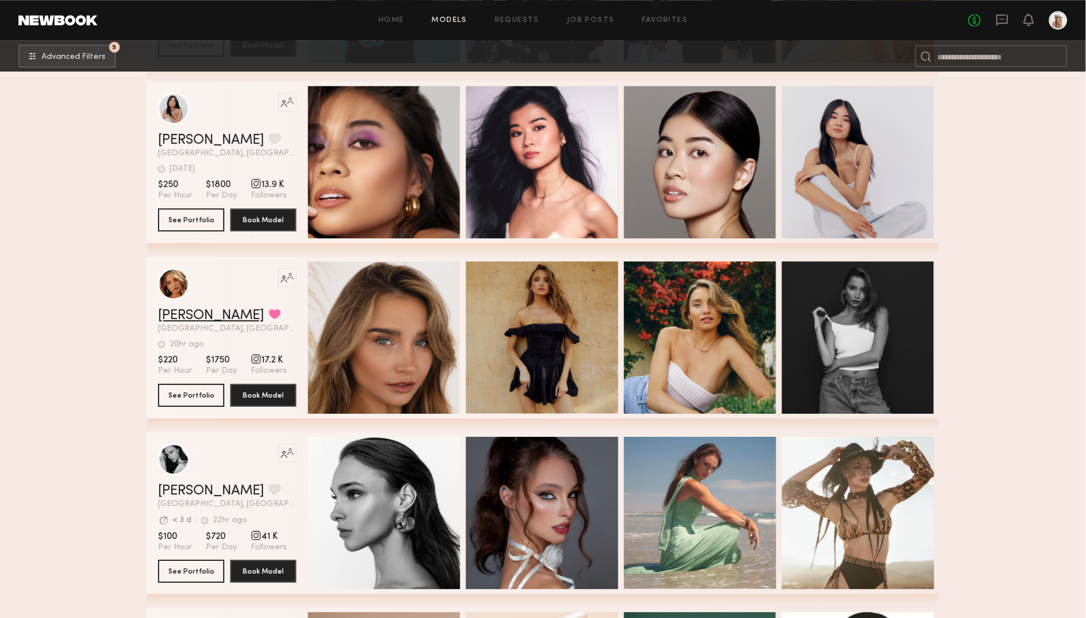
click at [172, 312] on link "Alexis B." at bounding box center [211, 316] width 106 height 14
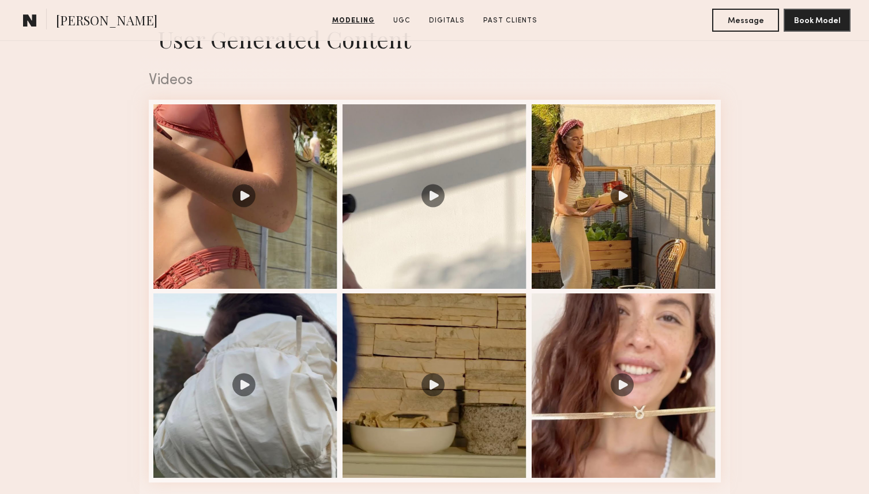
scroll to position [1185, 0]
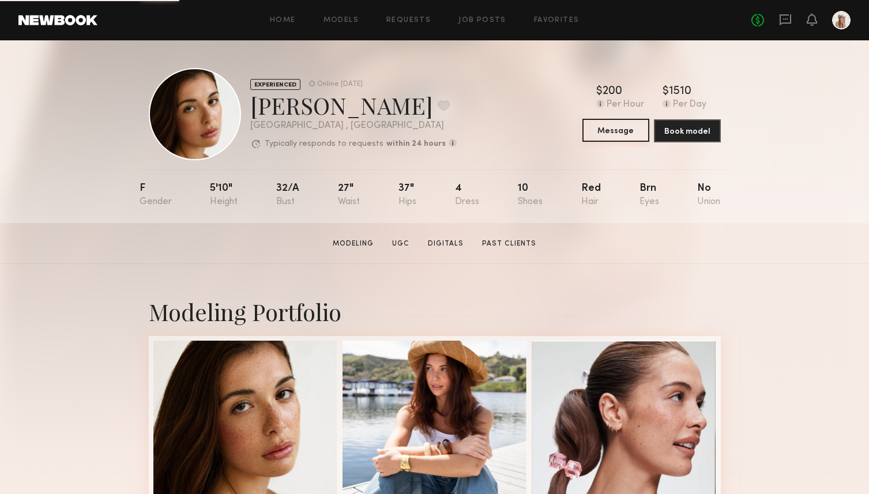
click at [617, 132] on button "Message" at bounding box center [616, 130] width 67 height 23
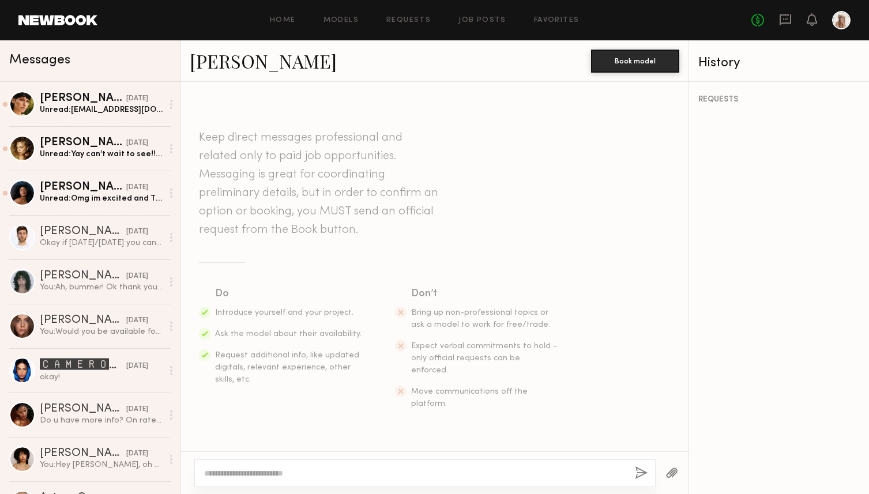
click at [259, 471] on textarea at bounding box center [415, 474] width 422 height 12
click at [220, 472] on textarea "**********" at bounding box center [415, 474] width 422 height 12
click at [263, 470] on textarea "**********" at bounding box center [415, 474] width 422 height 12
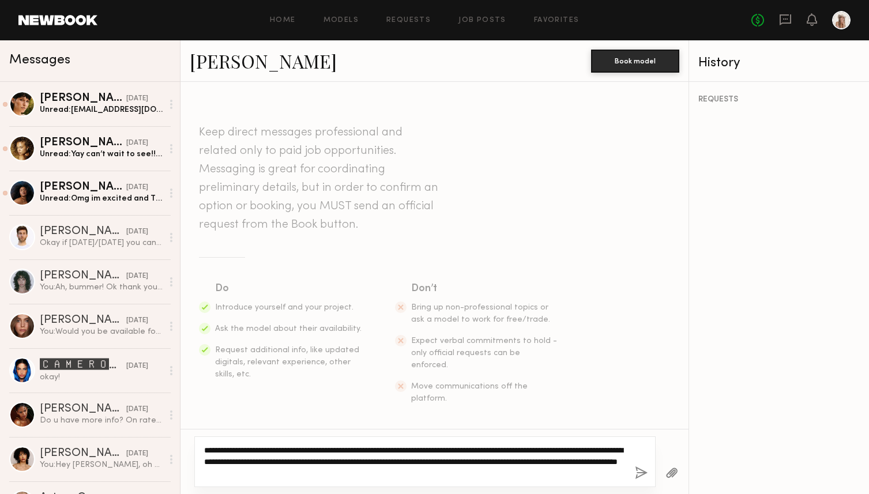
click at [338, 463] on textarea "**********" at bounding box center [415, 462] width 422 height 35
click at [410, 475] on textarea "**********" at bounding box center [415, 462] width 422 height 35
click at [396, 474] on textarea "**********" at bounding box center [415, 462] width 422 height 35
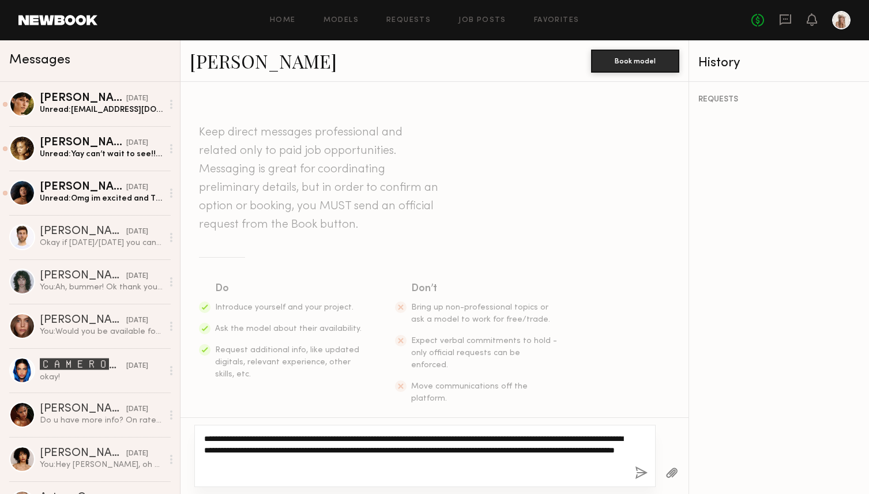
type textarea "**********"
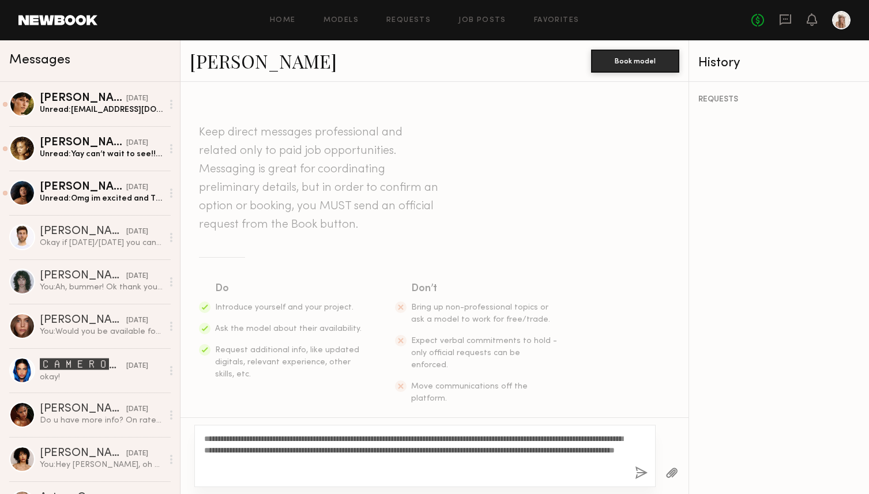
click at [644, 472] on button "button" at bounding box center [641, 474] width 13 height 14
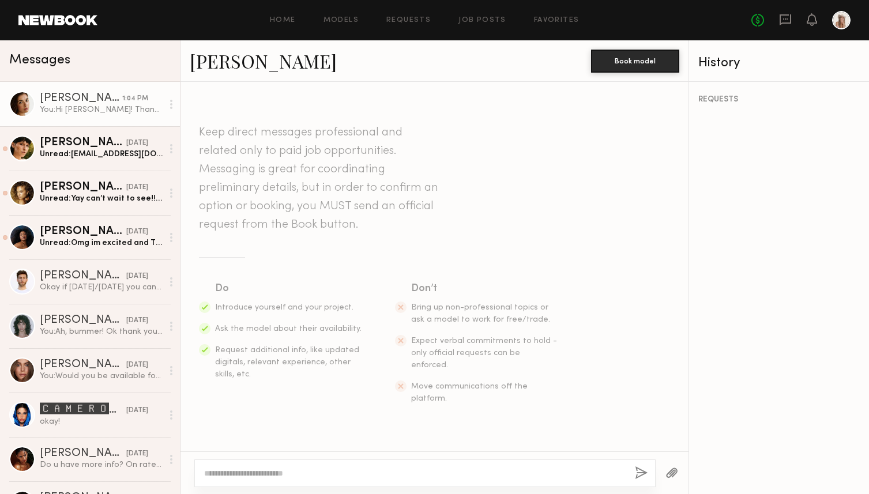
scroll to position [167, 0]
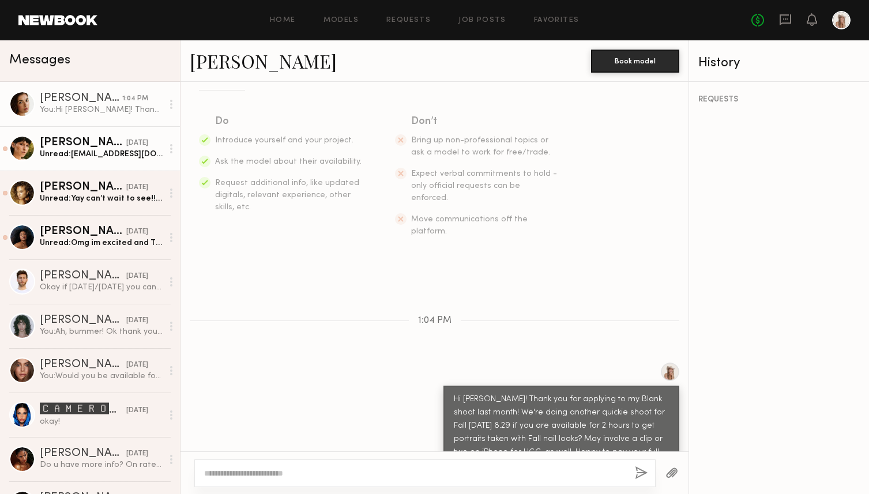
click at [78, 149] on div "Unread: beccaesopenko@gmail.com" at bounding box center [101, 154] width 123 height 11
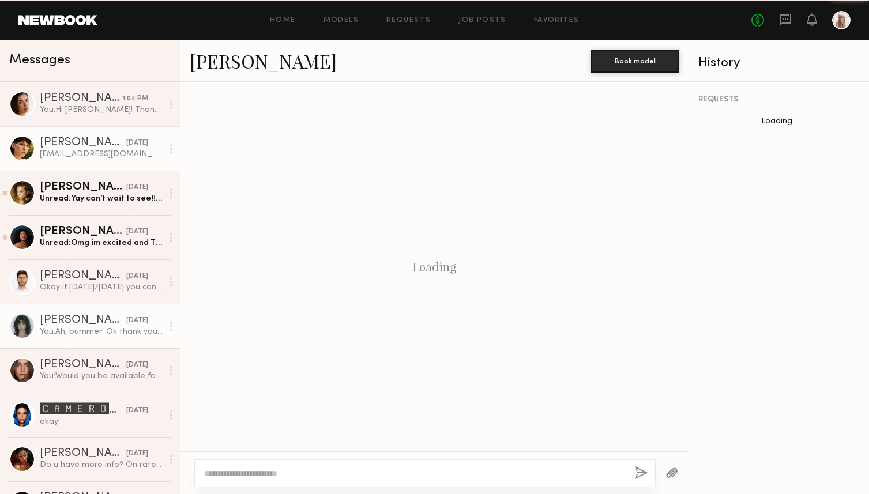
scroll to position [846, 0]
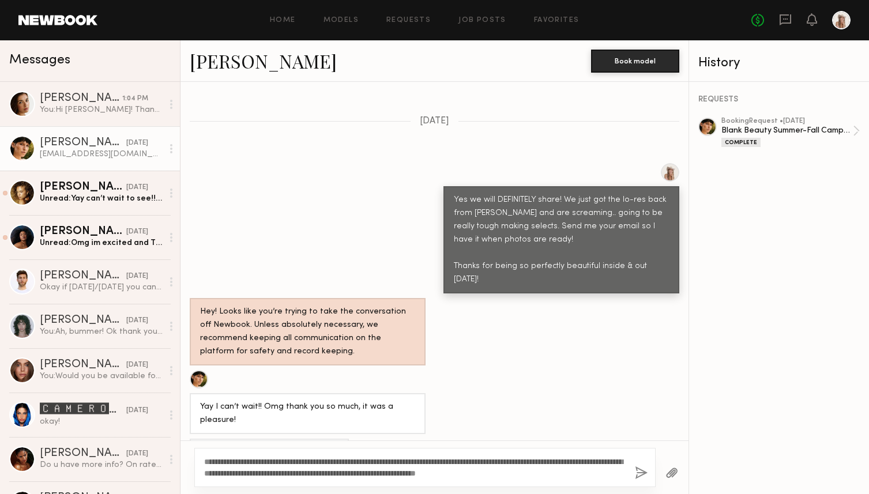
type textarea "**********"
click at [639, 474] on button "button" at bounding box center [641, 474] width 13 height 14
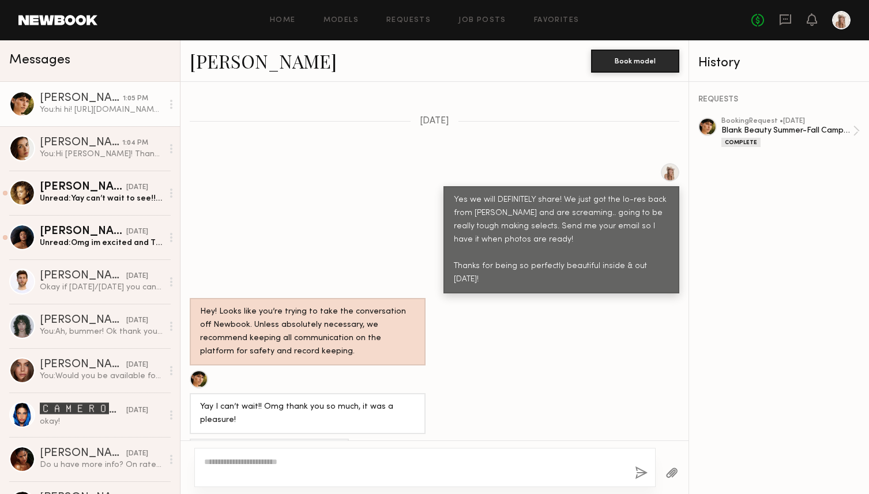
scroll to position [1107, 0]
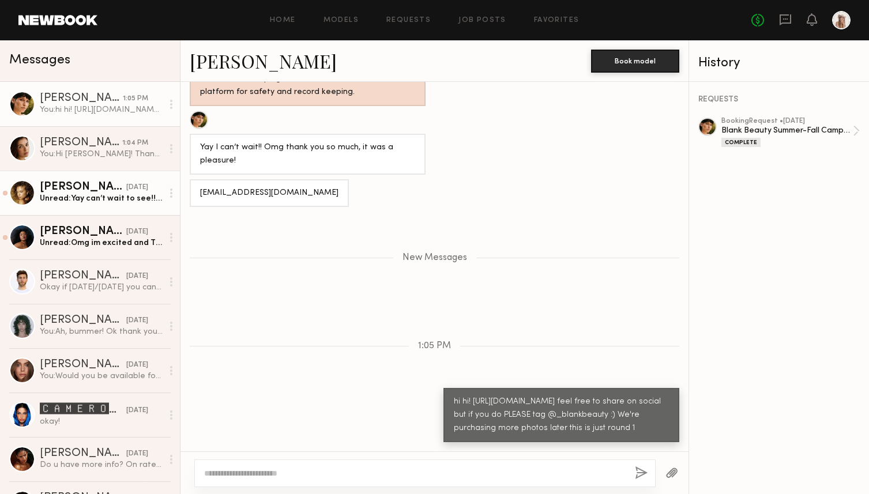
click at [89, 197] on div "Unread: Yay can’t wait to see!! Chloebelle1345@gmail.com" at bounding box center [101, 198] width 123 height 11
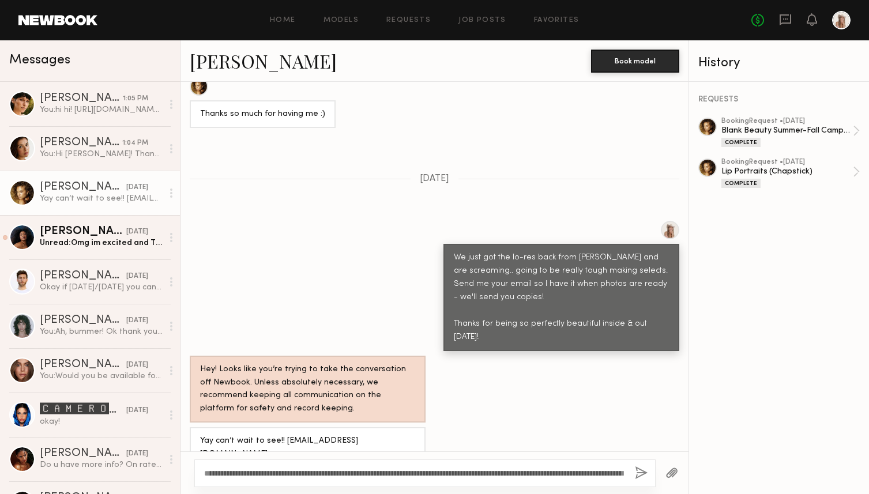
scroll to position [1325, 0]
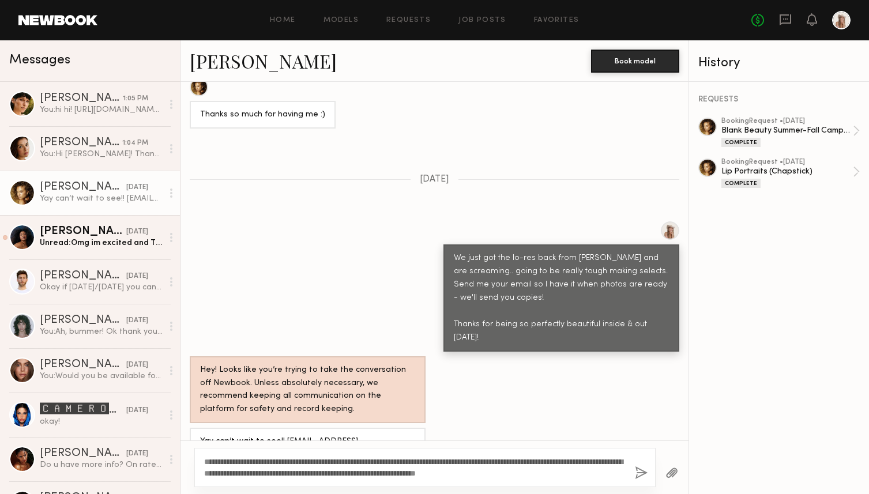
type textarea "**********"
click at [643, 475] on button "button" at bounding box center [641, 474] width 13 height 14
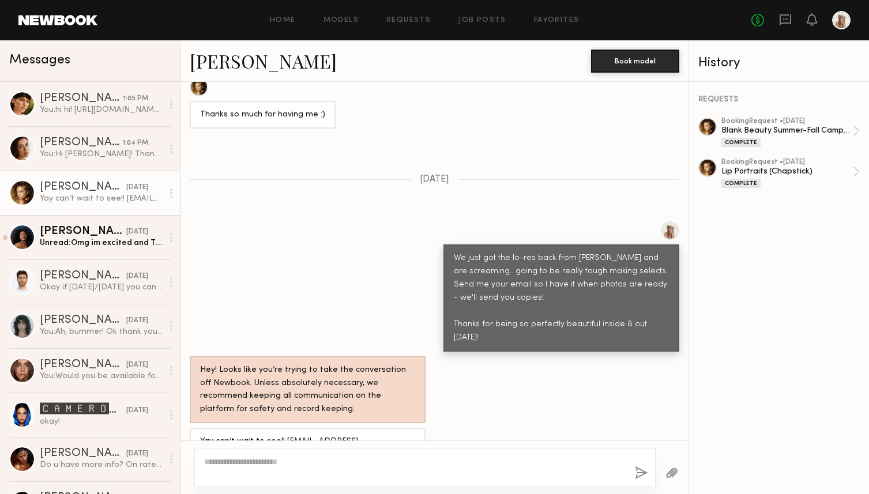
scroll to position [1610, 0]
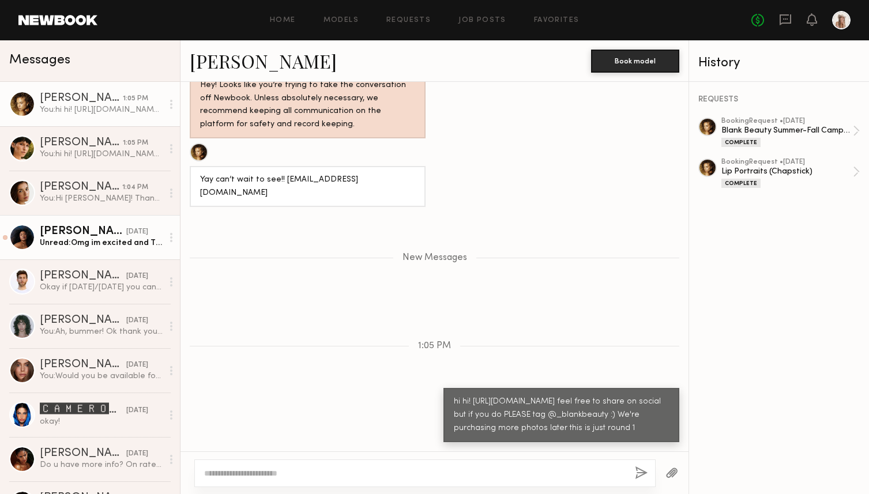
click at [86, 241] on div "Unread: Omg im excited and Thank you so much! Yesterday was such a fun day, I h…" at bounding box center [101, 243] width 123 height 11
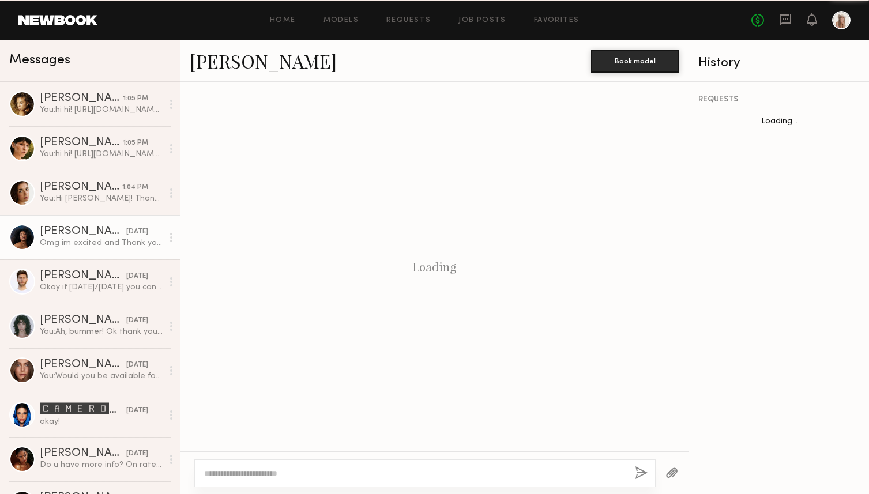
scroll to position [1219, 0]
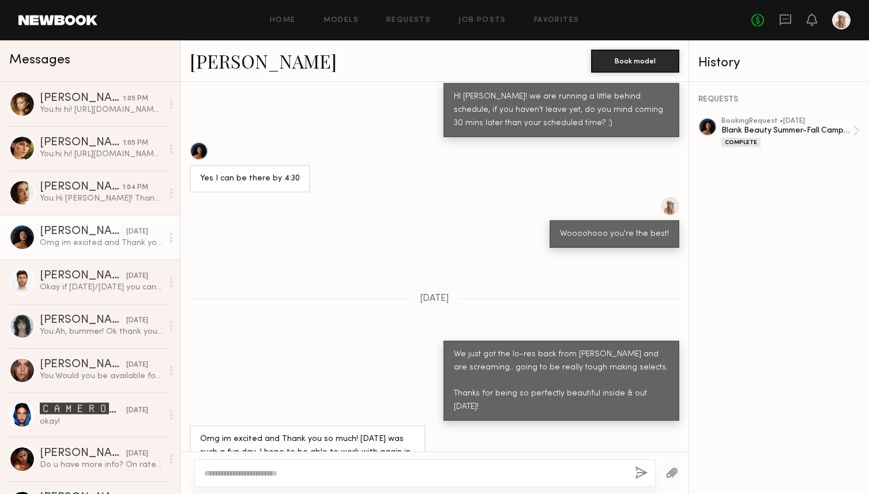
click at [249, 478] on textarea at bounding box center [415, 474] width 422 height 12
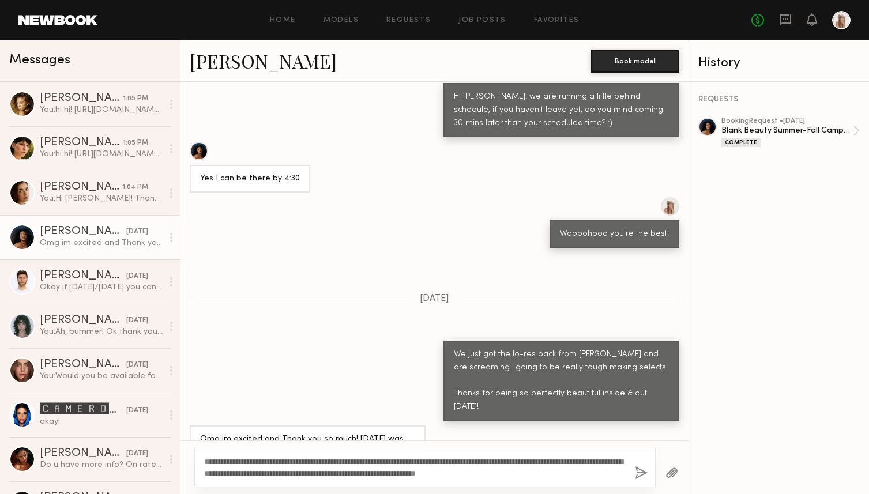
type textarea "**********"
click at [644, 473] on button "button" at bounding box center [641, 474] width 13 height 14
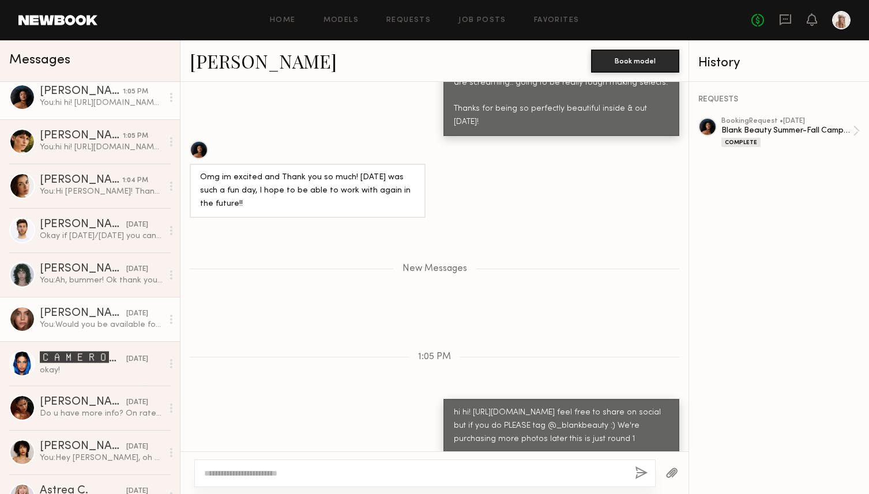
scroll to position [0, 0]
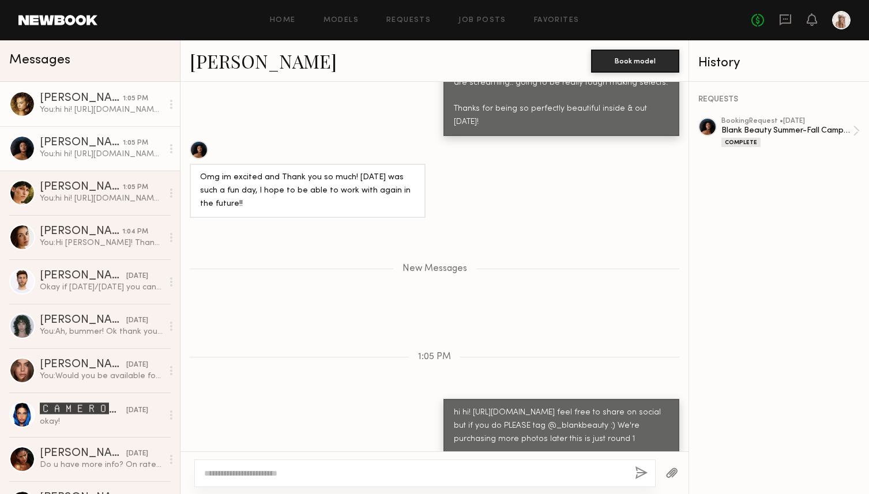
click at [74, 102] on div "Chloe B." at bounding box center [81, 99] width 83 height 12
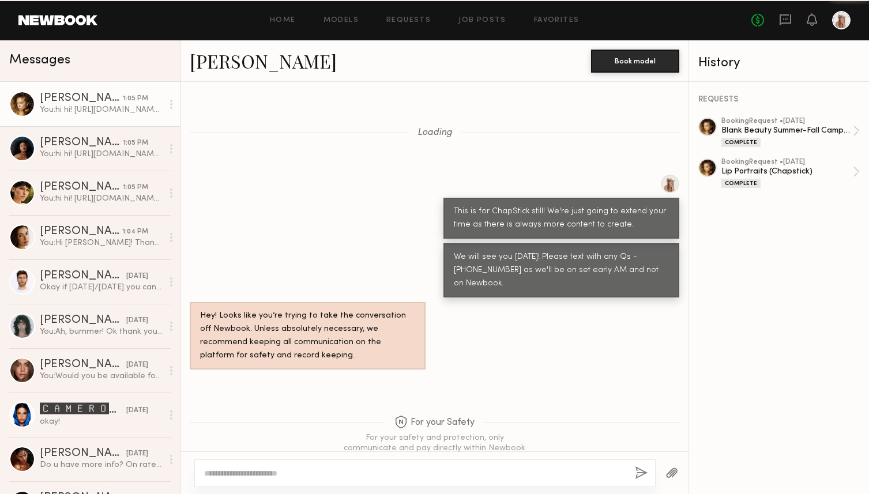
scroll to position [1522, 0]
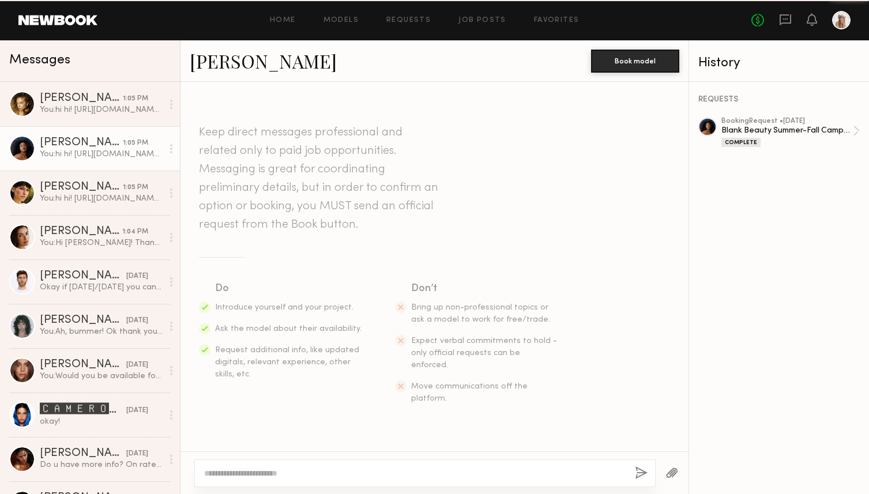
scroll to position [1415, 0]
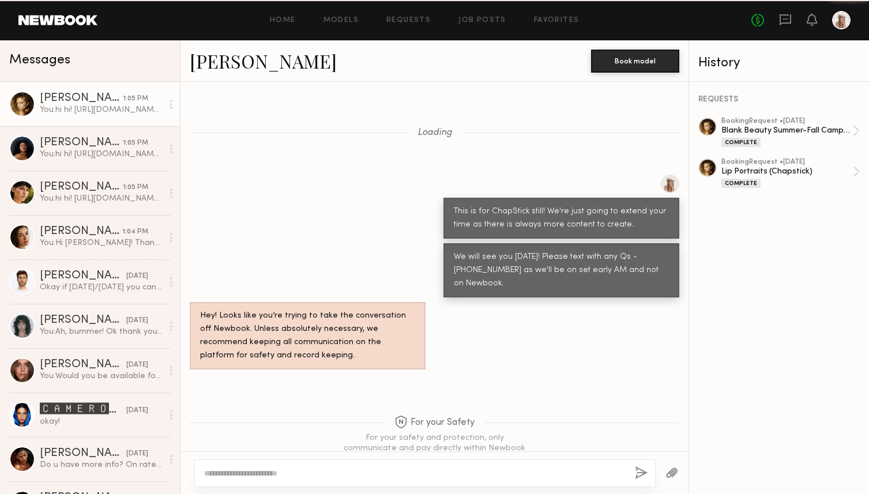
scroll to position [1522, 0]
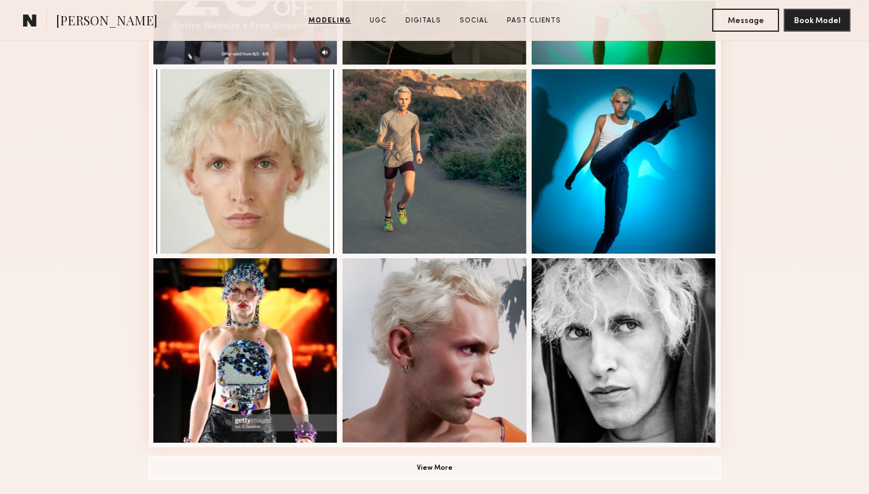
scroll to position [649, 0]
click at [493, 461] on button "View More" at bounding box center [435, 468] width 572 height 23
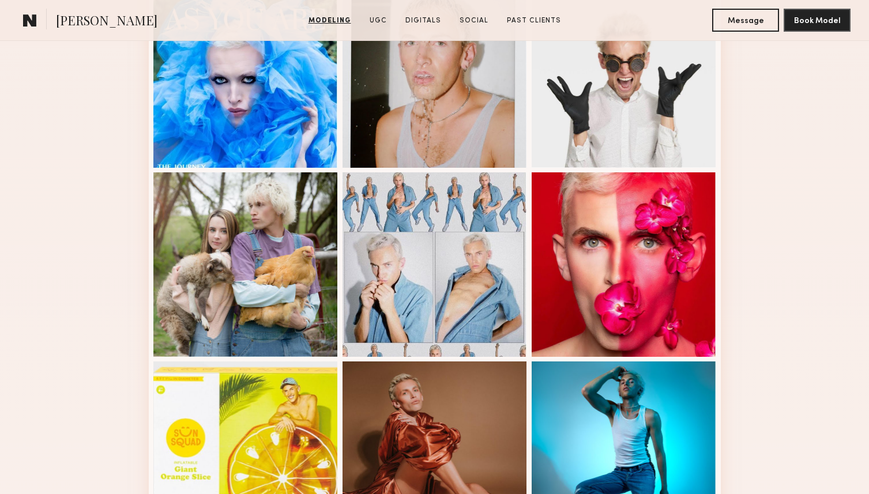
scroll to position [1116, 0]
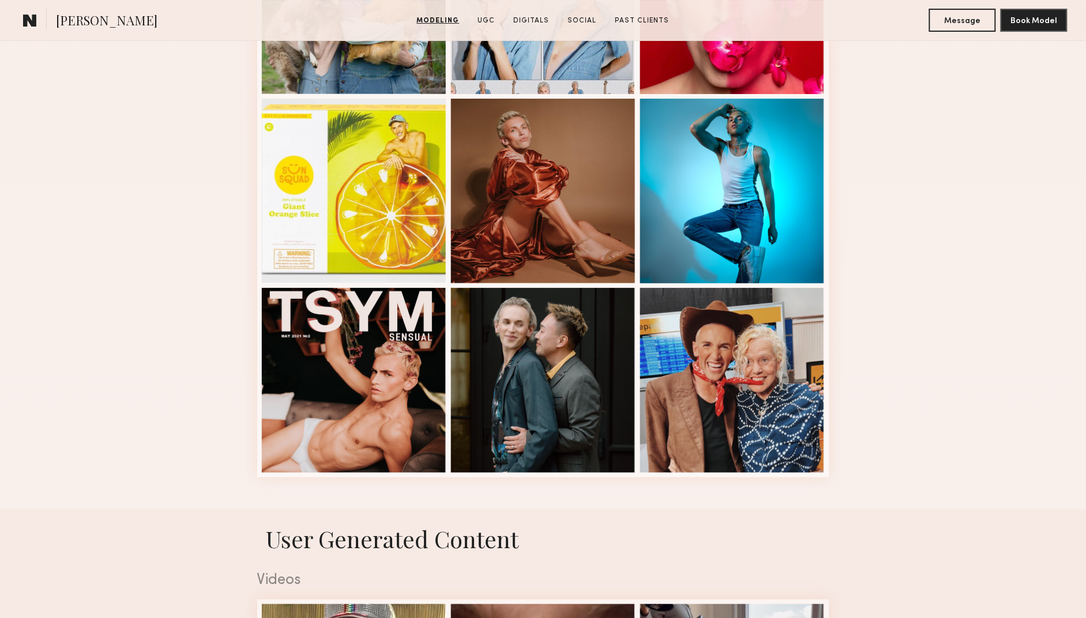
scroll to position [1573, 0]
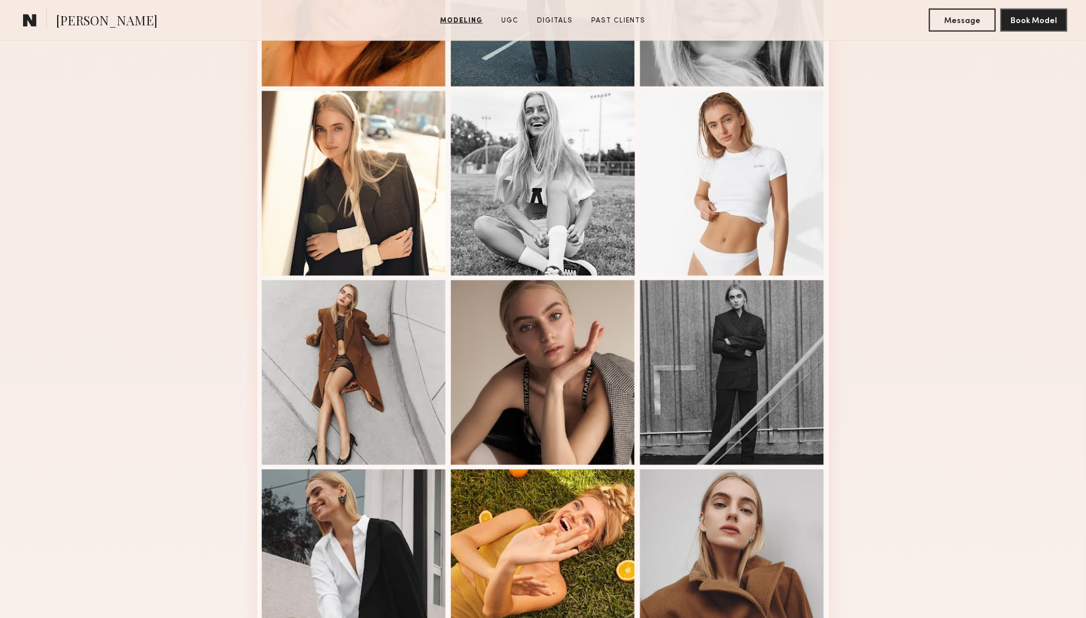
scroll to position [690, 0]
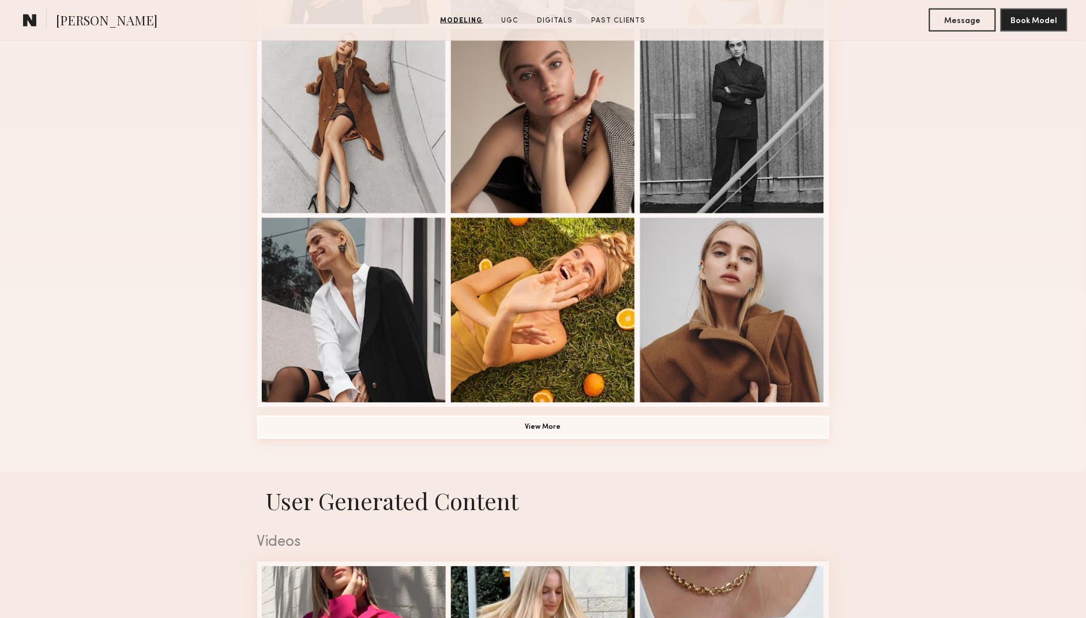
click at [523, 429] on button "View More" at bounding box center [543, 427] width 572 height 23
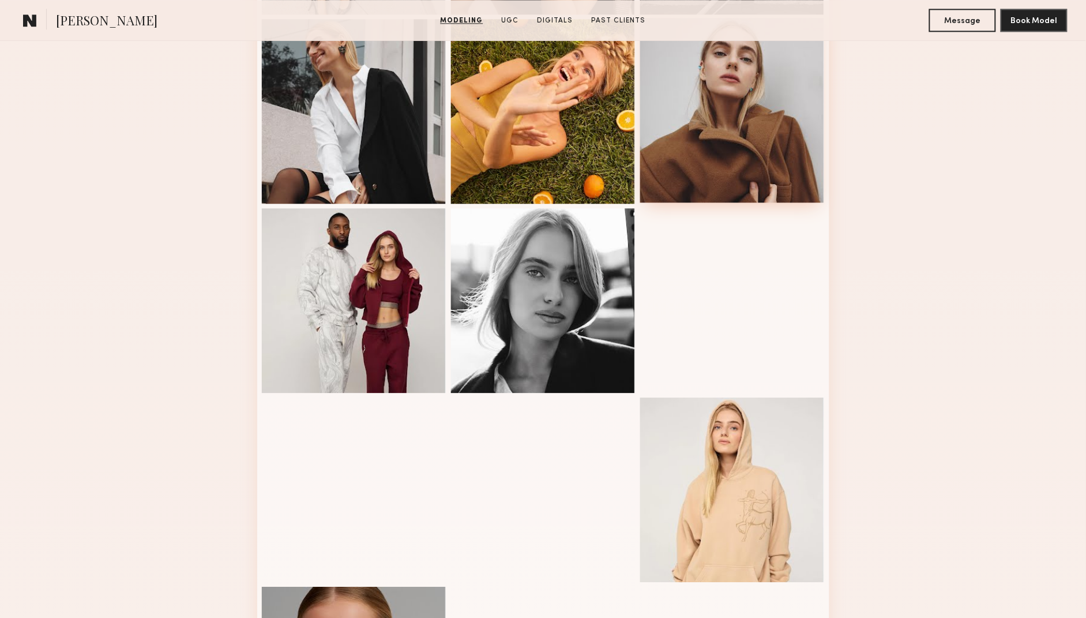
scroll to position [1177, 0]
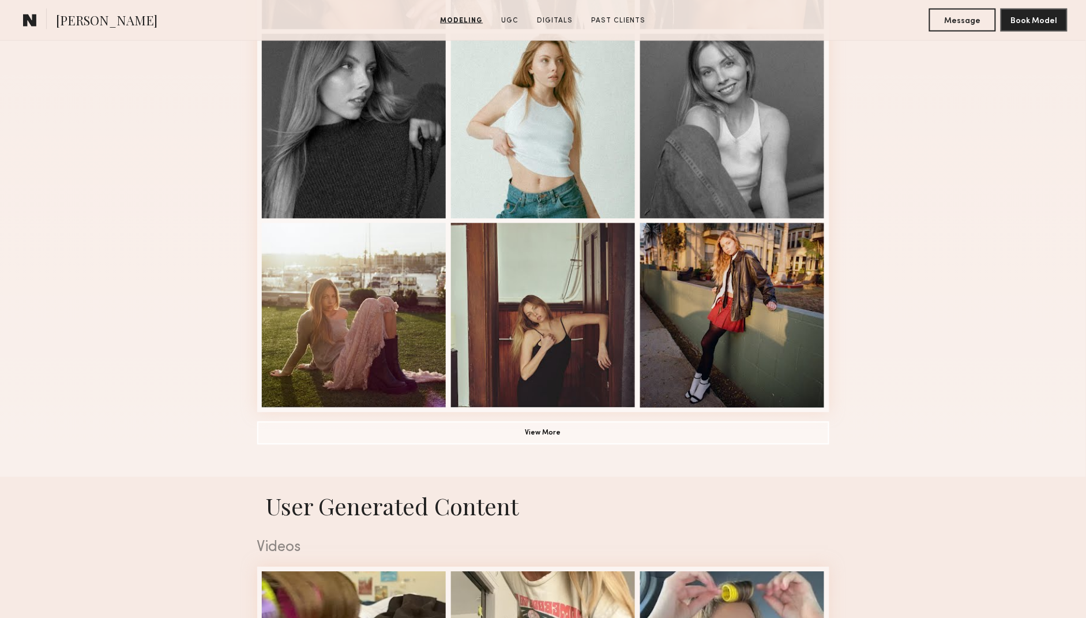
scroll to position [779, 0]
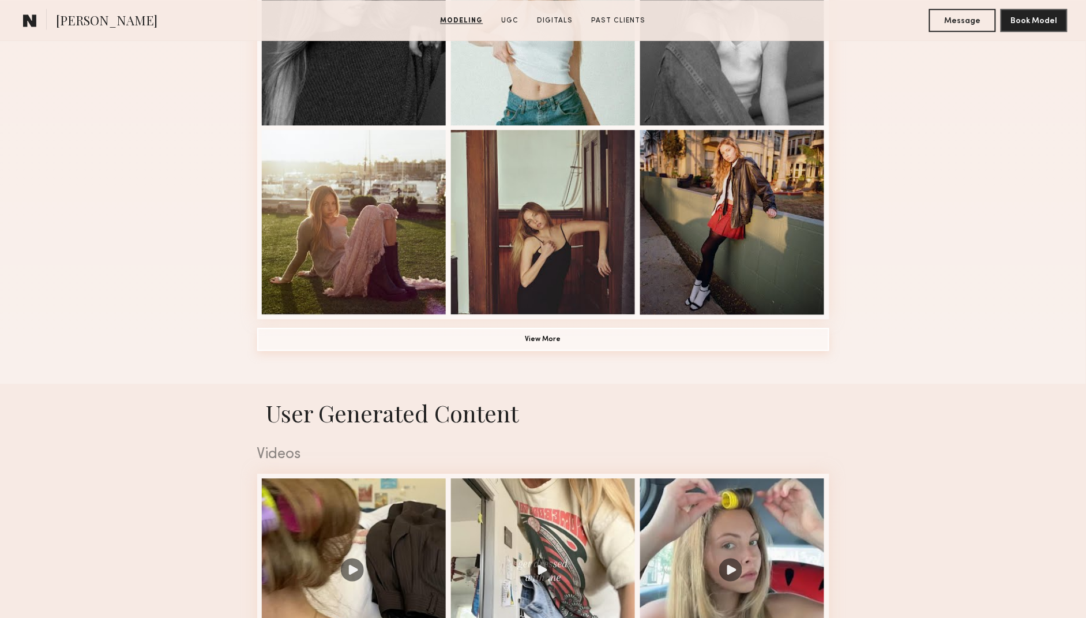
click at [513, 337] on button "View More" at bounding box center [543, 339] width 572 height 23
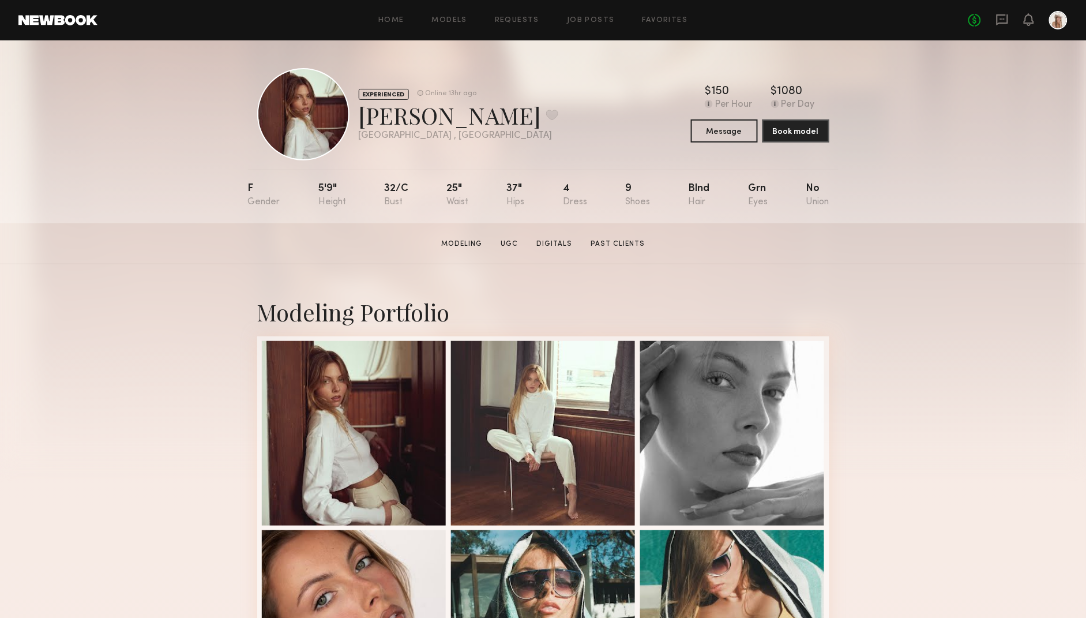
scroll to position [317, 0]
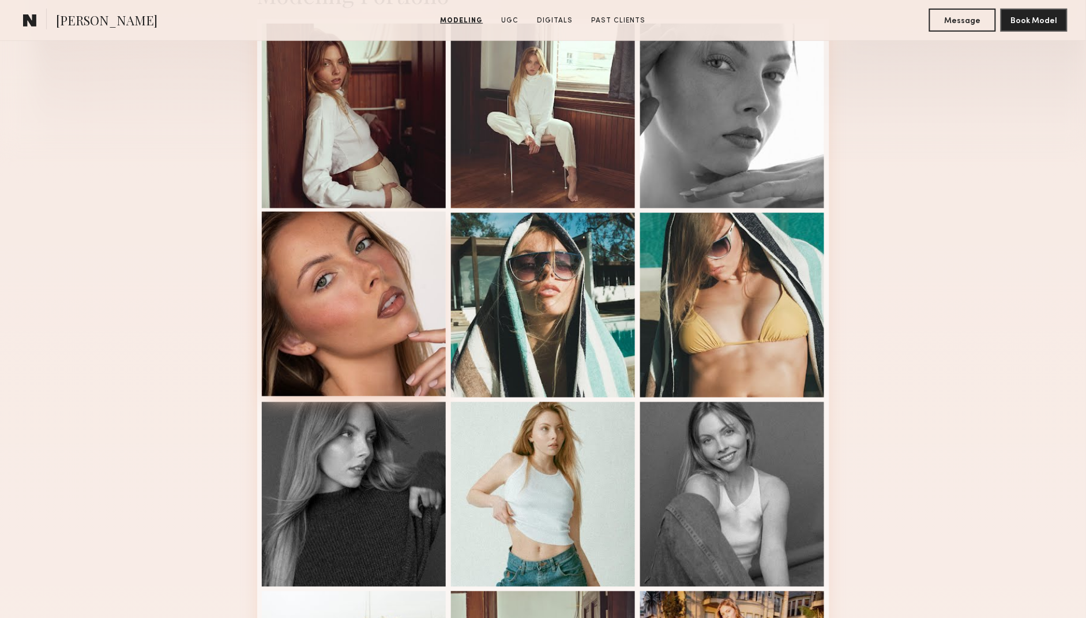
click at [342, 304] on div at bounding box center [354, 304] width 185 height 185
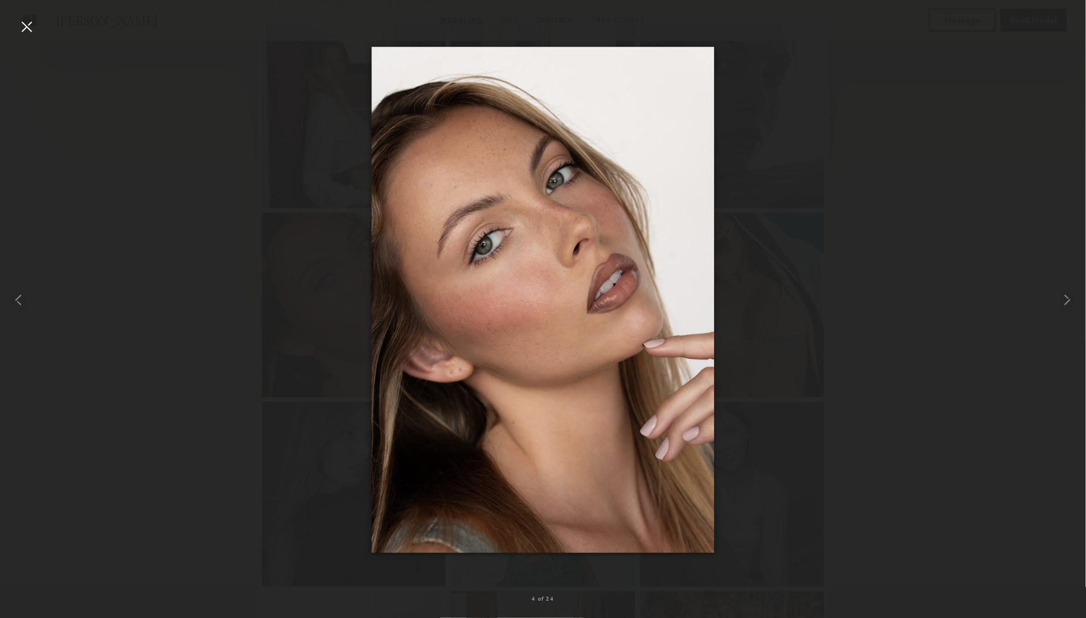
click at [27, 32] on div at bounding box center [26, 26] width 18 height 18
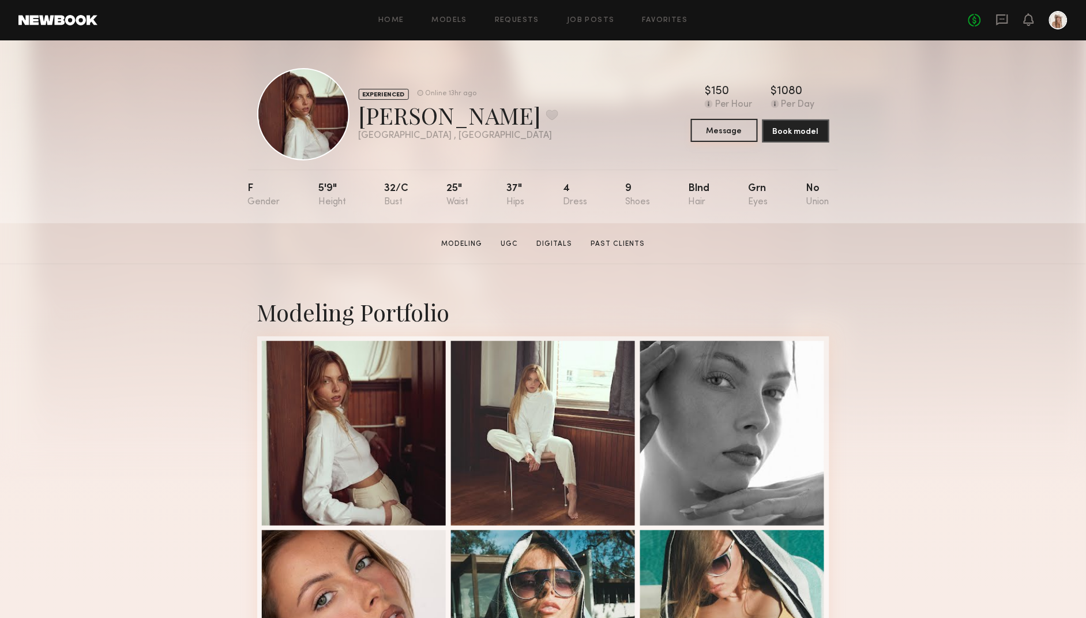
click at [719, 135] on button "Message" at bounding box center [724, 130] width 67 height 23
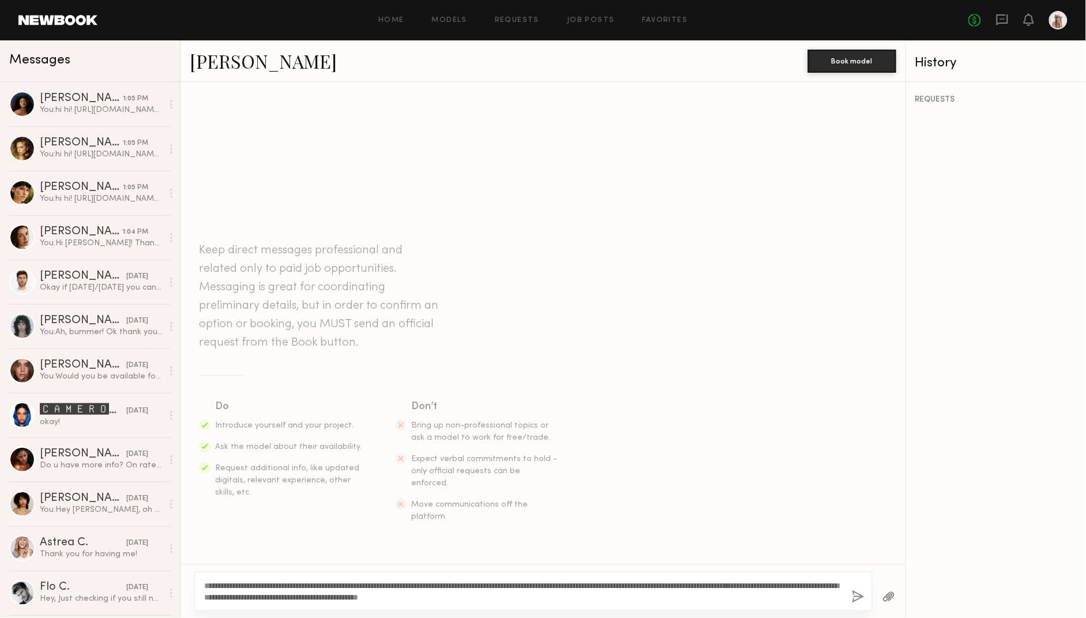
click at [204, 584] on textarea "**********" at bounding box center [523, 591] width 639 height 23
type textarea "**********"
click at [852, 600] on button "button" at bounding box center [858, 597] width 13 height 14
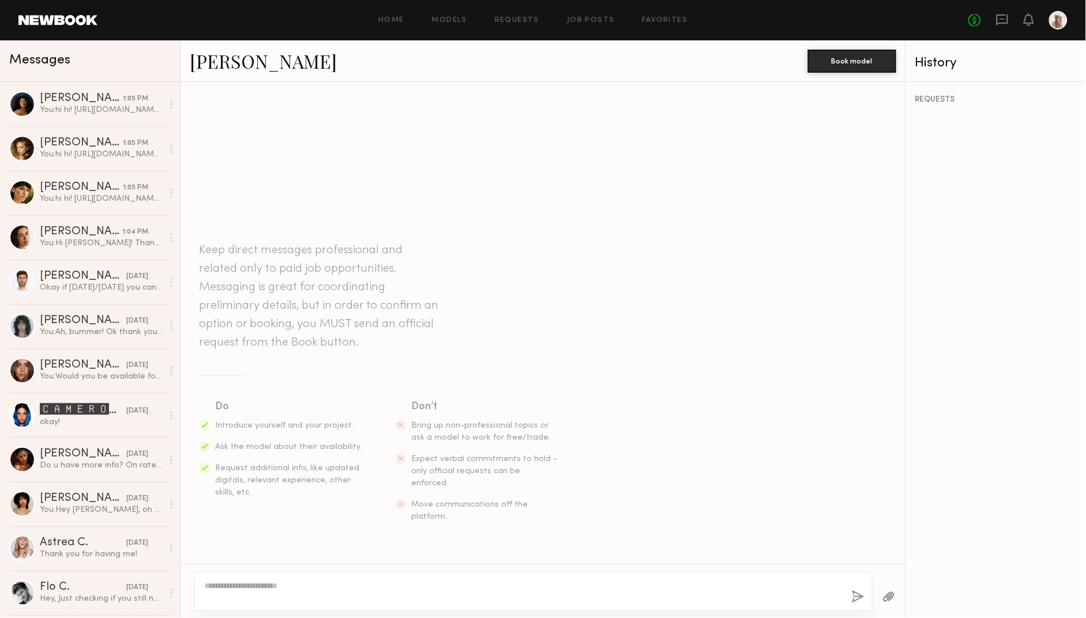
scroll to position [47, 0]
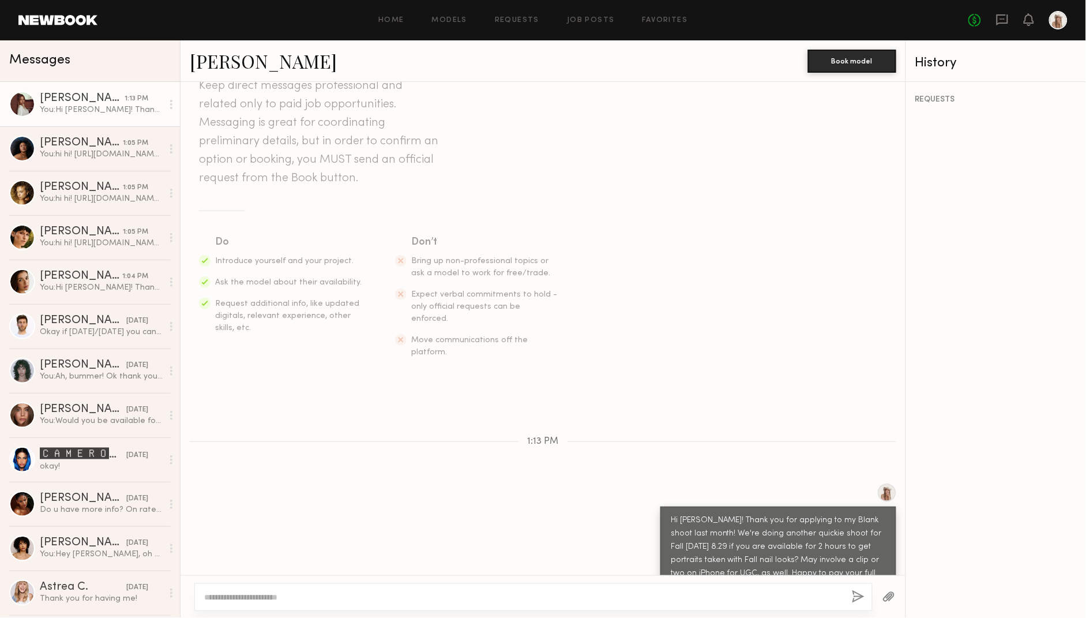
click at [224, 61] on link "Ellie G." at bounding box center [263, 60] width 147 height 25
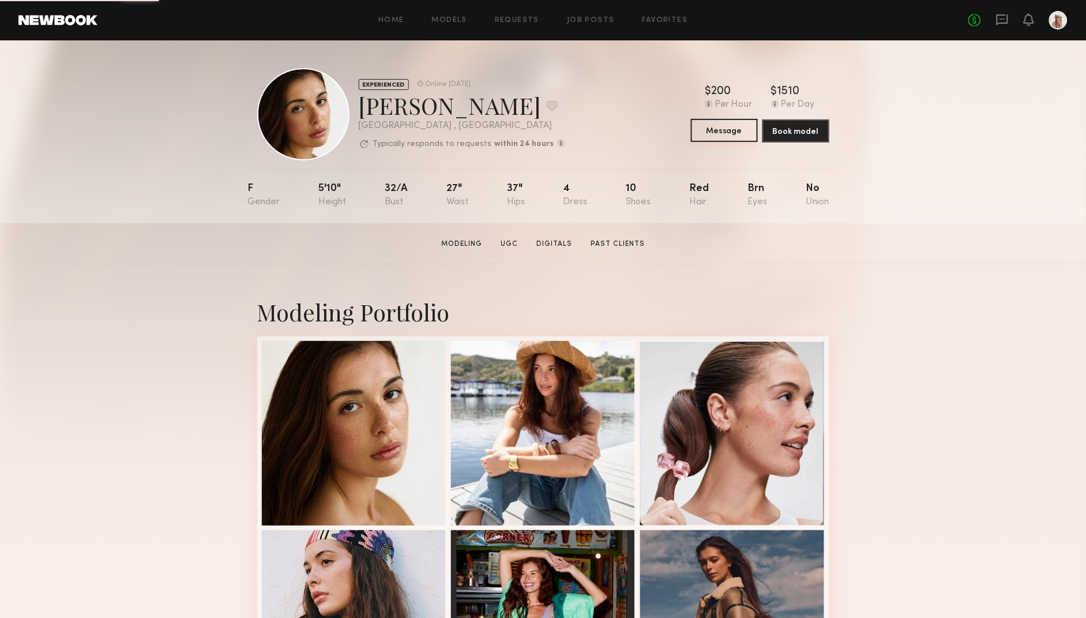
click at [727, 130] on button "Message" at bounding box center [724, 130] width 67 height 23
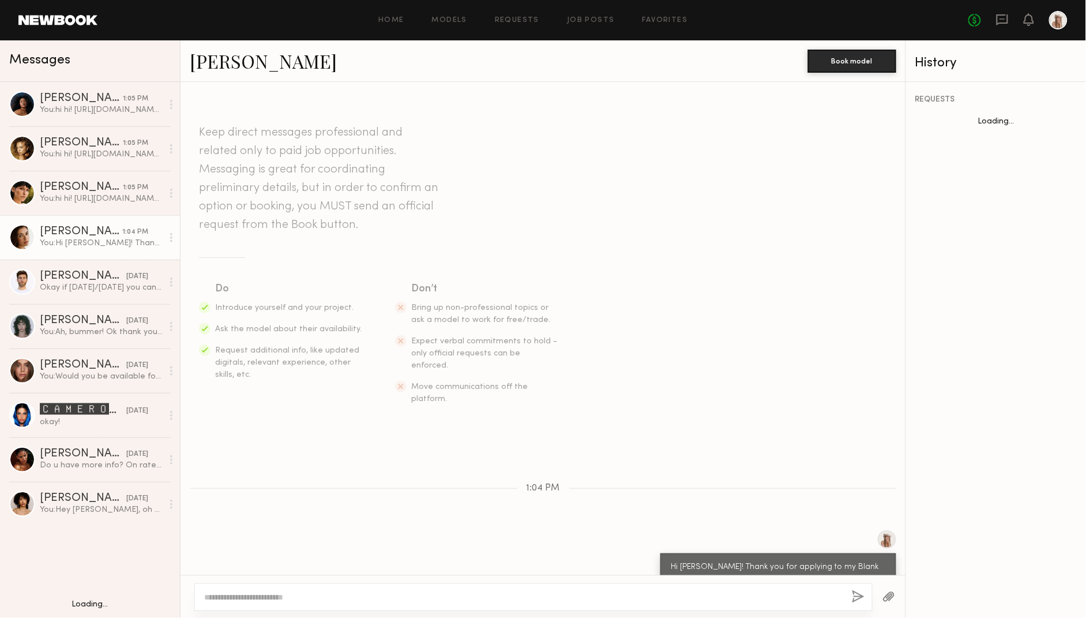
scroll to position [47, 0]
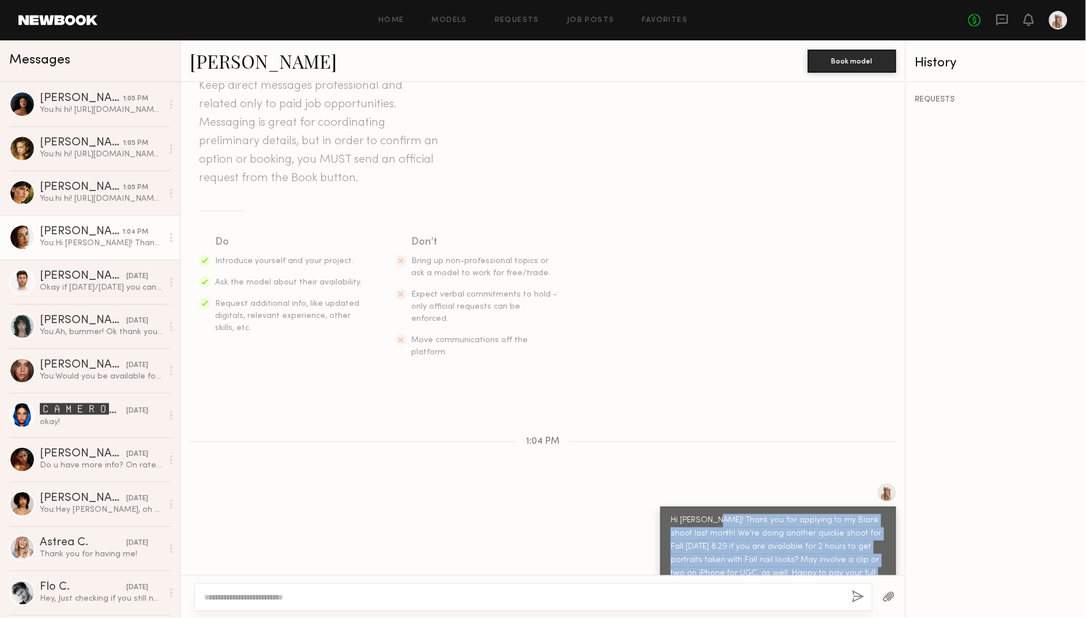
drag, startPoint x: 867, startPoint y: 549, endPoint x: 713, endPoint y: 500, distance: 162.0
click at [713, 514] on div "Hi [PERSON_NAME]! Thank you for applying to my Blank shoot last month! We're do…" at bounding box center [778, 554] width 215 height 80
copy div "Thank you for applying to my Blank shoot last month! We're doing another quicki…"
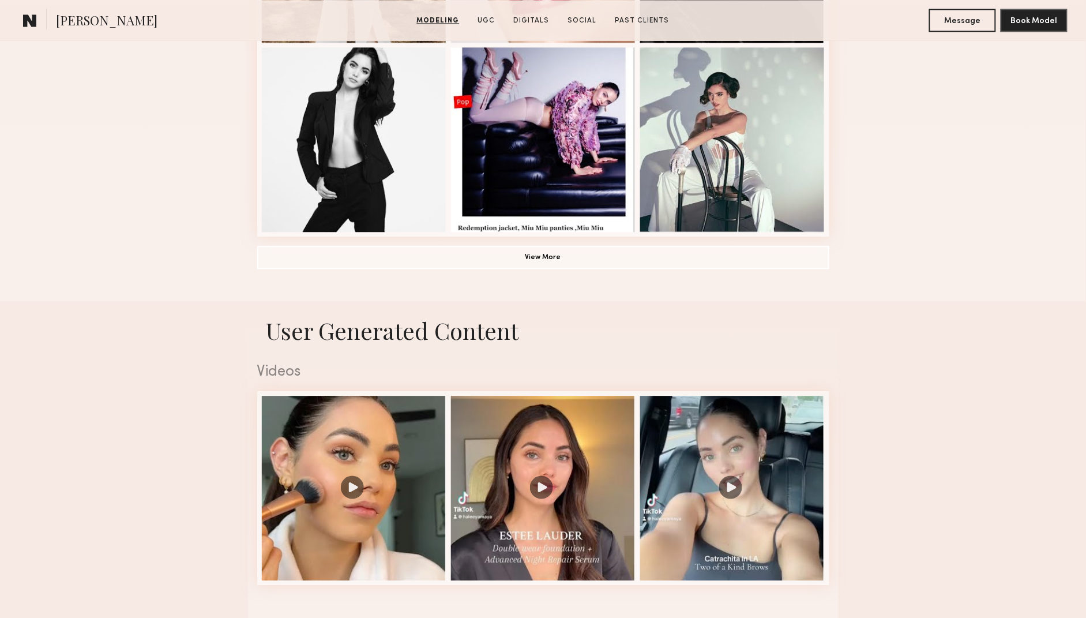
scroll to position [891, 0]
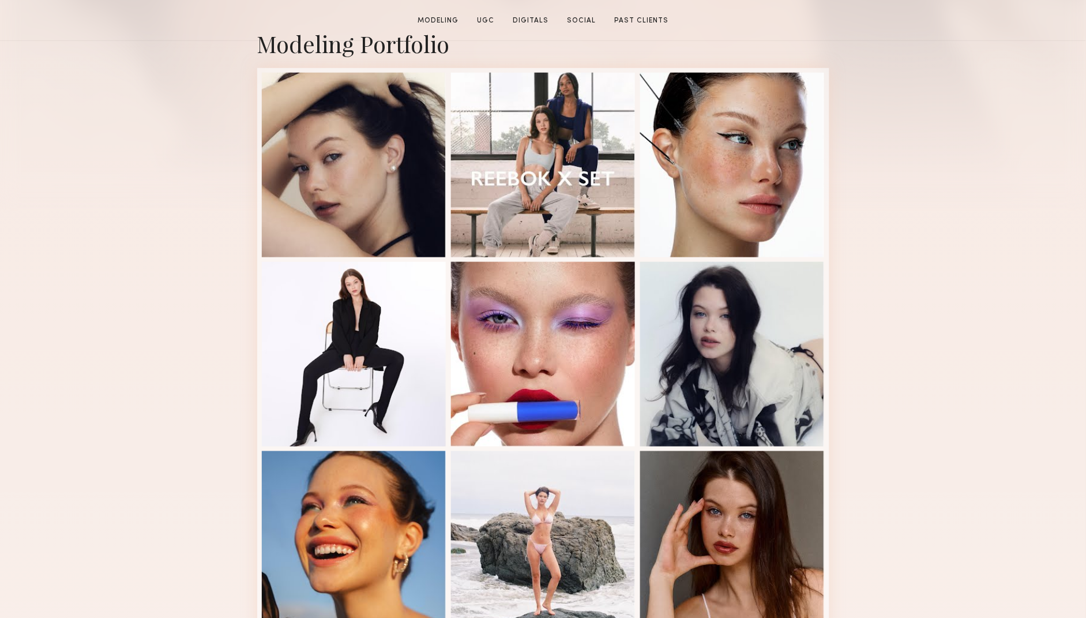
scroll to position [498, 0]
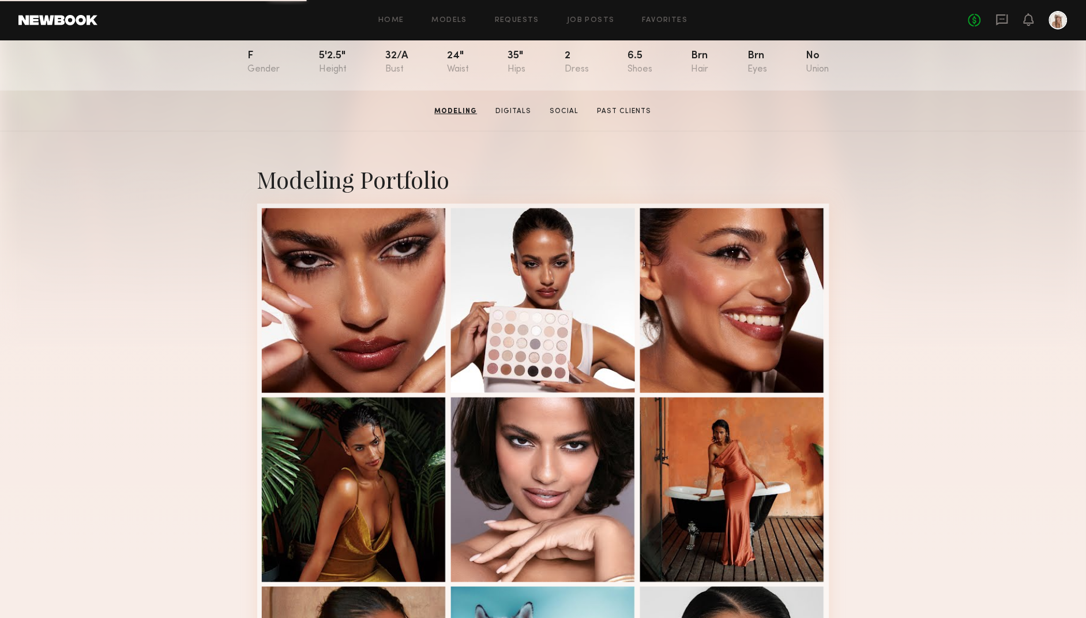
scroll to position [130, 0]
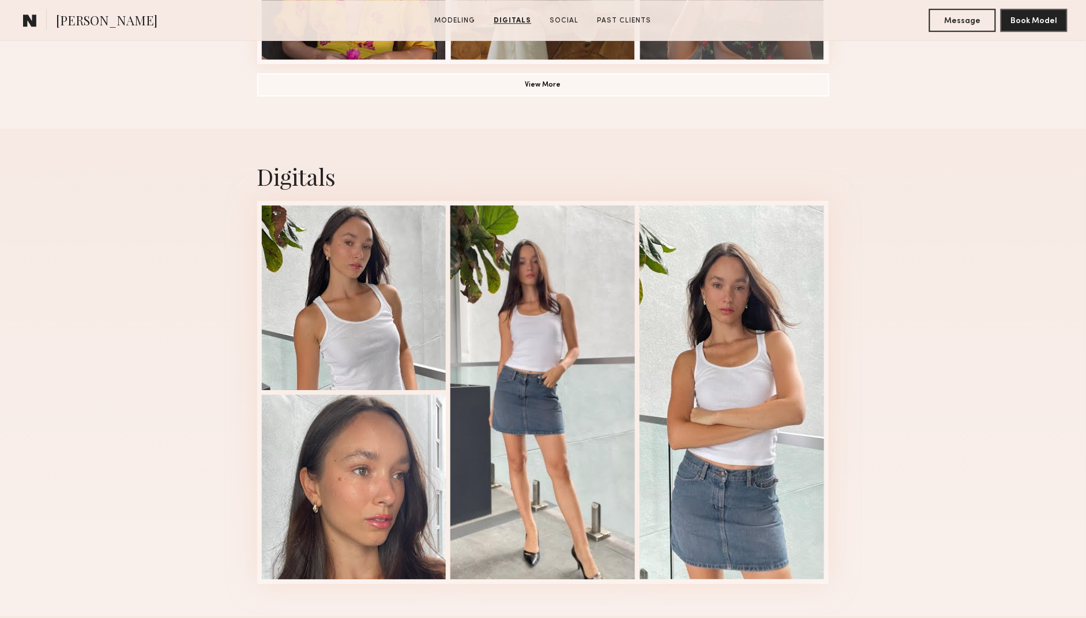
scroll to position [1031, 0]
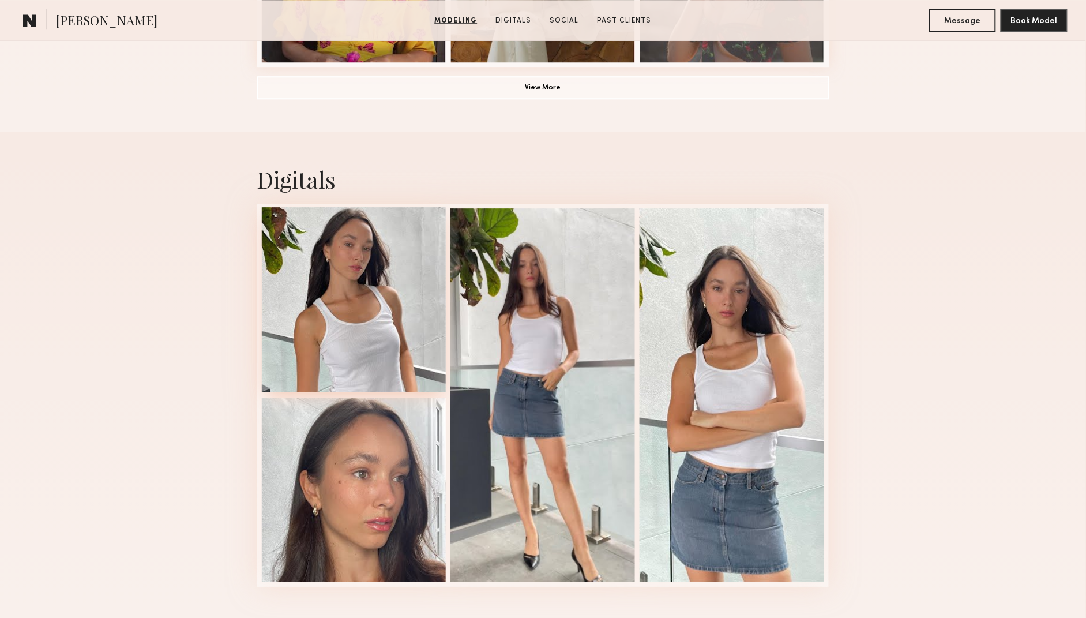
click at [355, 299] on div at bounding box center [354, 299] width 185 height 185
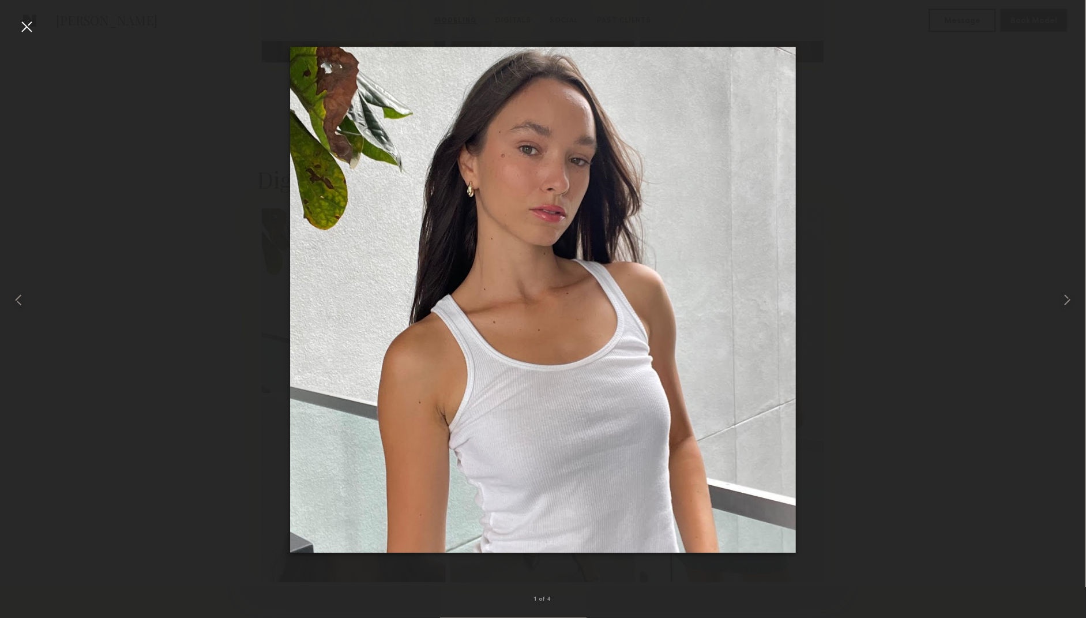
click at [27, 25] on div at bounding box center [26, 26] width 18 height 18
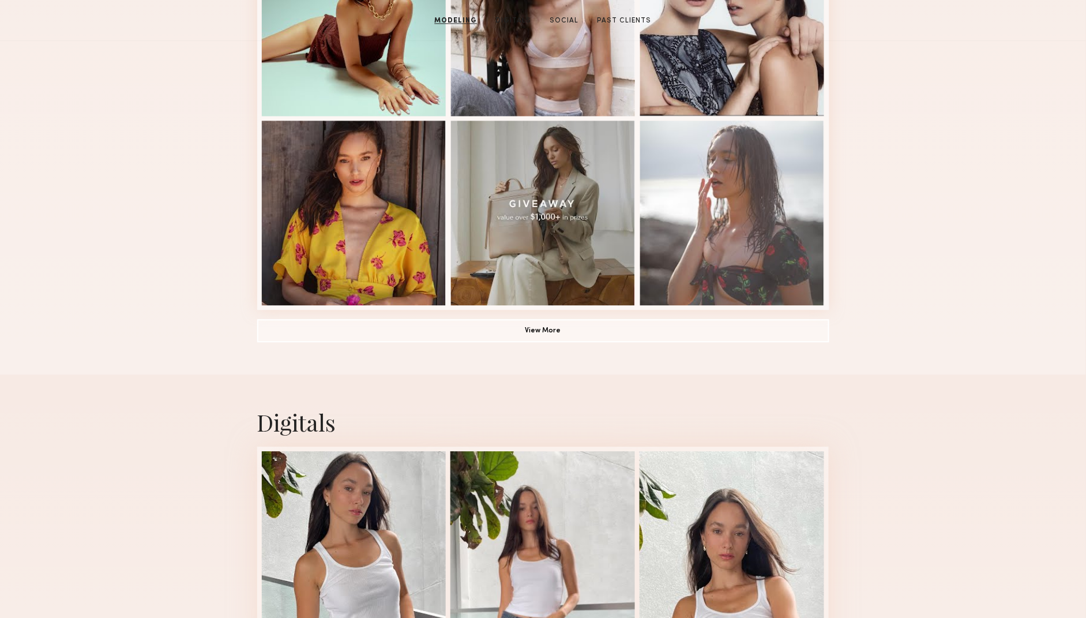
scroll to position [0, 0]
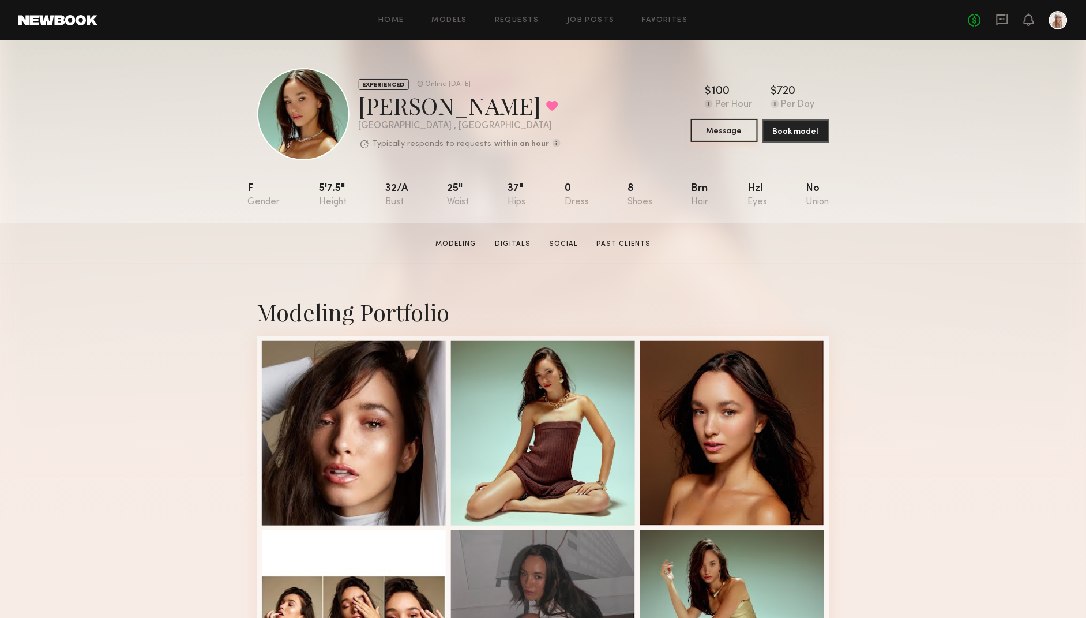
click at [728, 127] on button "Message" at bounding box center [724, 130] width 67 height 23
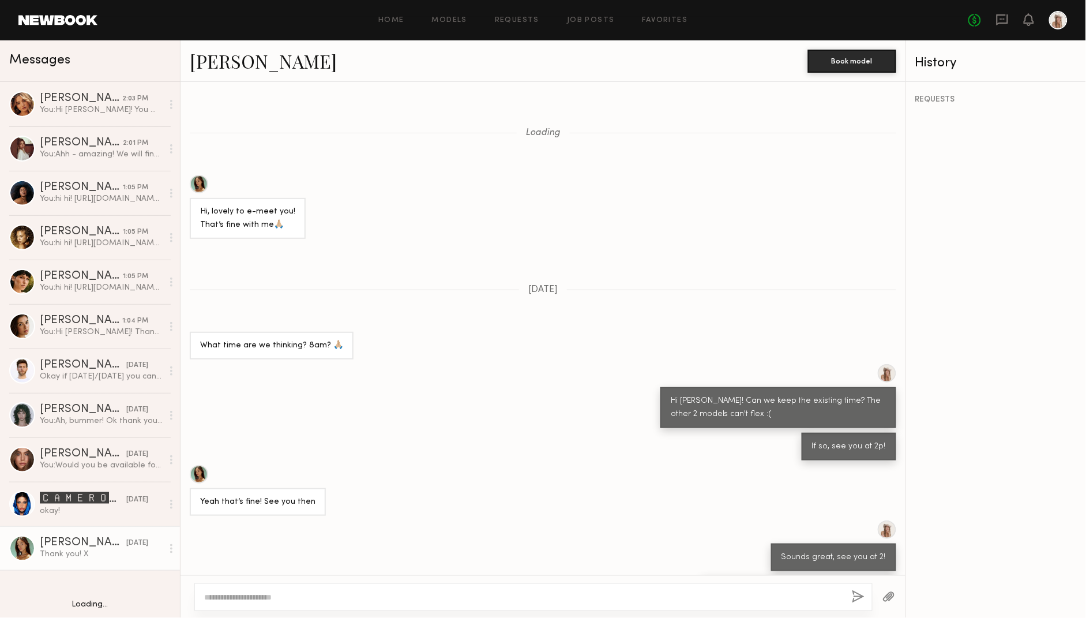
scroll to position [450, 0]
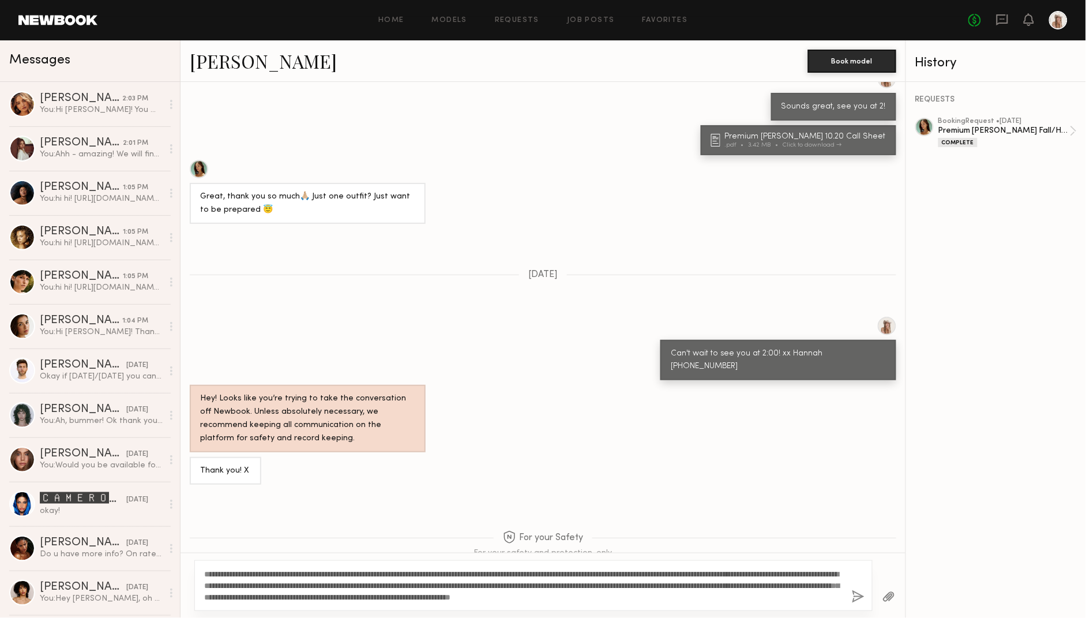
click at [216, 574] on textarea "**********" at bounding box center [523, 585] width 639 height 35
type textarea "**********"
click at [860, 594] on button "button" at bounding box center [858, 597] width 13 height 14
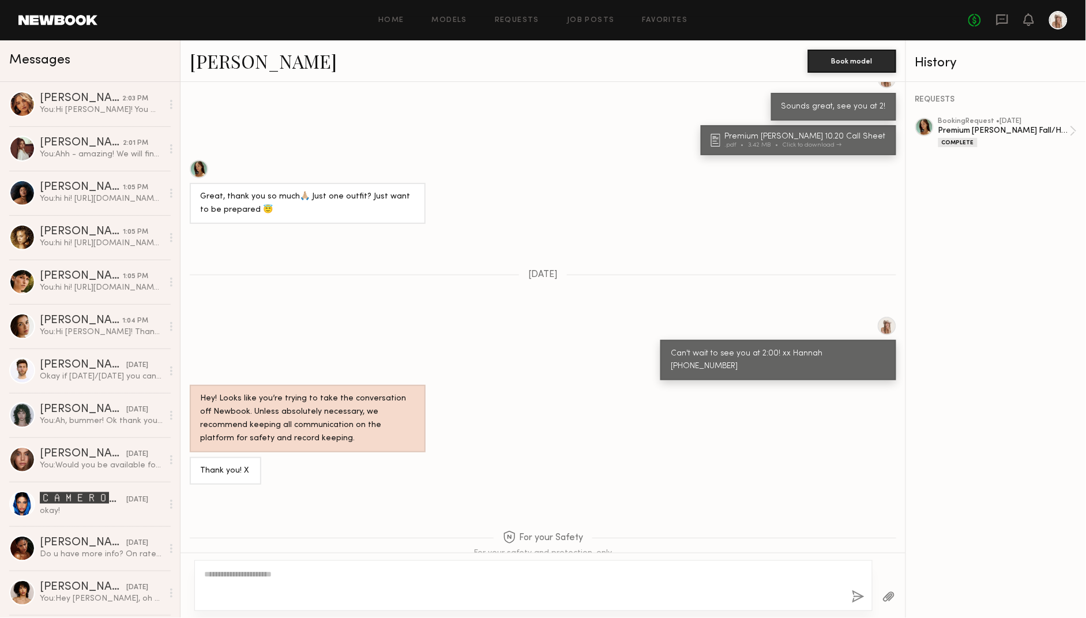
scroll to position [786, 0]
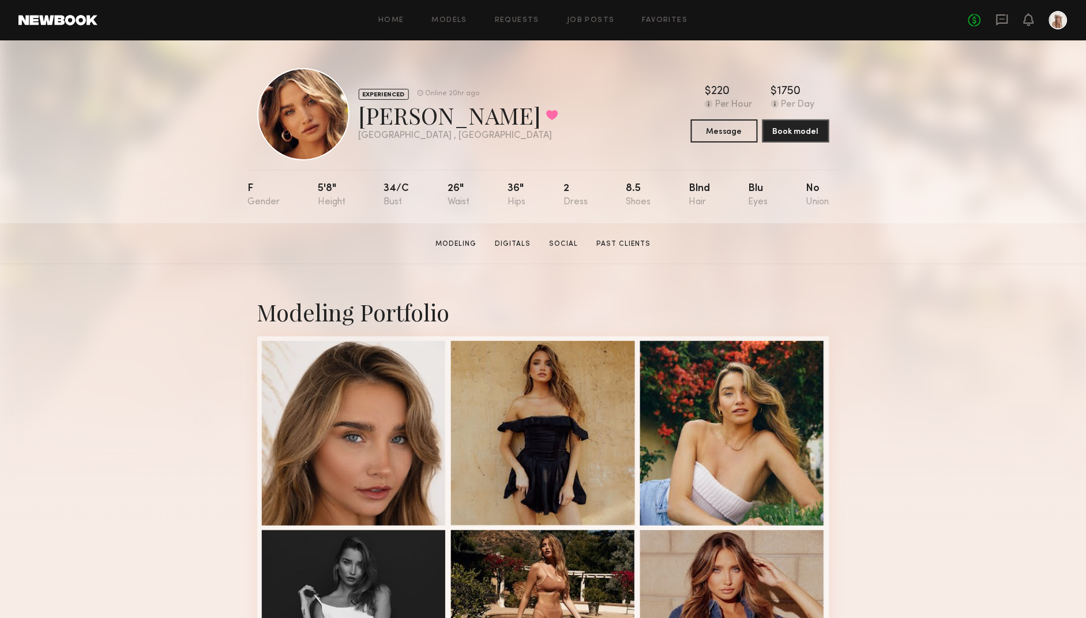
click at [48, 257] on section "Alexis B. Modeling Digitals Social Past Clients Message Book Model" at bounding box center [543, 243] width 1086 height 41
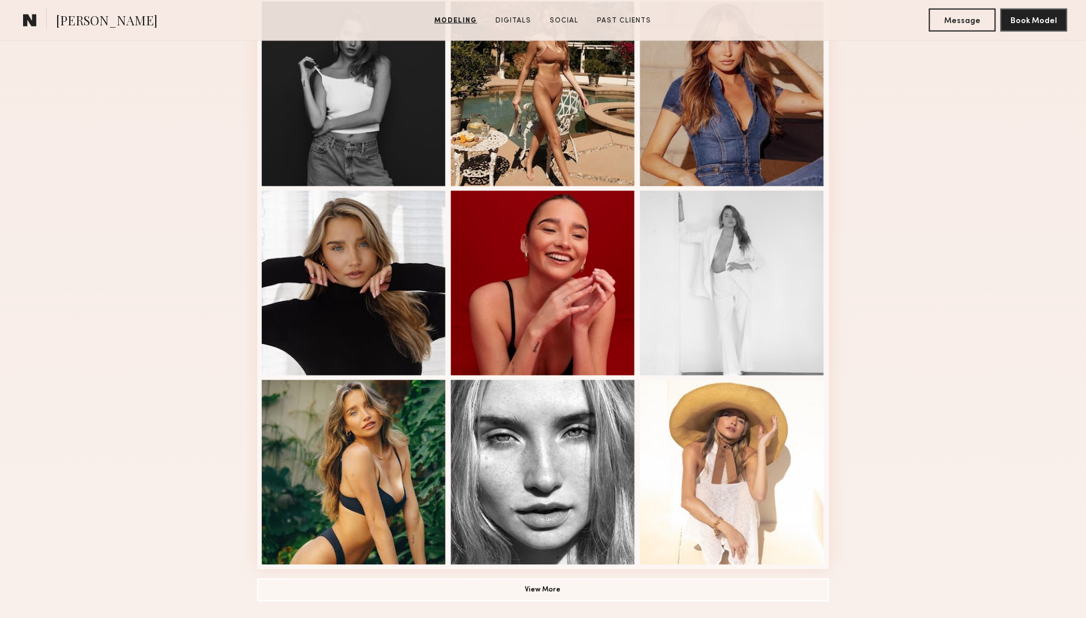
scroll to position [549, 0]
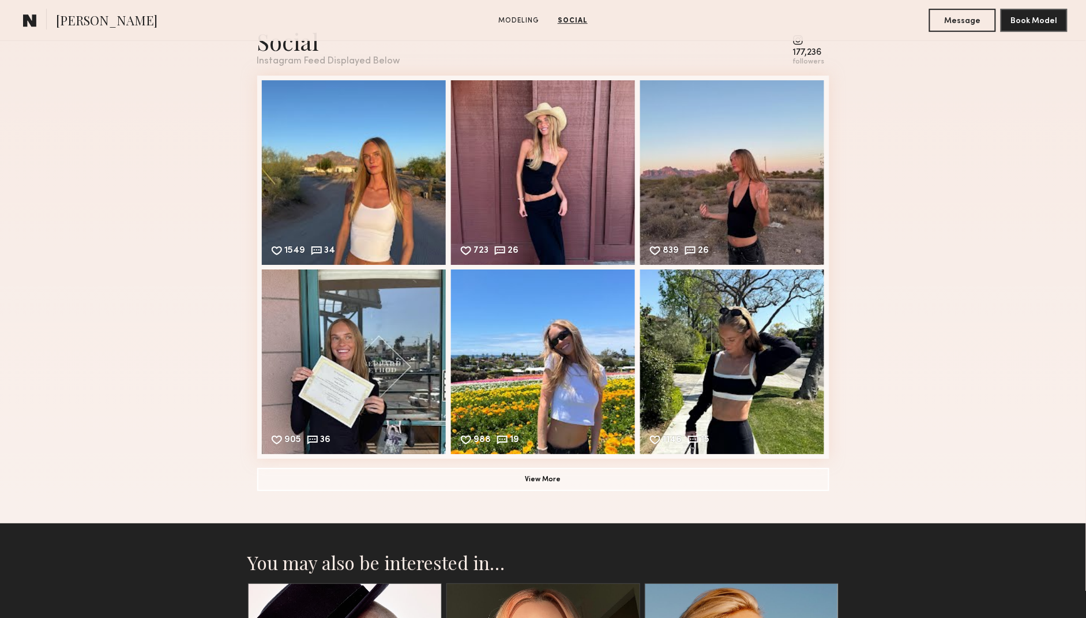
scroll to position [1215, 0]
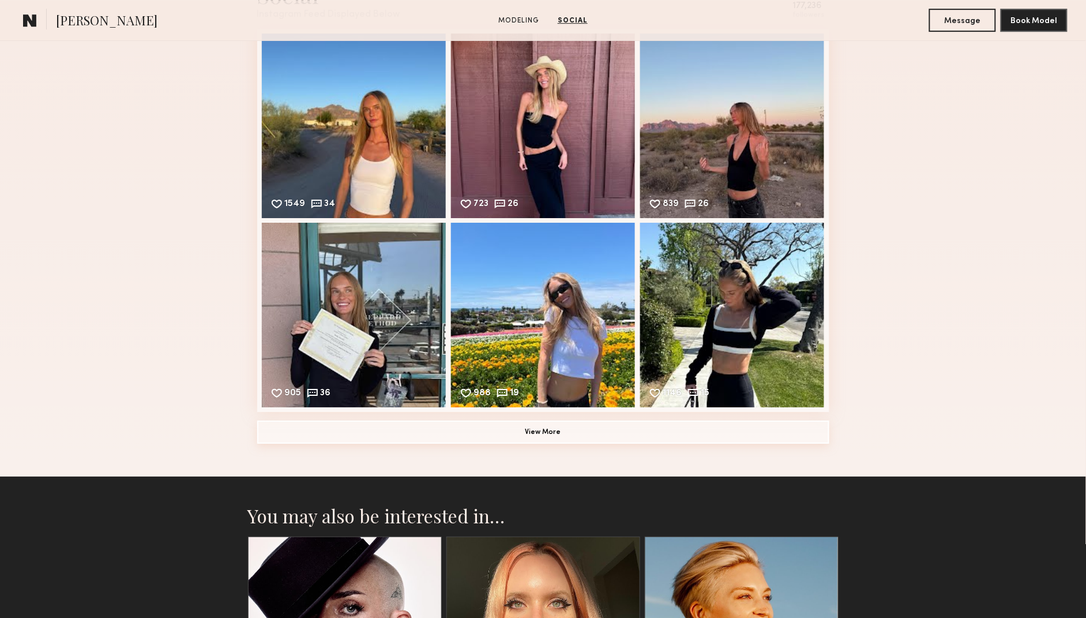
click at [596, 421] on button "View More" at bounding box center [543, 431] width 572 height 23
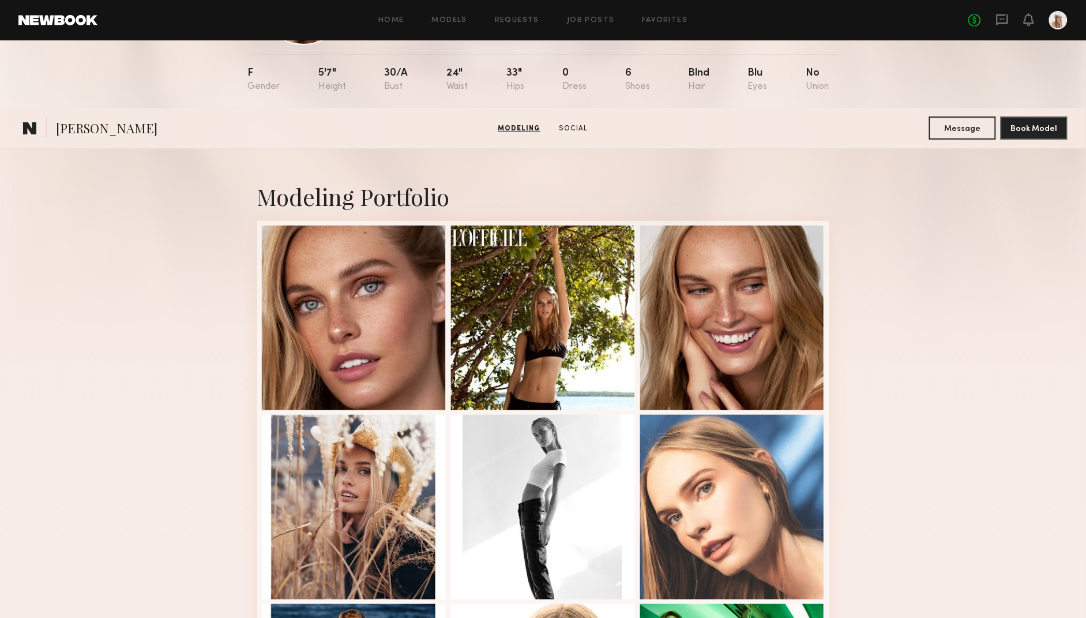
scroll to position [0, 0]
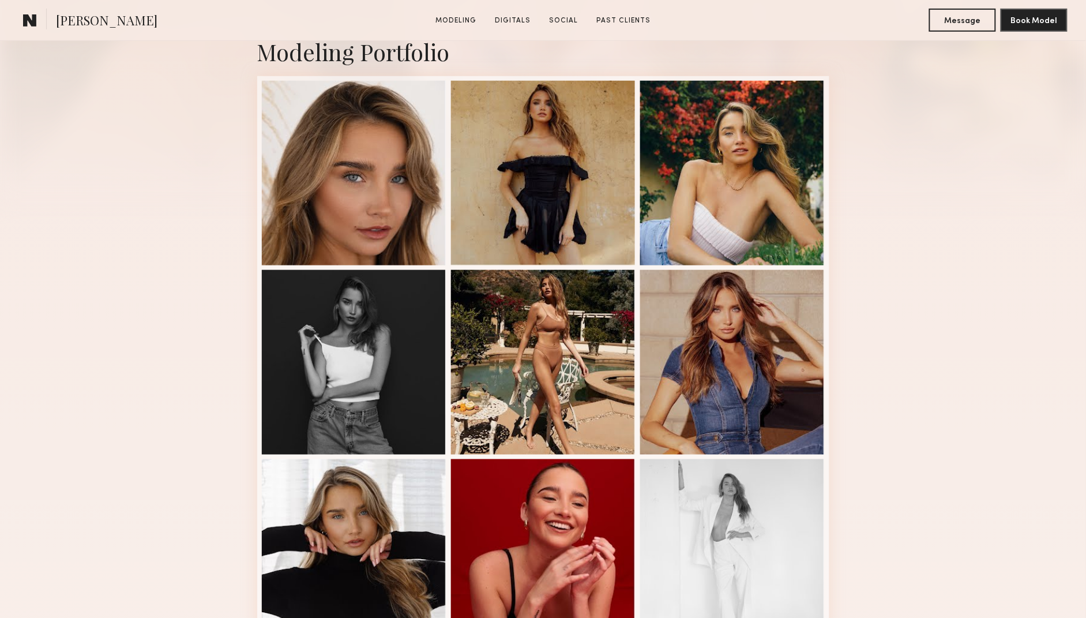
scroll to position [492, 0]
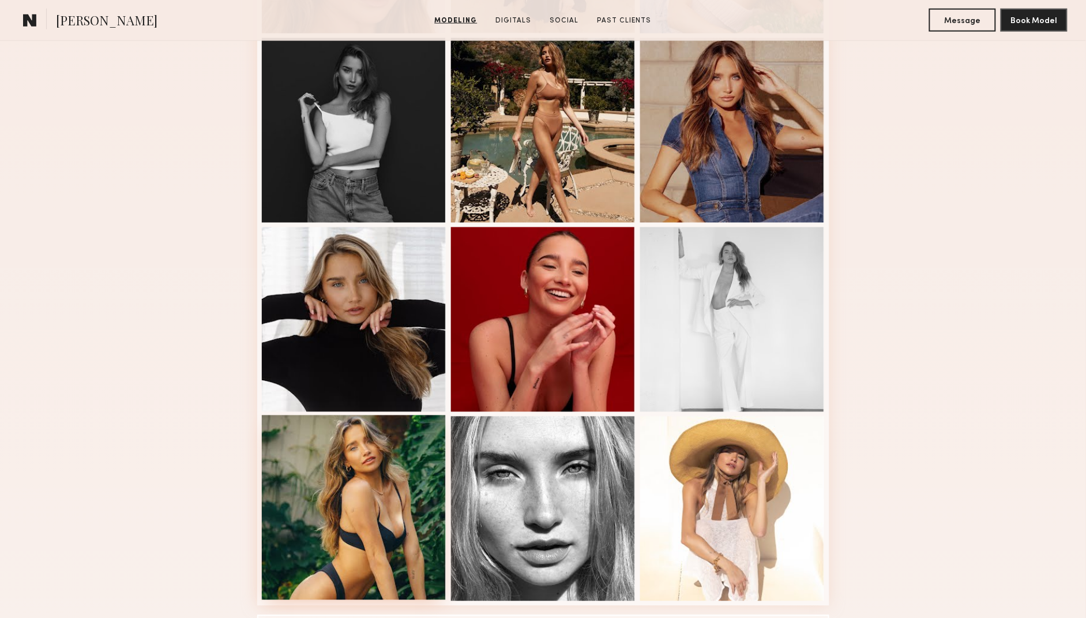
click at [362, 456] on div at bounding box center [354, 507] width 185 height 185
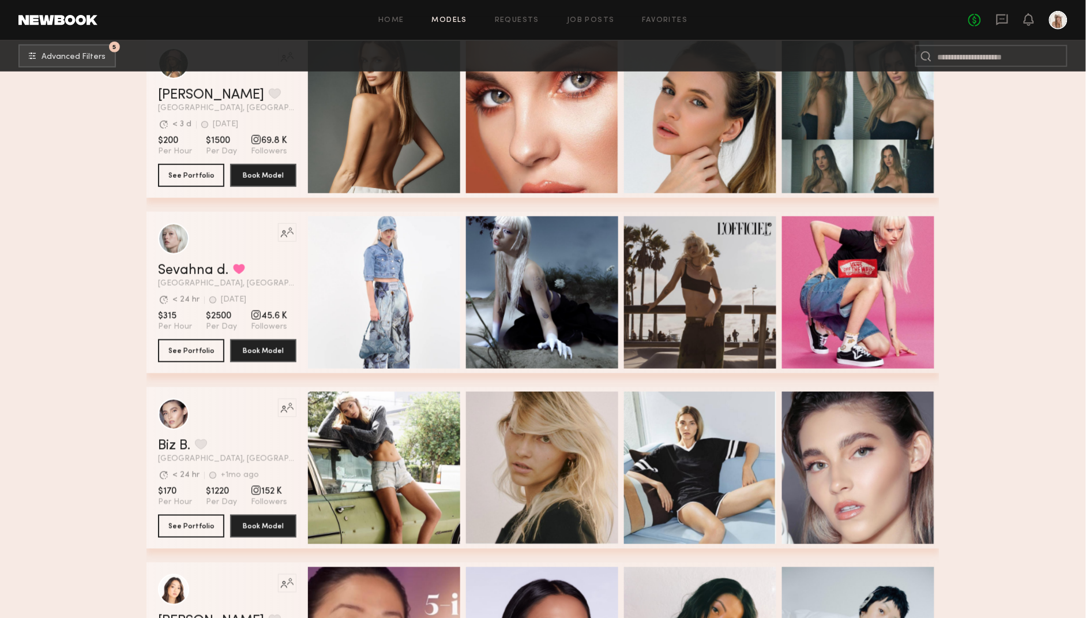
scroll to position [10497, 0]
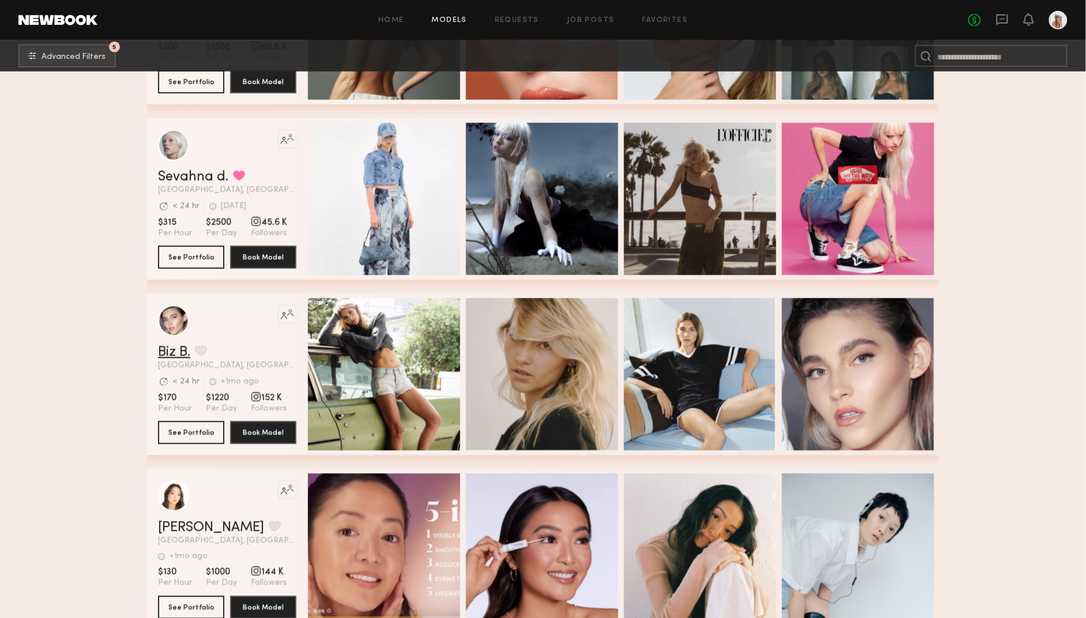
click at [165, 353] on link "Biz B." at bounding box center [174, 352] width 32 height 14
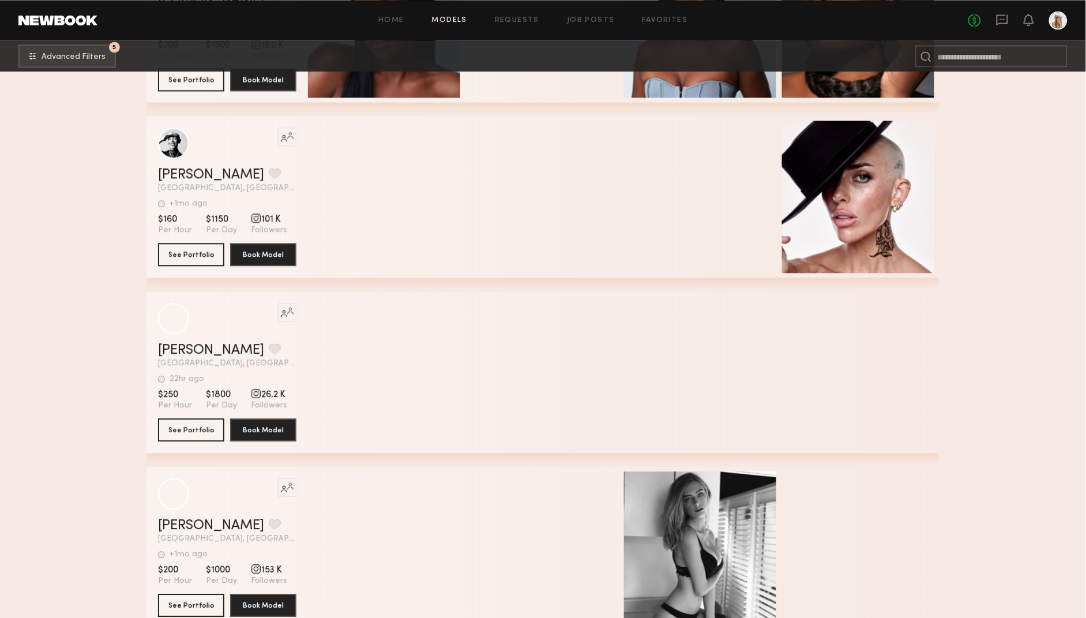
scroll to position [13977, 0]
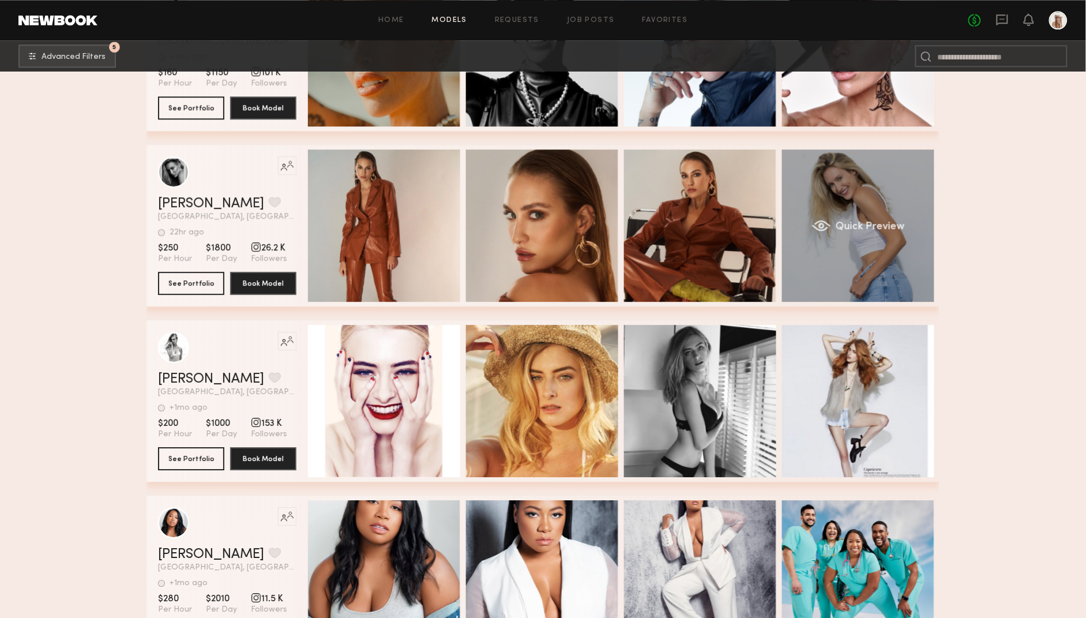
click at [877, 250] on div "Quick Preview" at bounding box center [858, 225] width 152 height 152
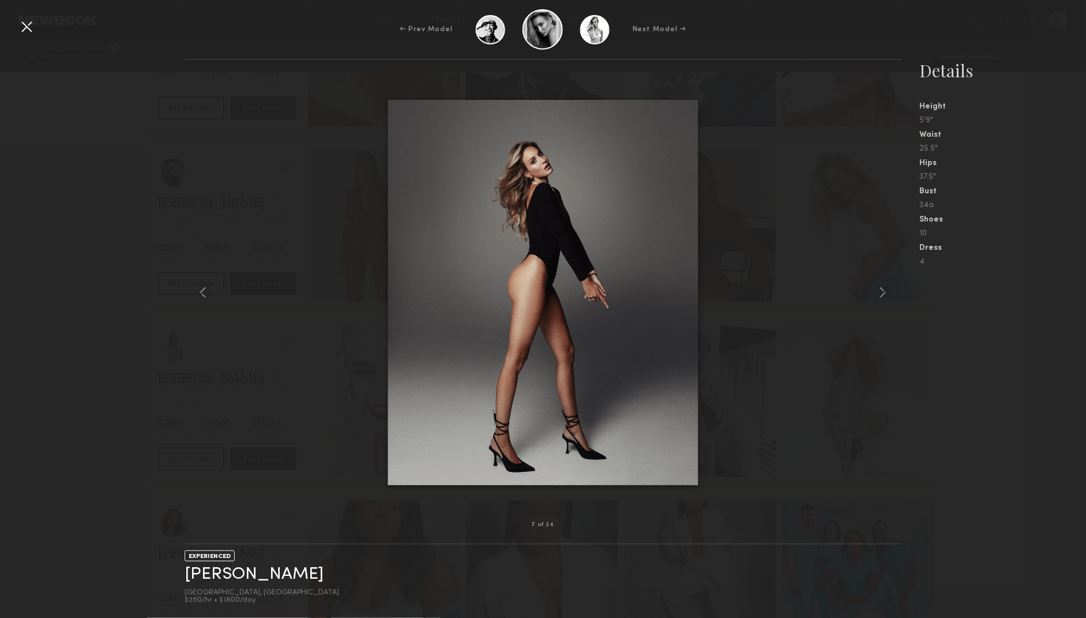
click at [22, 27] on div at bounding box center [26, 26] width 18 height 18
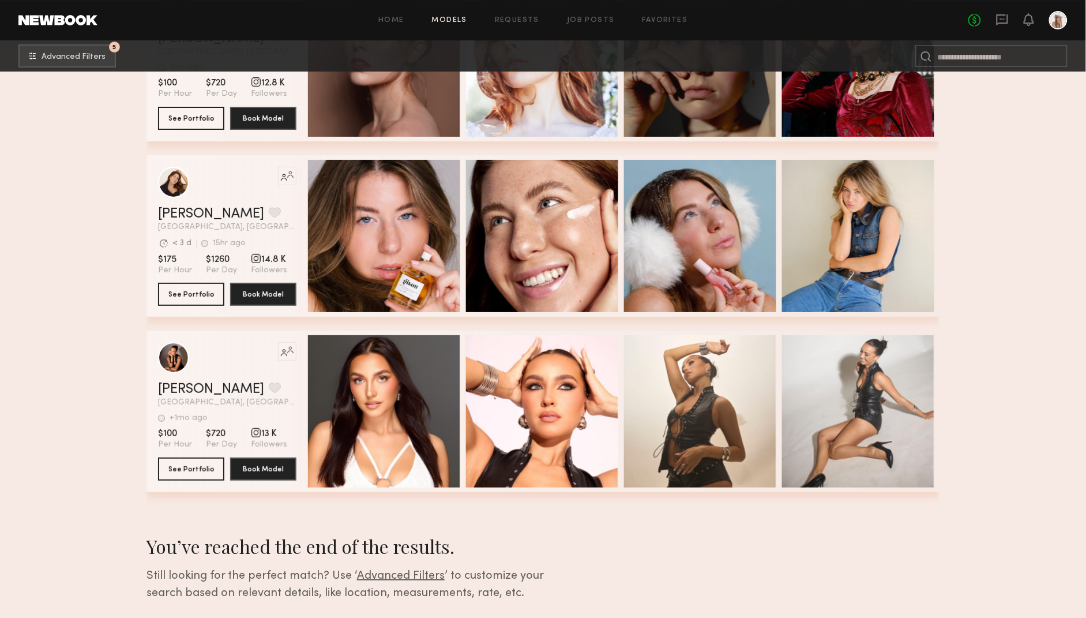
scroll to position [15965, 0]
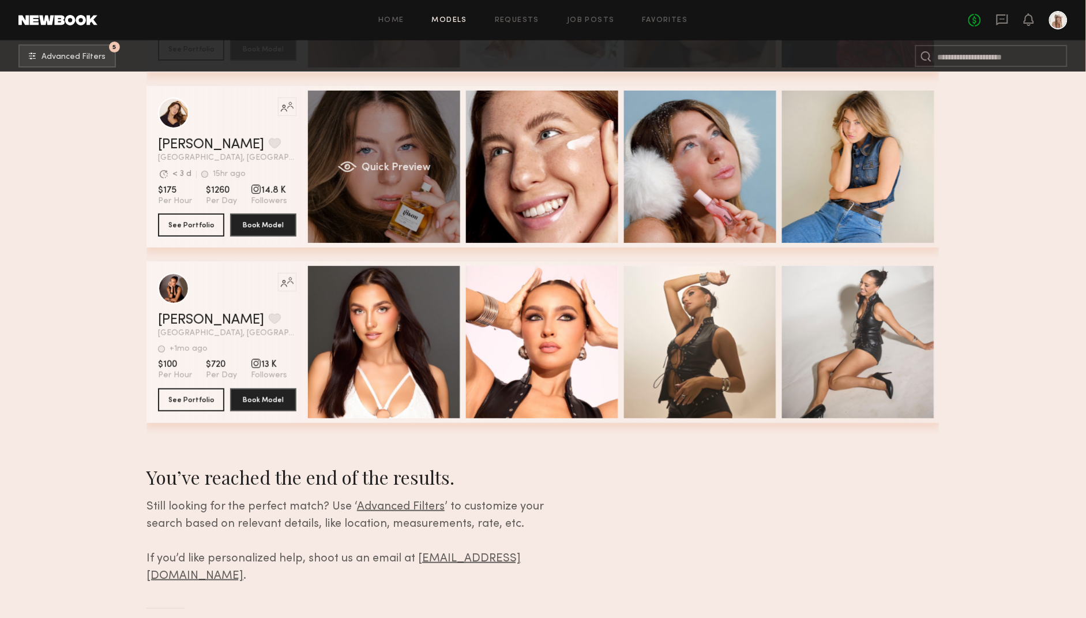
click at [394, 138] on div "Quick Preview" at bounding box center [384, 167] width 152 height 152
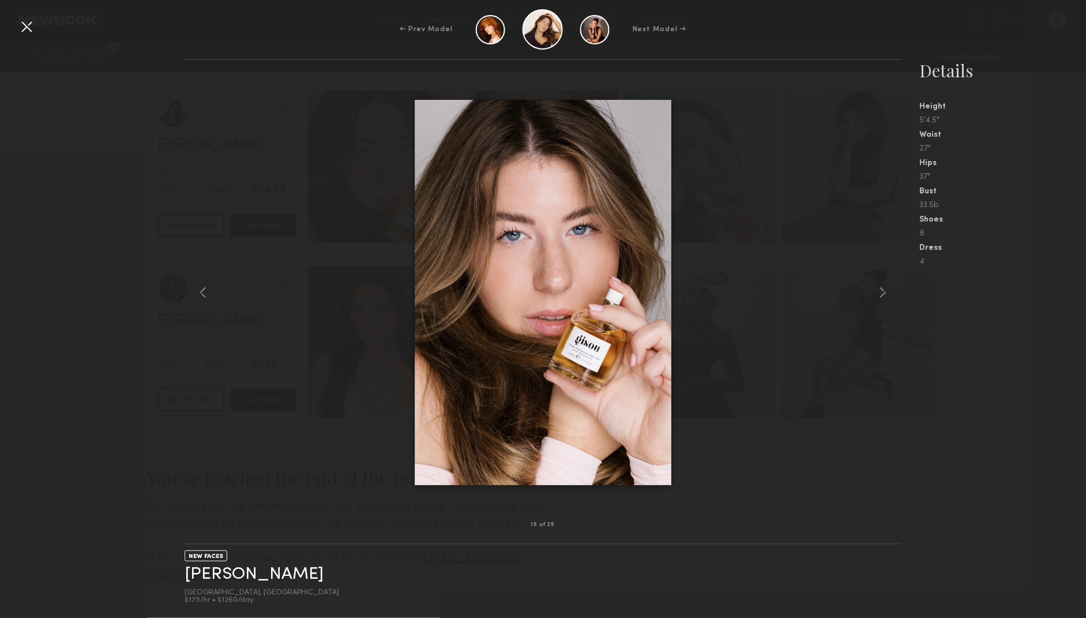
click at [26, 29] on div at bounding box center [26, 26] width 18 height 18
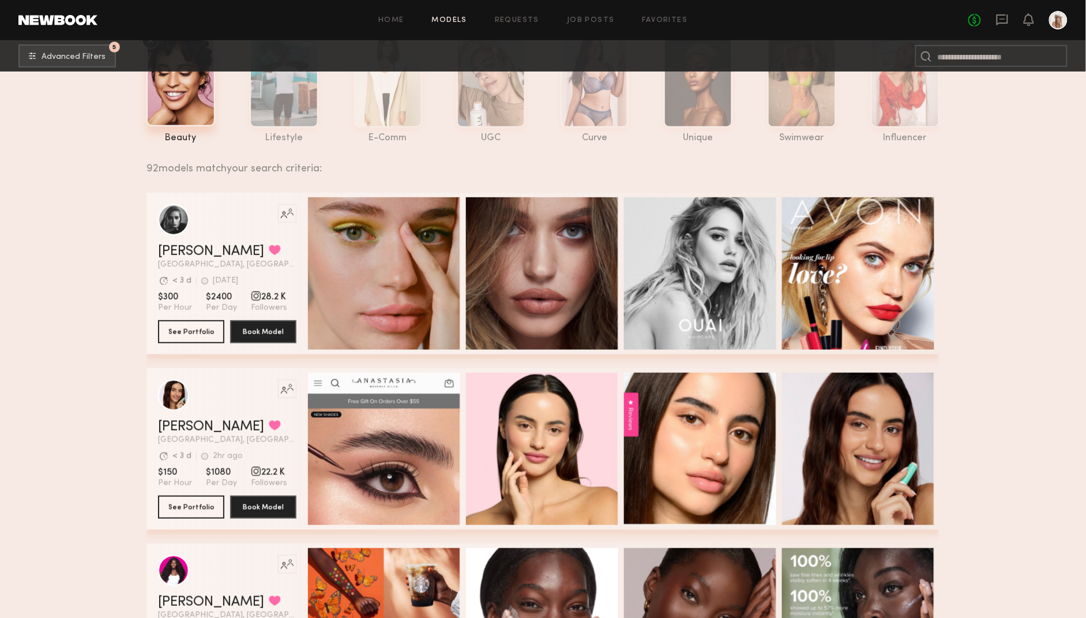
scroll to position [0, 0]
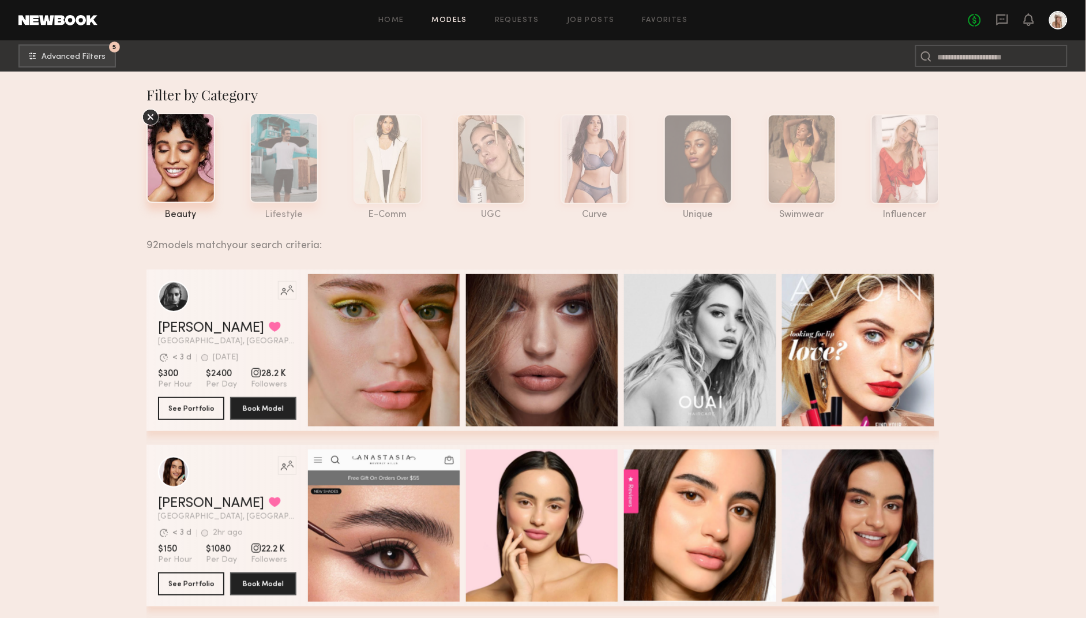
click at [271, 138] on div at bounding box center [284, 158] width 69 height 90
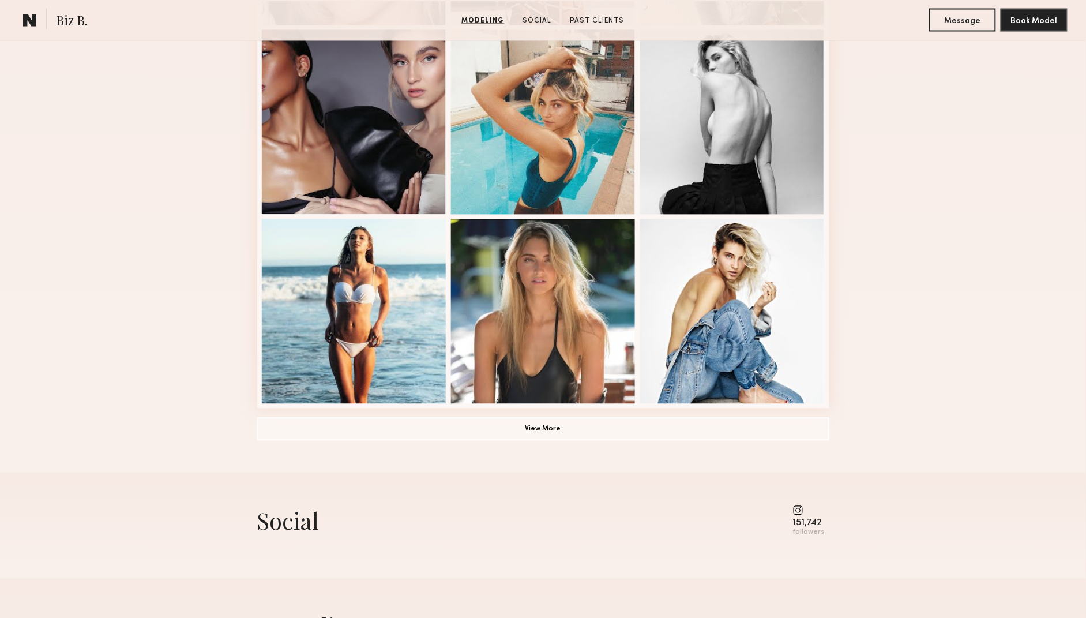
scroll to position [776, 0]
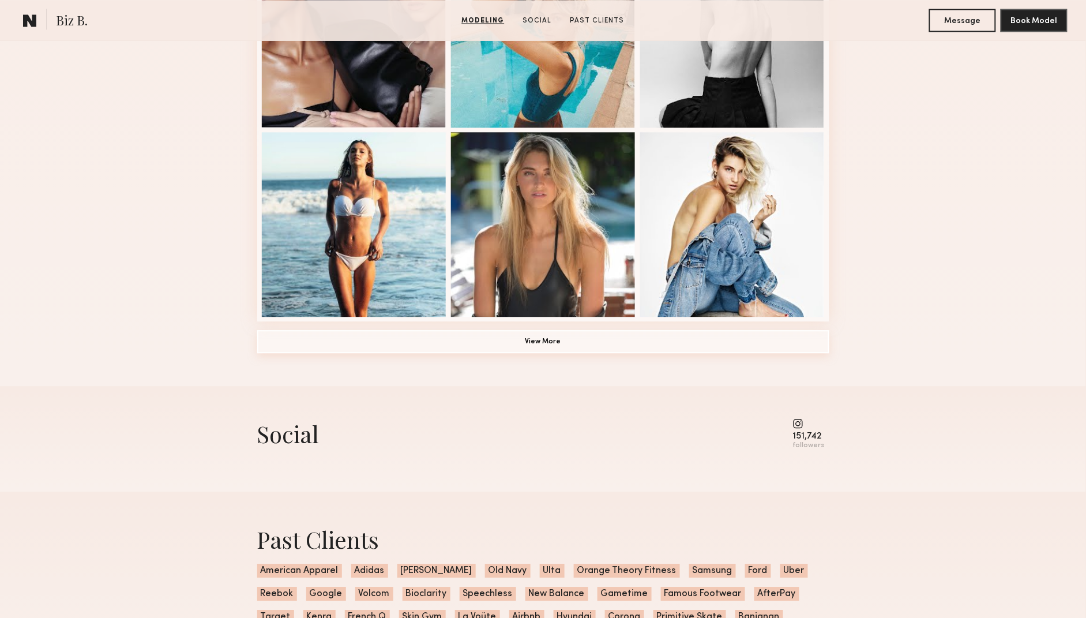
click at [397, 341] on button "View More" at bounding box center [543, 341] width 572 height 23
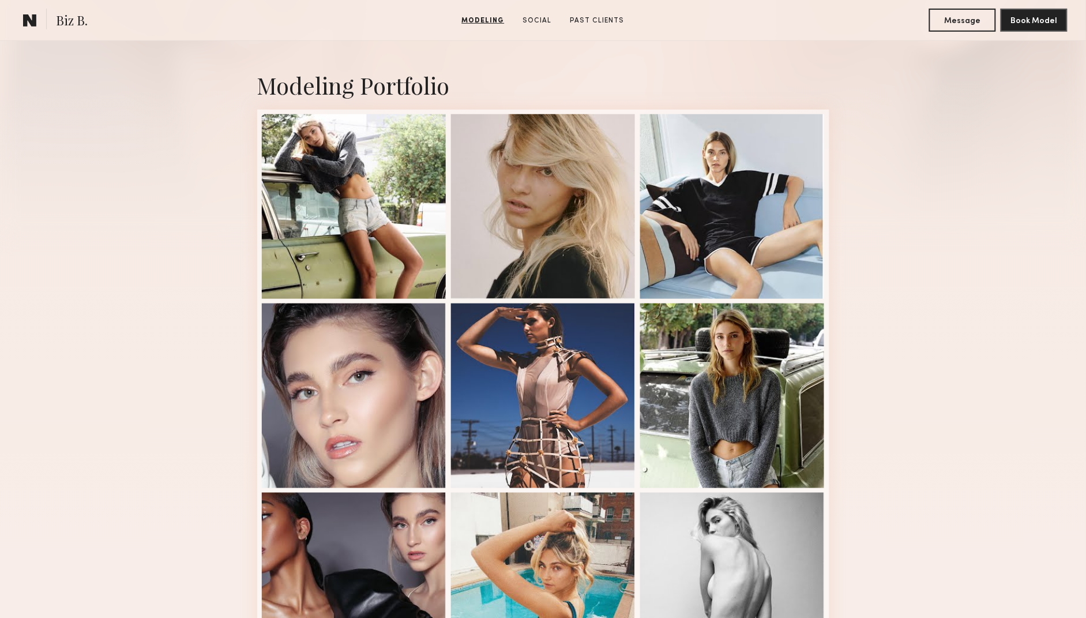
scroll to position [156, 0]
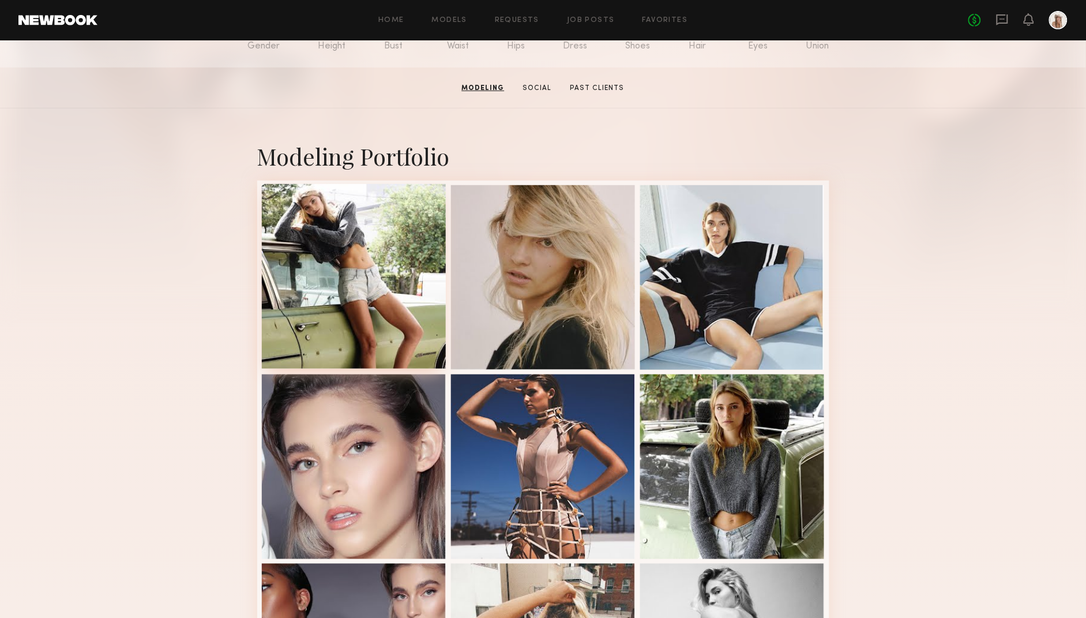
click at [362, 314] on div at bounding box center [354, 276] width 185 height 185
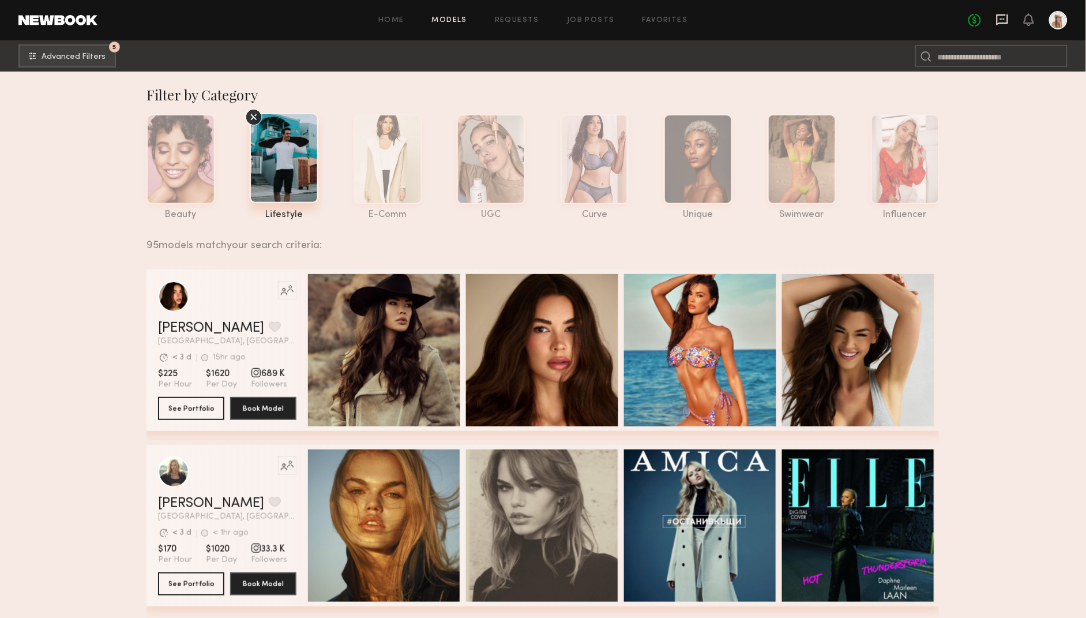
click at [1002, 23] on icon at bounding box center [1003, 19] width 12 height 11
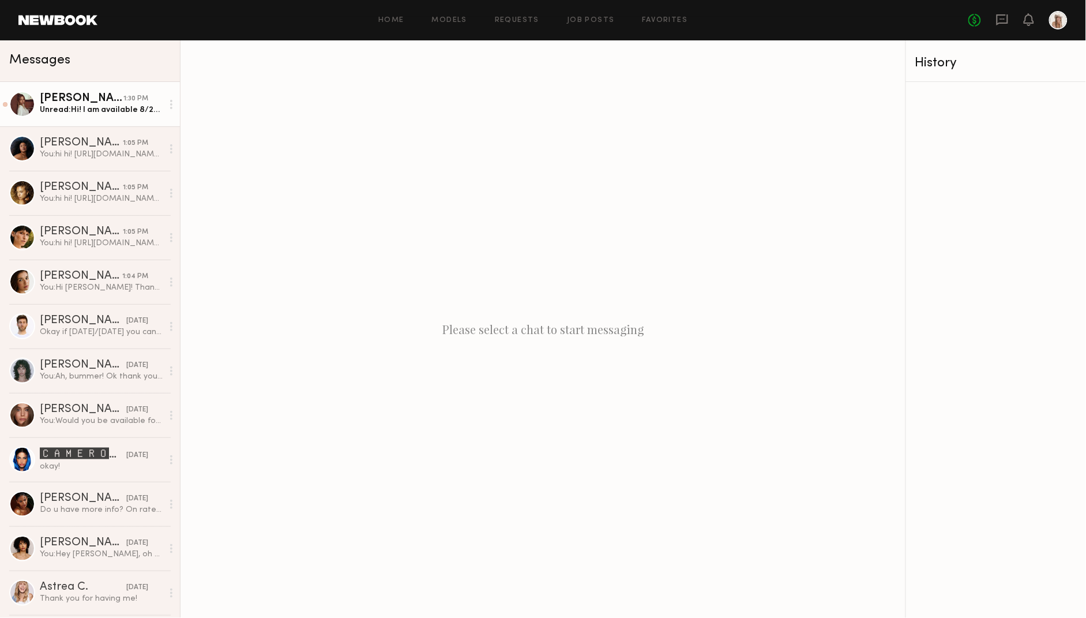
click at [81, 111] on div "Unread: Hi! I am available 8/29 and would love to come shoot" at bounding box center [101, 109] width 123 height 11
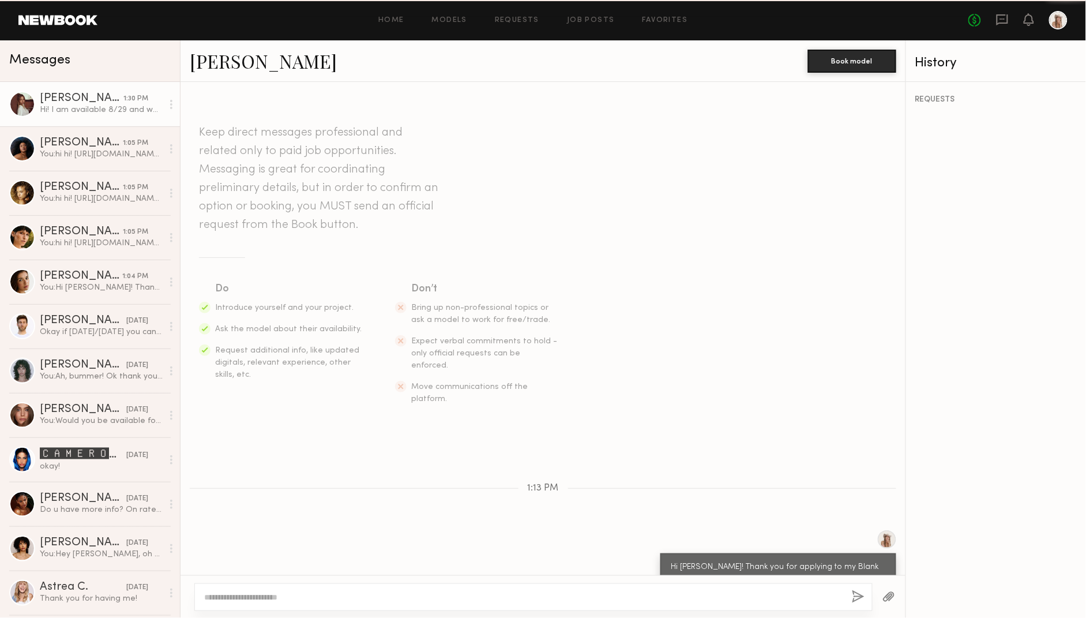
scroll to position [78, 0]
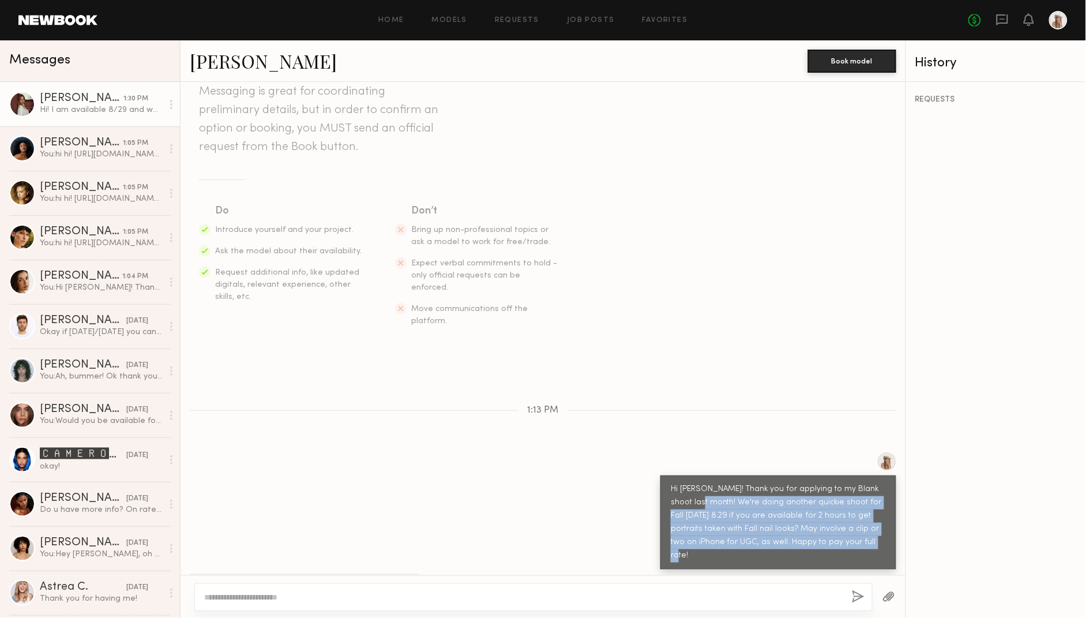
drag, startPoint x: 875, startPoint y: 521, endPoint x: 698, endPoint y: 480, distance: 181.7
click at [697, 483] on div "Hi [PERSON_NAME]! Thank you for applying to my Blank shoot last month! We're do…" at bounding box center [778, 523] width 215 height 80
copy div "We're doing another quickie shoot for Fall [DATE] 8.29 if you are available for…"
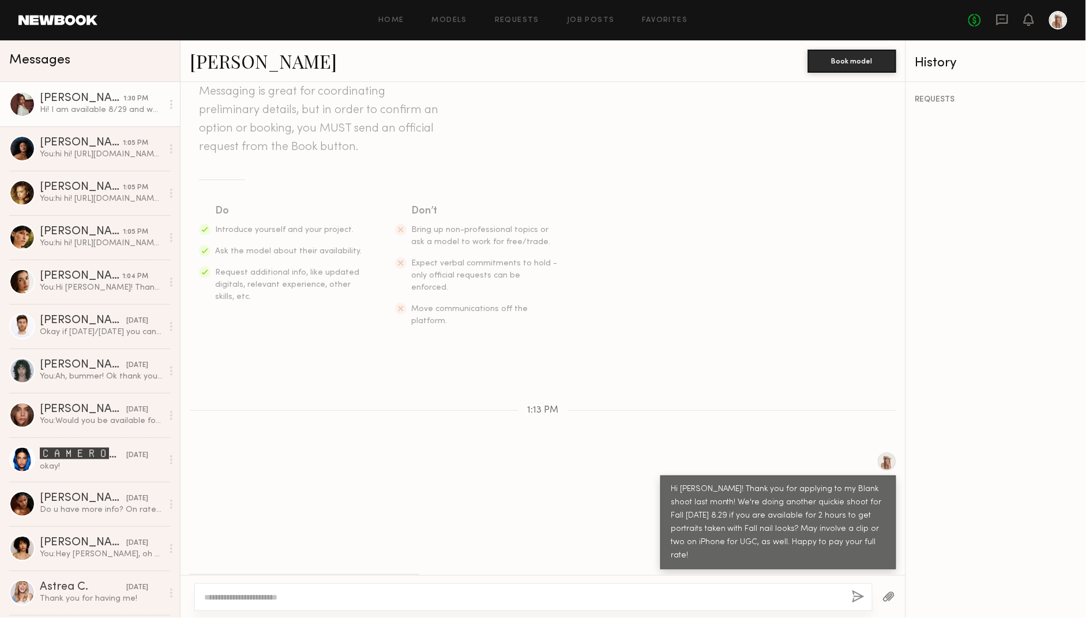
click at [269, 591] on textarea at bounding box center [523, 597] width 639 height 12
click at [241, 591] on textarea at bounding box center [523, 597] width 639 height 12
click at [331, 600] on textarea at bounding box center [523, 597] width 639 height 12
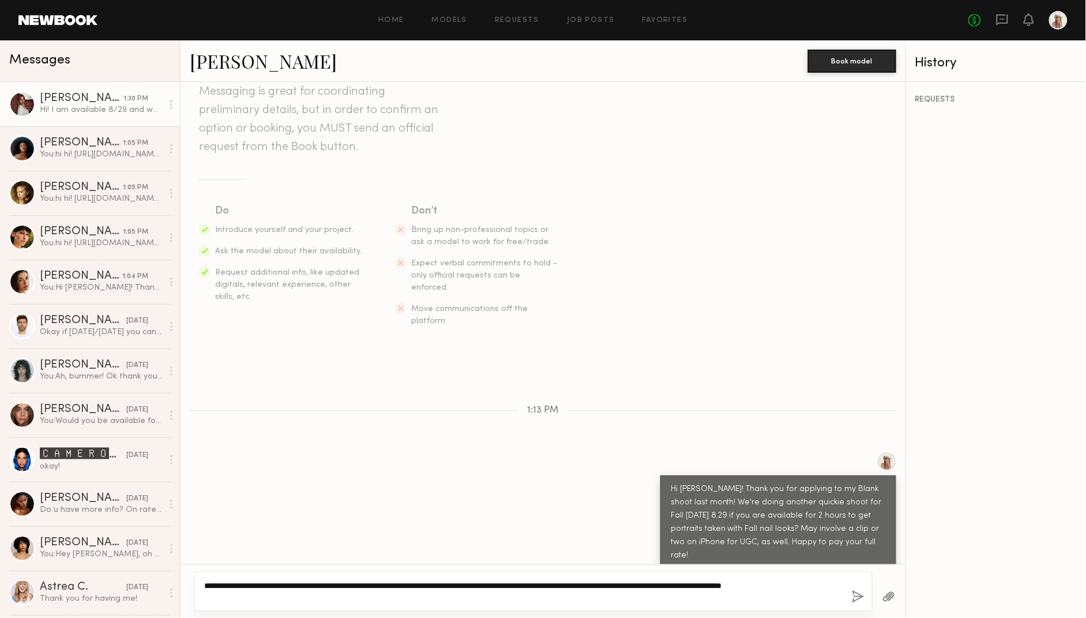
scroll to position [78, 0]
type textarea "**********"
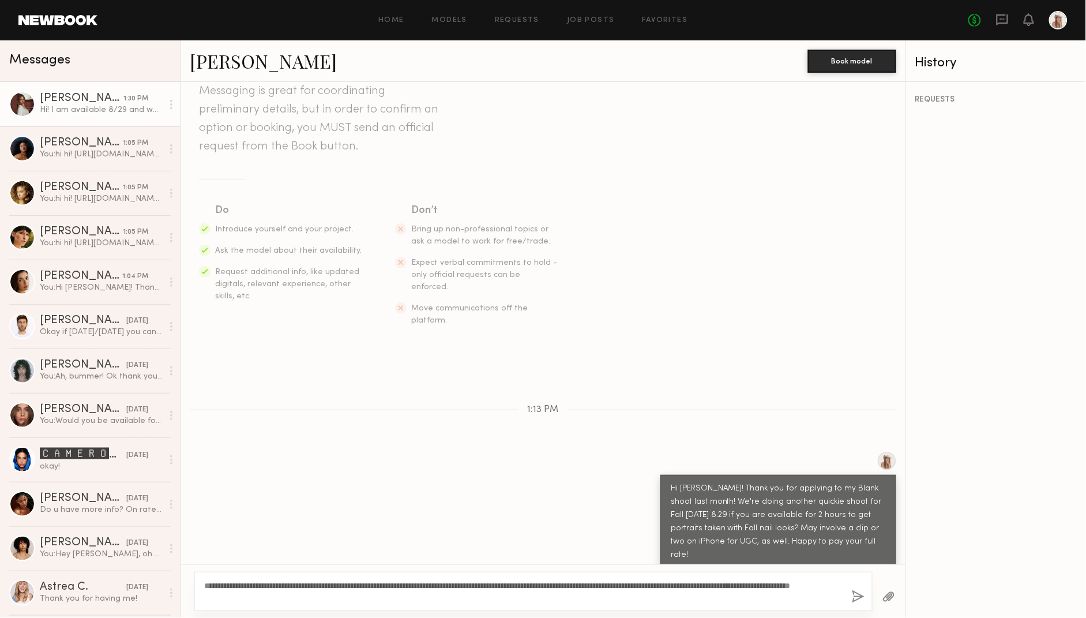
click at [850, 599] on div "**********" at bounding box center [533, 591] width 678 height 39
click at [856, 599] on button "button" at bounding box center [858, 597] width 13 height 14
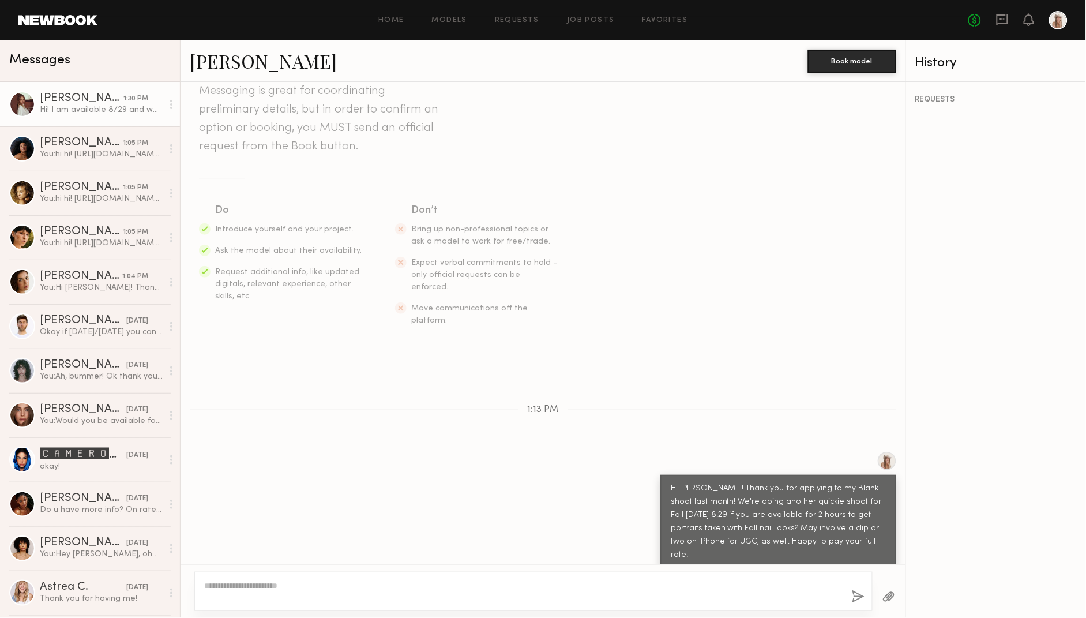
scroll to position [260, 0]
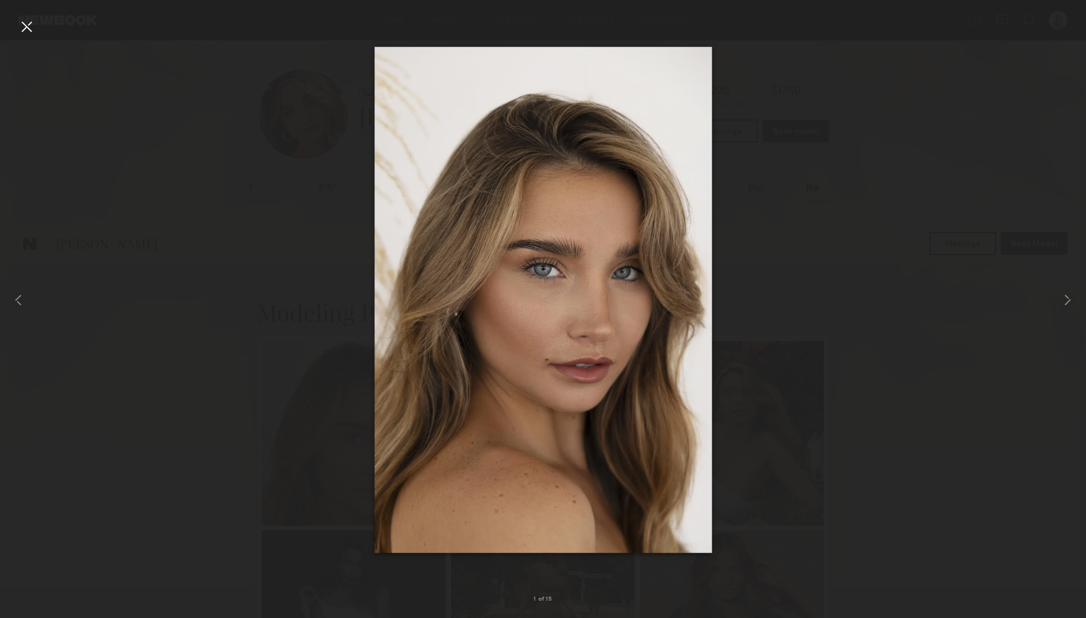
scroll to position [492, 0]
click at [25, 27] on div at bounding box center [26, 26] width 18 height 18
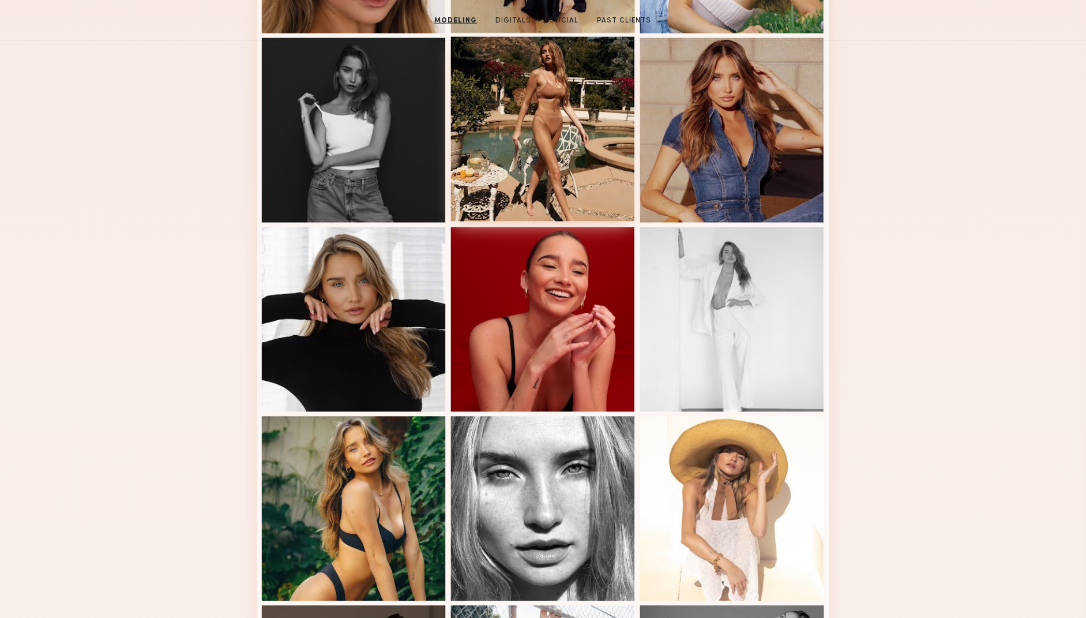
scroll to position [0, 0]
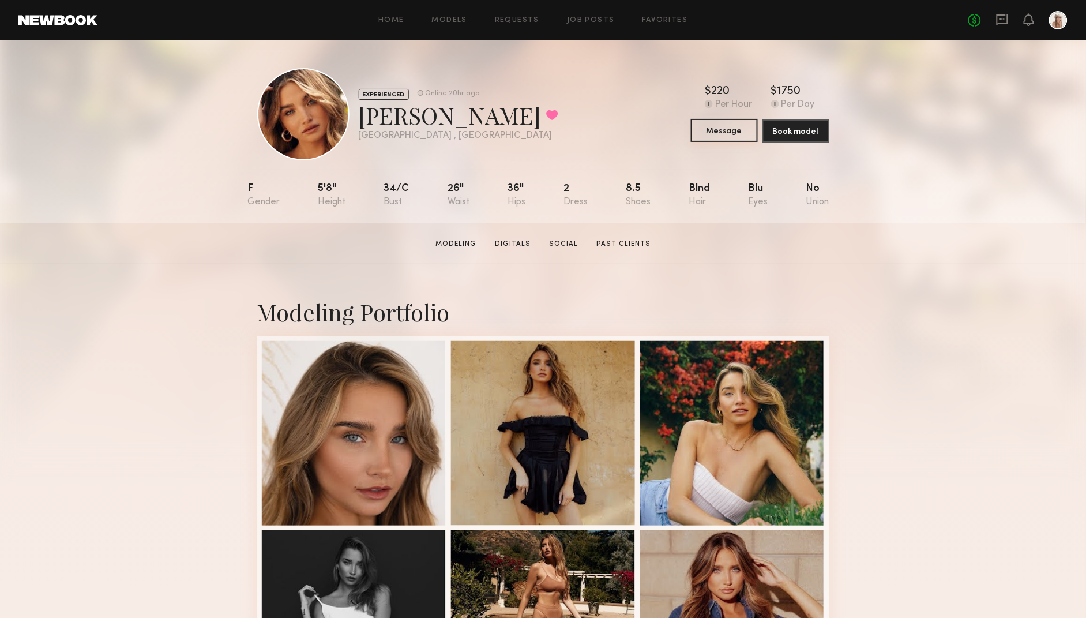
click at [713, 137] on button "Message" at bounding box center [724, 130] width 67 height 23
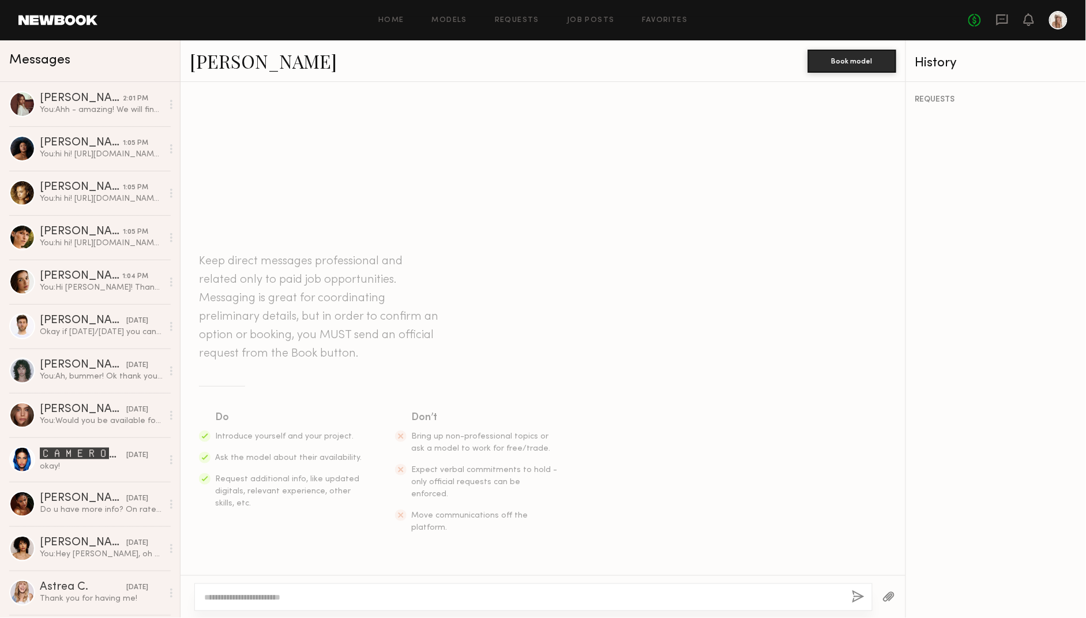
click at [247, 601] on textarea at bounding box center [523, 597] width 639 height 12
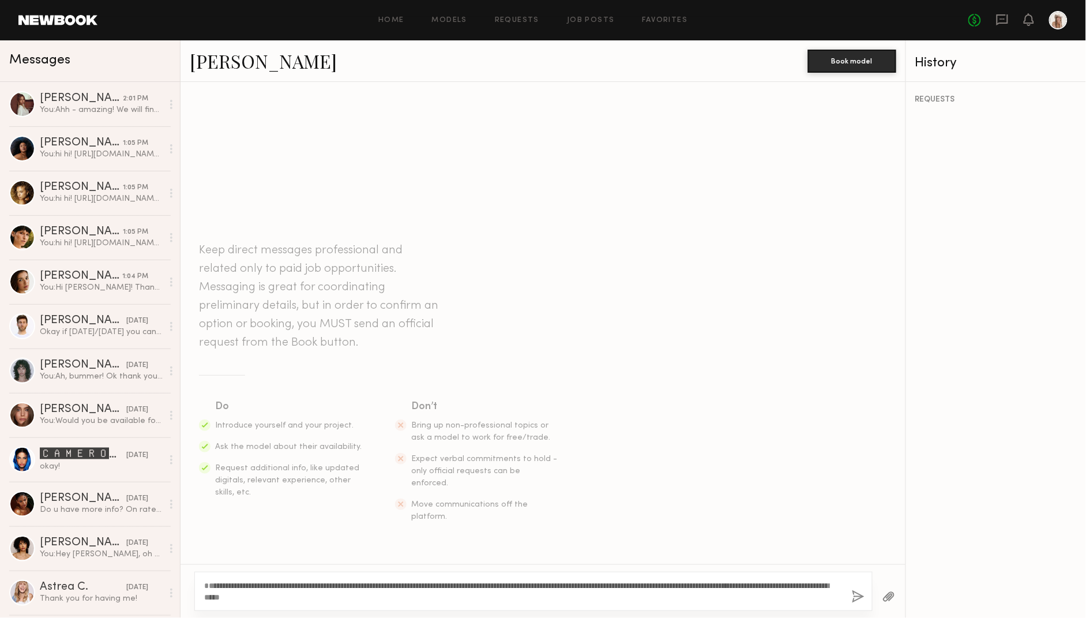
click at [209, 583] on textarea "**********" at bounding box center [523, 591] width 639 height 23
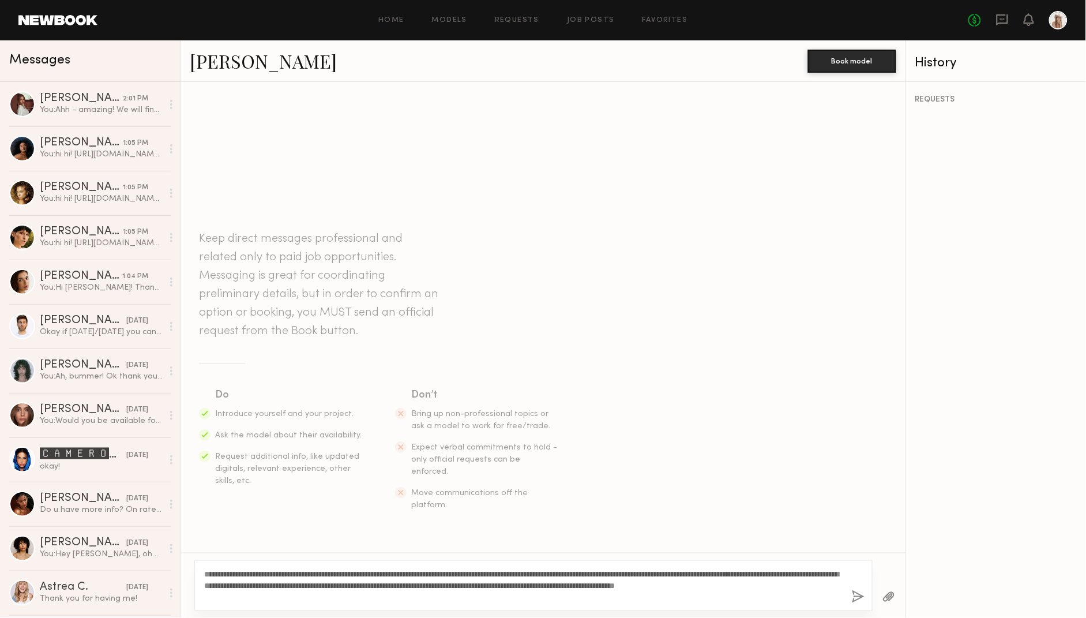
click at [228, 583] on textarea "**********" at bounding box center [523, 585] width 639 height 35
click at [382, 595] on textarea "**********" at bounding box center [523, 585] width 639 height 35
click at [481, 585] on textarea "**********" at bounding box center [523, 585] width 639 height 35
click at [559, 596] on textarea "**********" at bounding box center [523, 585] width 639 height 35
click at [226, 596] on textarea "**********" at bounding box center [523, 585] width 639 height 35
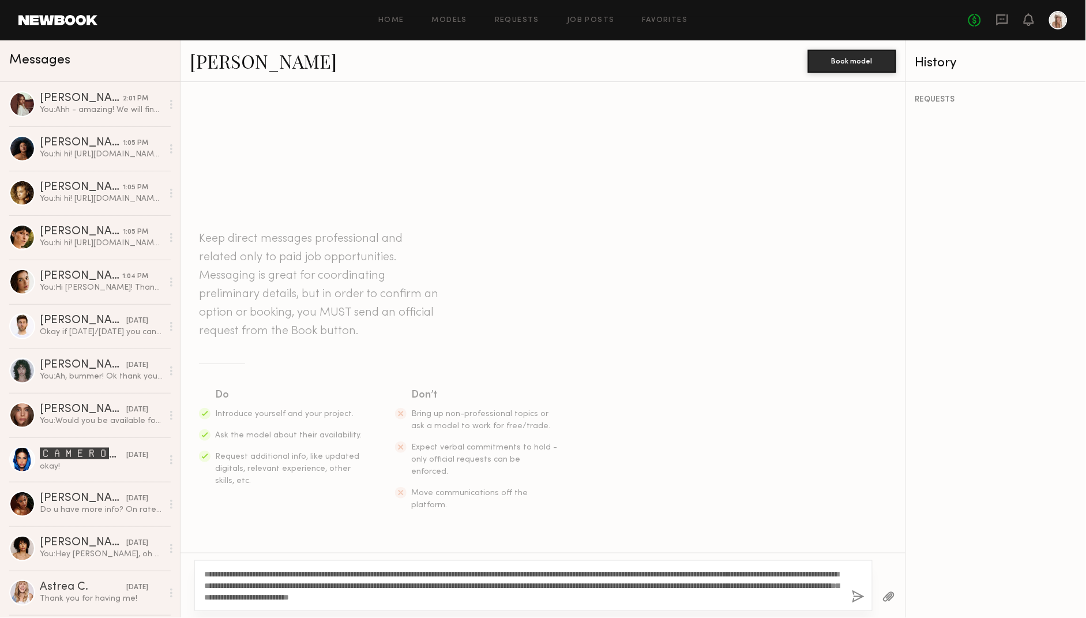
click at [625, 594] on textarea "**********" at bounding box center [523, 585] width 639 height 35
type textarea "**********"
click at [859, 594] on button "button" at bounding box center [858, 597] width 13 height 14
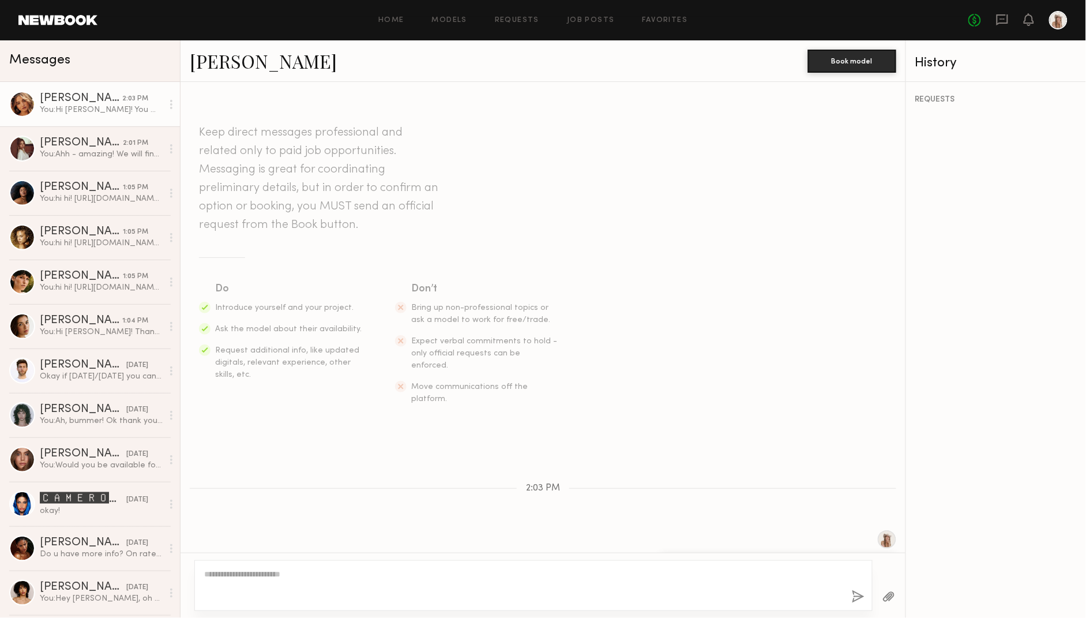
scroll to position [99, 0]
